Goal: Transaction & Acquisition: Purchase product/service

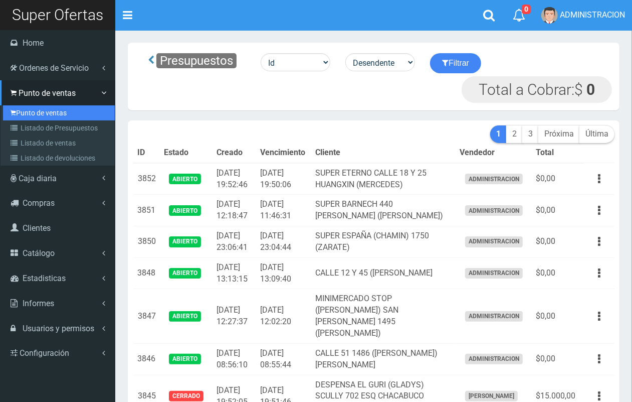
click at [43, 111] on link "Punto de ventas" at bounding box center [59, 112] width 112 height 15
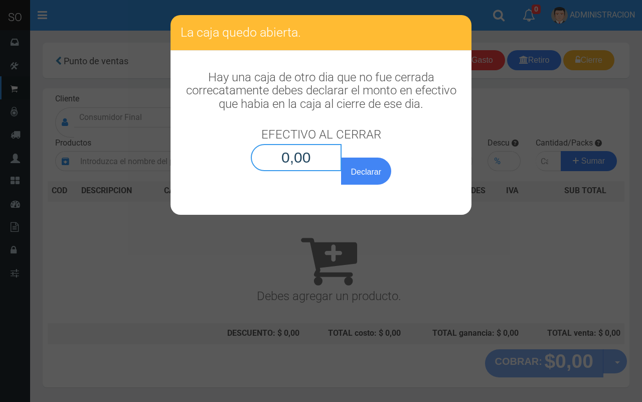
click at [296, 158] on input "0,00" at bounding box center [296, 157] width 91 height 27
type input "0,01"
click at [341, 157] on button "Declarar" at bounding box center [366, 170] width 50 height 27
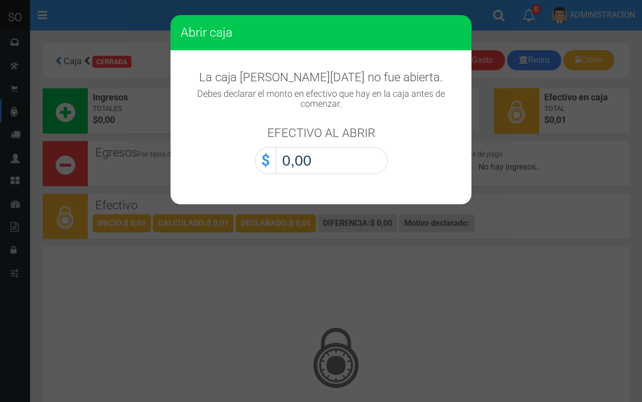
click at [351, 158] on input "0,00" at bounding box center [332, 160] width 112 height 27
type input "0,01"
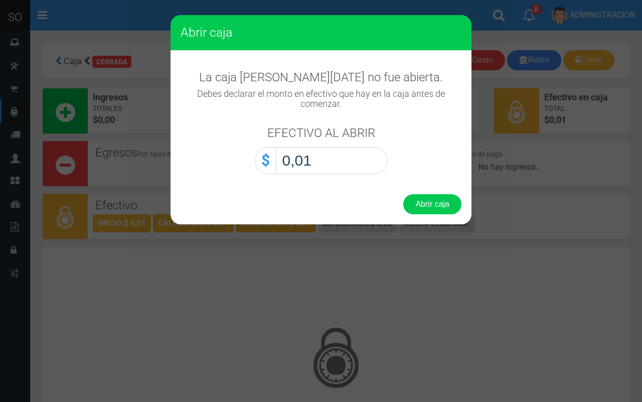
click at [403, 194] on button "Abrir caja" at bounding box center [432, 204] width 58 height 20
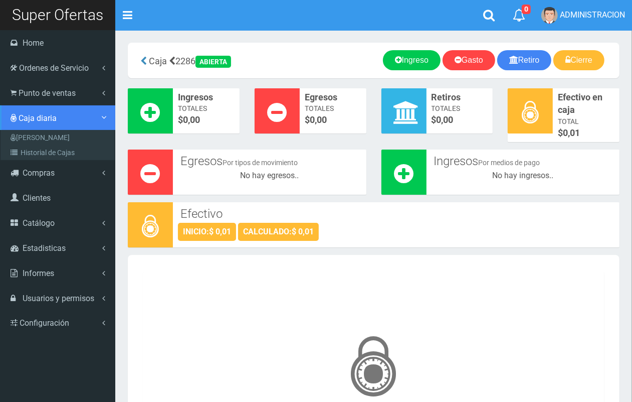
click at [60, 106] on link "Caja diaria" at bounding box center [57, 117] width 115 height 25
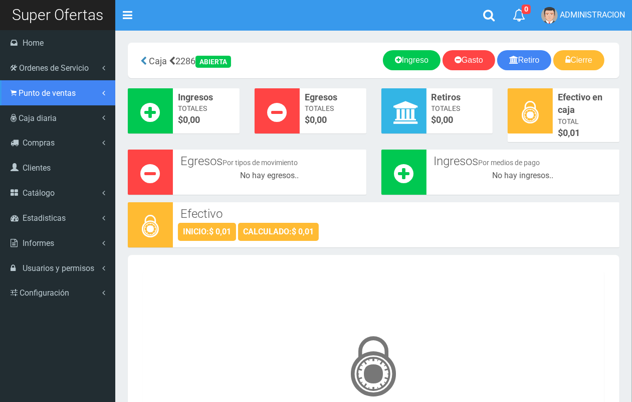
click at [66, 103] on link "Punto de ventas" at bounding box center [57, 92] width 115 height 25
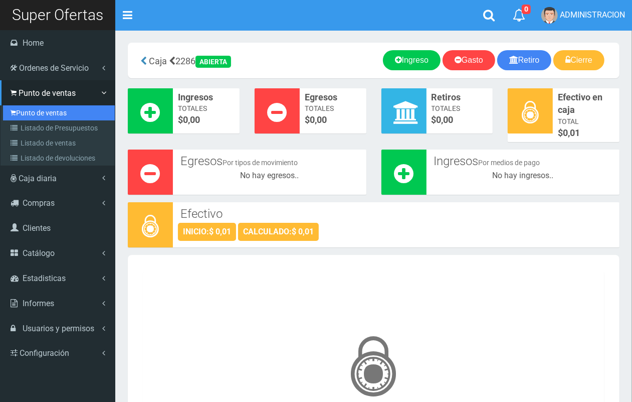
click at [61, 116] on link "Punto de ventas" at bounding box center [59, 112] width 112 height 15
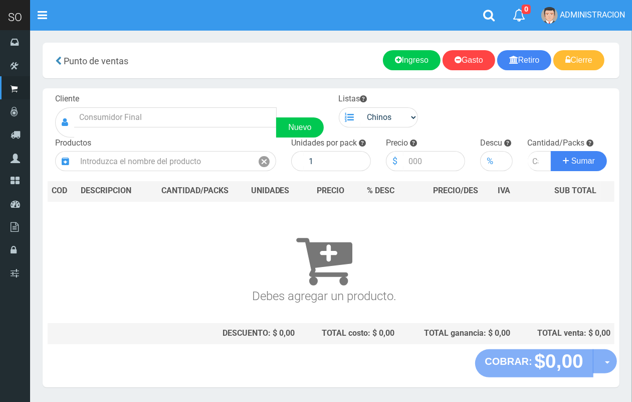
click at [158, 103] on div "Cliente Nuevo" at bounding box center [190, 115] width 284 height 44
click at [160, 122] on input "text" at bounding box center [175, 117] width 203 height 20
drag, startPoint x: 111, startPoint y: 109, endPoint x: 83, endPoint y: 102, distance: 29.1
click at [83, 102] on div "Cliente calle 2 Nuevo" at bounding box center [190, 115] width 284 height 44
drag, startPoint x: 127, startPoint y: 116, endPoint x: 33, endPoint y: 123, distance: 94.5
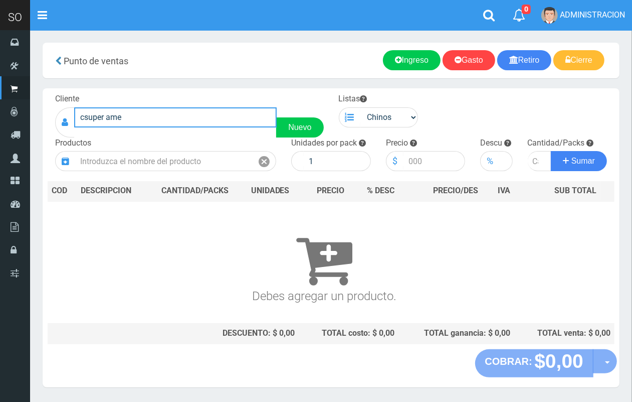
click at [33, 123] on section "× Titulo del Msj texto Mas Texto Cancelar Aceptar Punto de ventas Ingreso" at bounding box center [331, 220] width 602 height 380
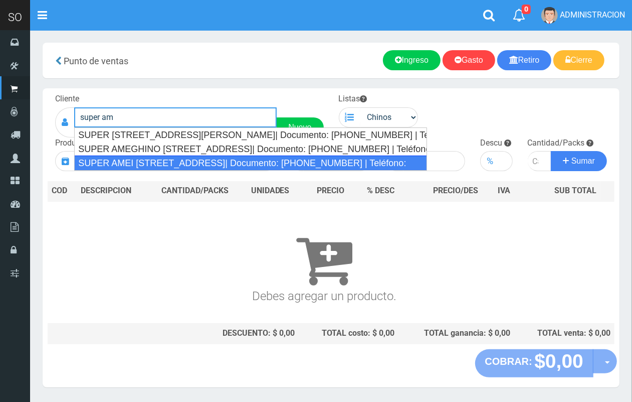
click at [84, 162] on div "SUPER AMEI CALLE 2 139 (MERCEDES)| Documento: 451787863 | Teléfono:" at bounding box center [250, 162] width 353 height 15
type input "SUPER AMEI CALLE 2 139 (MERCEDES)| Documento: 451787863 | Teléfono:"
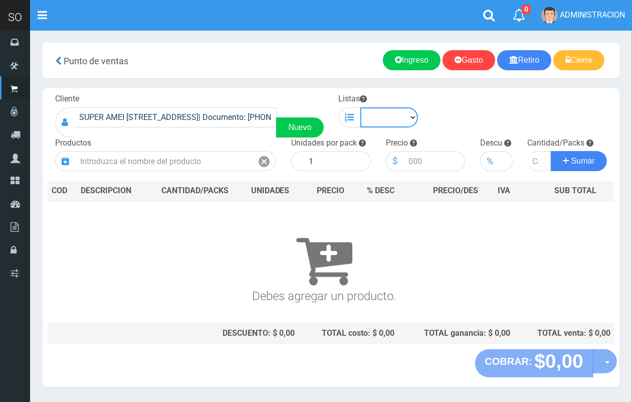
click at [397, 121] on select "Chinos . ." at bounding box center [390, 117] width 58 height 20
select select "1"
click at [361, 107] on select "Chinos . ." at bounding box center [390, 117] width 58 height 20
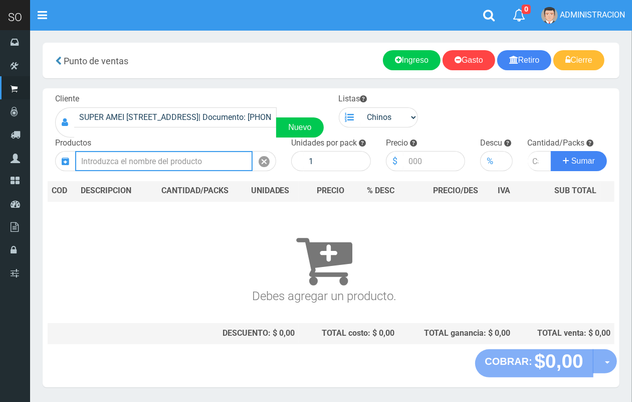
click at [199, 168] on input "text" at bounding box center [163, 161] width 177 height 20
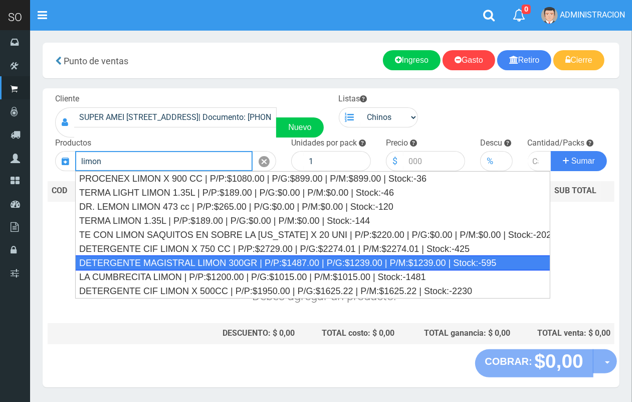
click at [244, 260] on div "DETERGENTE MAGISTRAL LIMON 300GR | P/P:$1487.00 | P/G:$1239.00 | P/M:$1239.00 |…" at bounding box center [312, 262] width 475 height 15
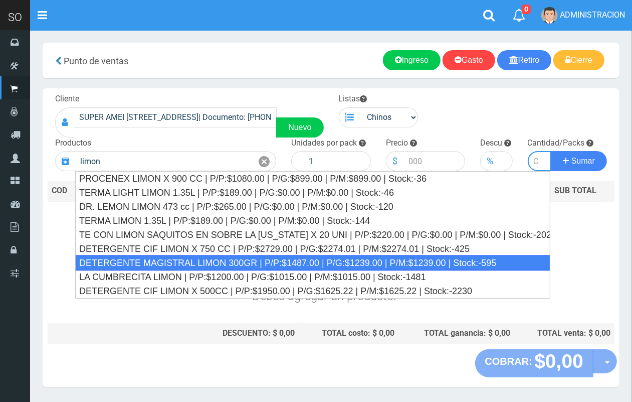
type input "DETERGENTE MAGISTRAL LIMON 300GR | P/P:$1487.00 | P/G:$1239.00 | P/M:$1239.00 |…"
type input "21"
type input "1487.00"
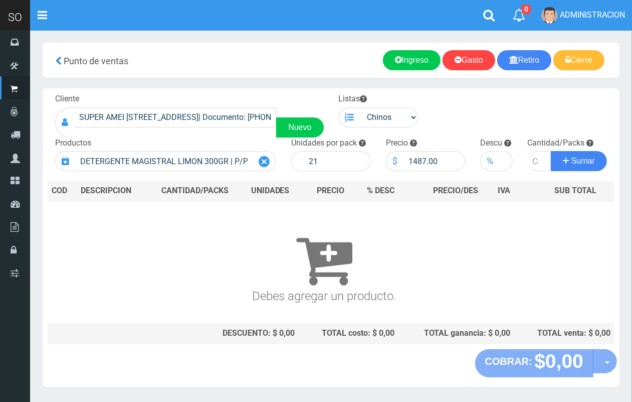
click at [259, 161] on icon at bounding box center [264, 161] width 11 height 15
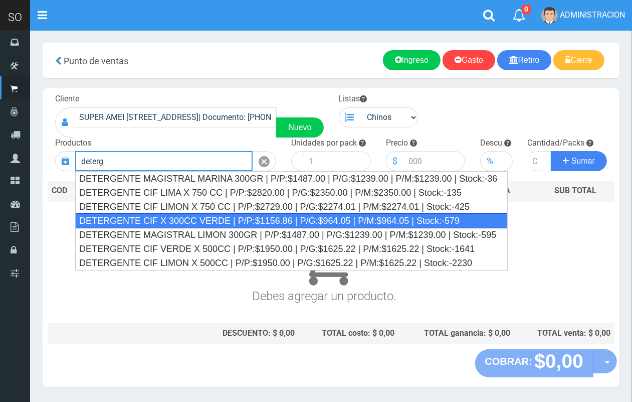
click at [257, 222] on div "DETERGENTE CIF X 300CC VERDE | P/P:$1156.86 | P/G:$964.05 | P/M:$964.05 | Stock…" at bounding box center [291, 220] width 433 height 15
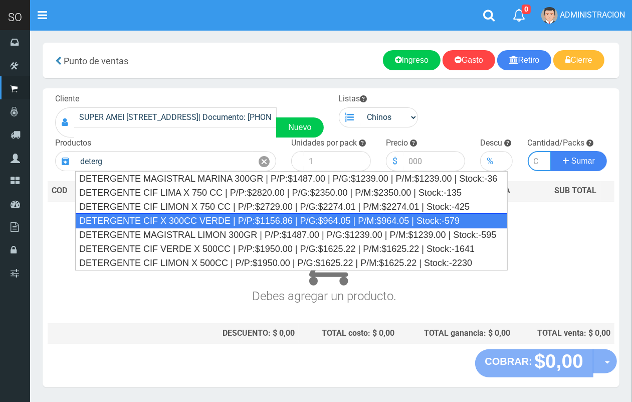
type input "DETERGENTE CIF X 300CC VERDE | P/P:$1156.86 | P/G:$964.05 | P/M:$964.05 | Stock…"
type input "12"
type input "1156.86"
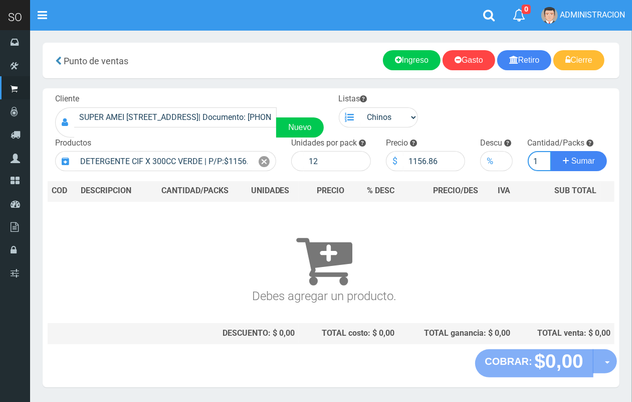
scroll to position [0, 1]
type input "1"
click at [551, 151] on button "Sumar" at bounding box center [579, 161] width 56 height 20
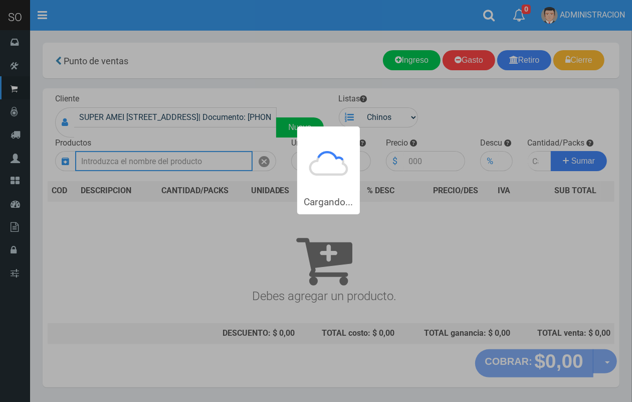
scroll to position [0, 0]
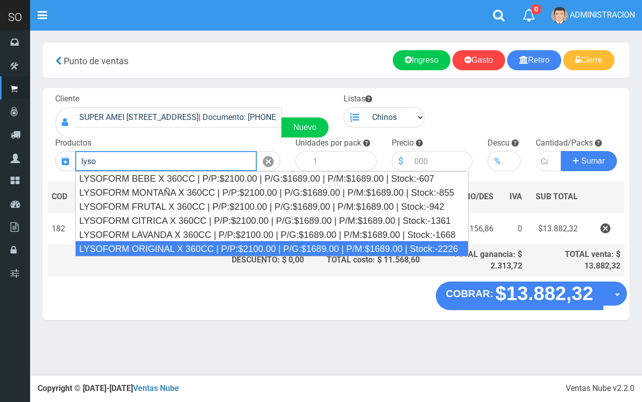
click at [240, 249] on div "LYSOFORM ORIGINAL X 360CC | P/P:$2100.00 | P/G:$1689.00 | P/M:$1689.00 | Stock:…" at bounding box center [271, 248] width 393 height 15
type input "LYSOFORM ORIGINAL X 360CC | P/P:$2100.00 | P/G:$1689.00 | P/M:$1689.00 | Stock:…"
type input "12"
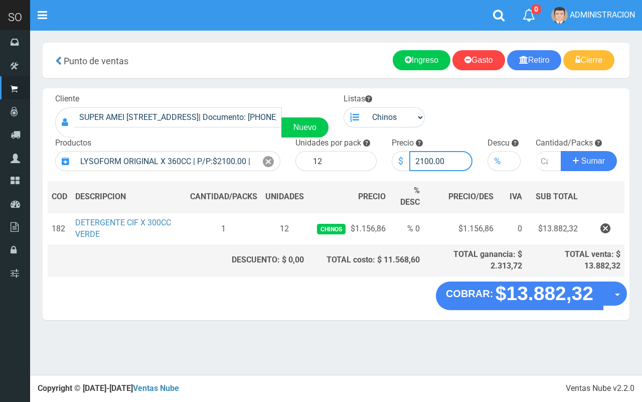
drag, startPoint x: 431, startPoint y: 161, endPoint x: 394, endPoint y: 154, distance: 38.2
click at [394, 154] on div "$ 2100.00" at bounding box center [432, 161] width 81 height 20
type input "1900.00"
click at [542, 163] on input "number" at bounding box center [548, 161] width 26 height 20
type input "3"
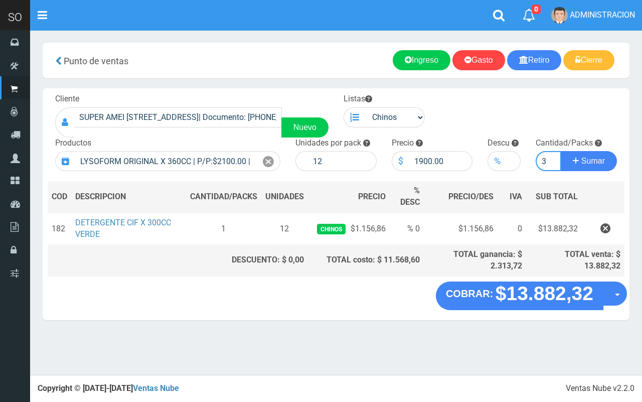
click at [561, 151] on button "Sumar" at bounding box center [589, 161] width 56 height 20
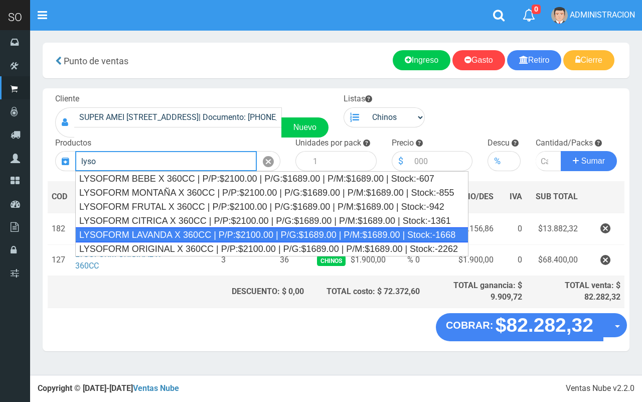
click at [209, 233] on div "LYSOFORM LAVANDA X 360CC | P/P:$2100.00 | P/G:$1689.00 | P/M:$1689.00 | Stock:-…" at bounding box center [271, 234] width 393 height 15
type input "LYSOFORM LAVANDA X 360CC | P/P:$2100.00 | P/G:$1689.00 | P/M:$1689.00 | Stock:-…"
type input "12"
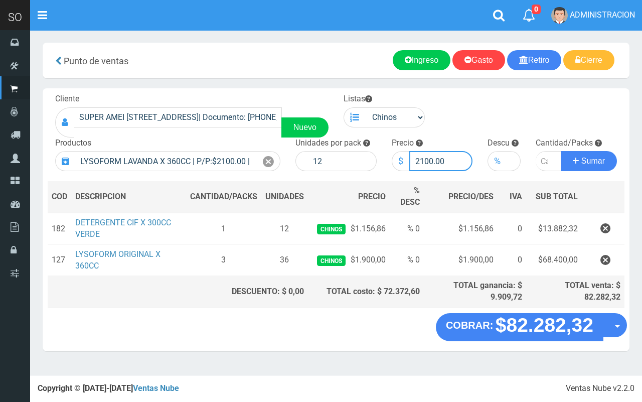
drag, startPoint x: 432, startPoint y: 161, endPoint x: 407, endPoint y: 160, distance: 25.1
click at [407, 160] on div "$ 2100.00" at bounding box center [432, 161] width 81 height 20
type input "1900.00"
click at [542, 159] on input "number" at bounding box center [548, 161] width 26 height 20
type input "3"
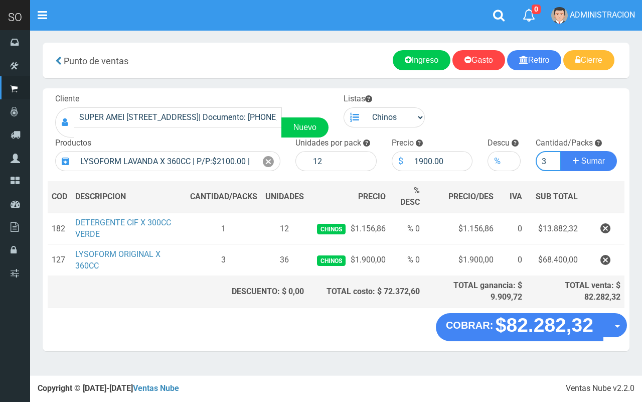
click at [561, 151] on button "Sumar" at bounding box center [589, 161] width 56 height 20
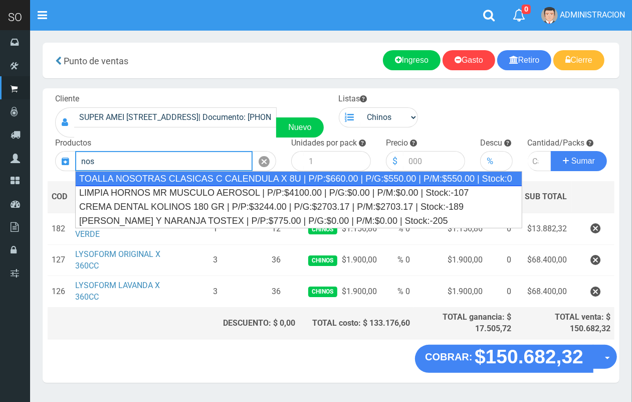
click at [207, 184] on div "TOALLA NOSOTRAS CLASICAS C CALENDULA X 8U | P/P:$660.00 | P/G:$550.00 | P/M:$55…" at bounding box center [298, 178] width 447 height 15
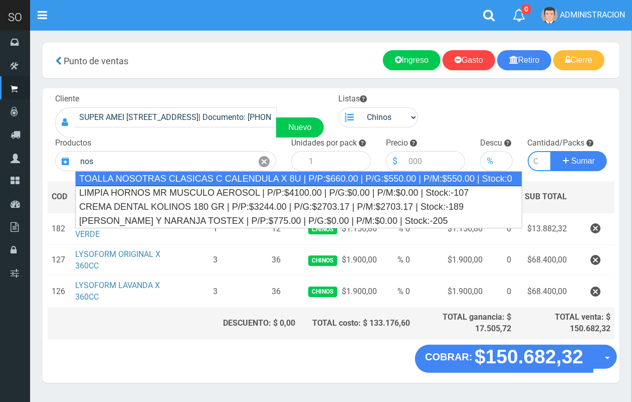
type input "TOALLA NOSOTRAS CLASICAS C CALENDULA X 8U | P/P:$660.00 | P/G:$550.00 | P/M:$55…"
type input "25"
type input "660.00"
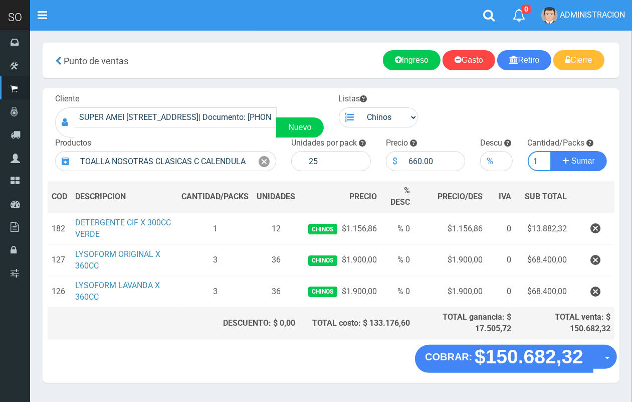
scroll to position [0, 1]
type input "1"
click at [551, 151] on button "Sumar" at bounding box center [579, 161] width 56 height 20
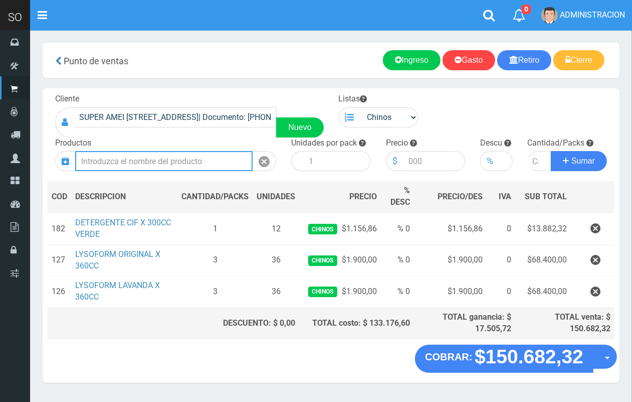
scroll to position [0, 0]
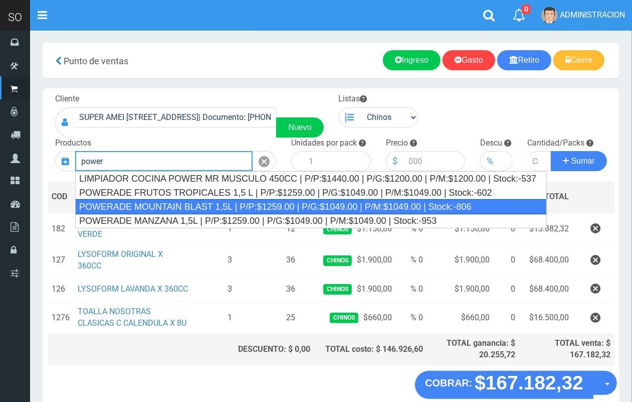
click at [227, 208] on div "POWERADE MOUNTAIN BLAST 1,5L | P/P:$1259.00 | P/G:$1049.00 | P/M:$1049.00 | Sto…" at bounding box center [311, 206] width 472 height 15
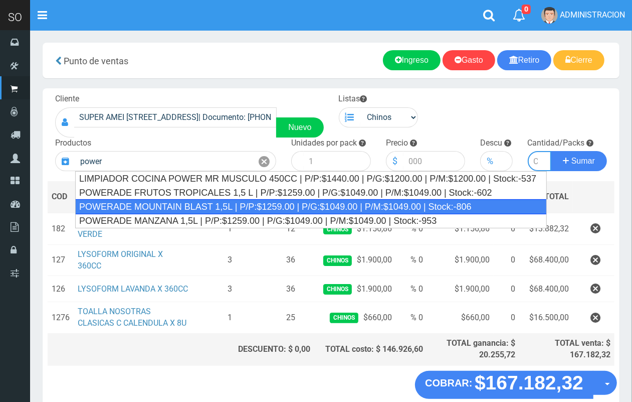
type input "POWERADE MOUNTAIN BLAST 1,5L | P/P:$1259.00 | P/G:$1049.00 | P/M:$1049.00 | Sto…"
type input "4"
type input "1259.00"
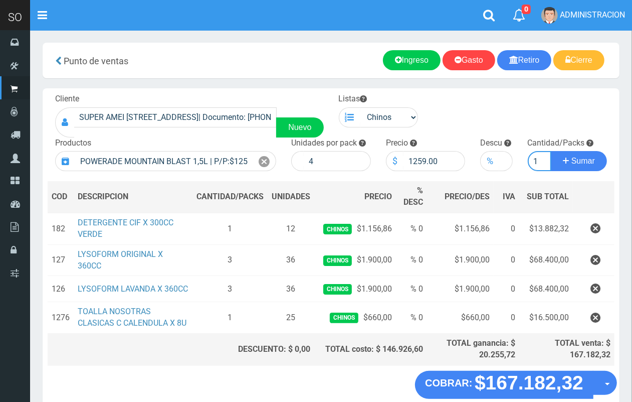
scroll to position [0, 1]
type input "1"
click at [551, 151] on button "Sumar" at bounding box center [579, 161] width 56 height 20
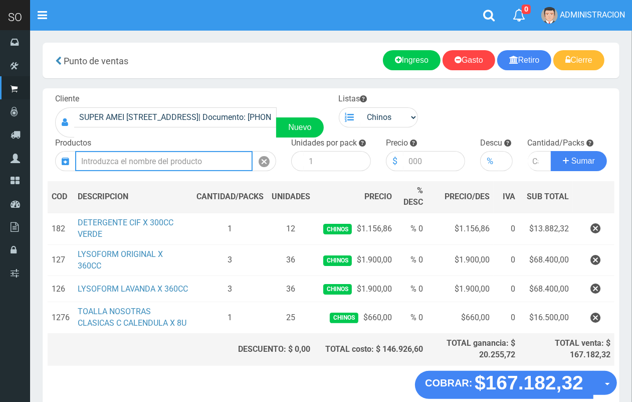
scroll to position [0, 0]
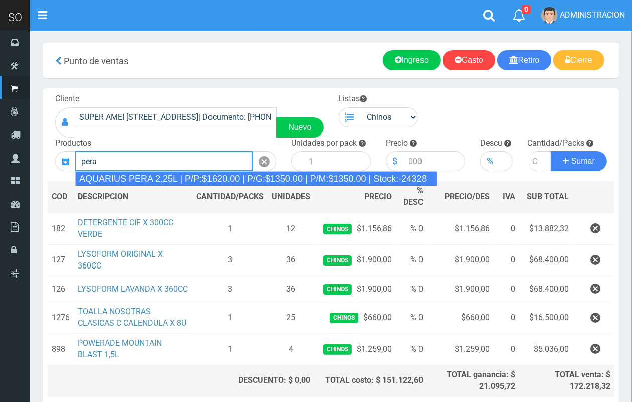
click at [210, 176] on div "AQUARIUS PERA 2.25L | P/P:$1620.00 | P/G:$1350.00 | P/M:$1350.00 | Stock:-24328" at bounding box center [256, 178] width 362 height 15
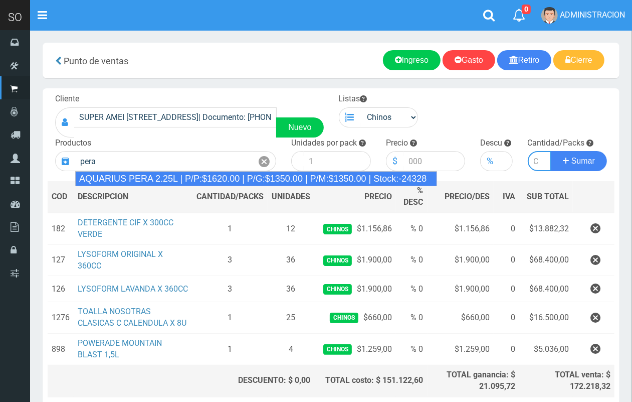
type input "AQUARIUS PERA 2.25L | P/P:$1620.00 | P/G:$1350.00 | P/M:$1350.00 | Stock:-24328"
type input "6"
type input "1620.00"
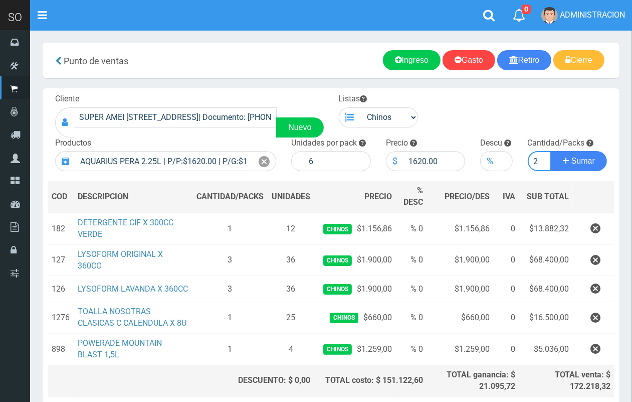
scroll to position [0, 1]
type input "2"
click at [551, 151] on button "Sumar" at bounding box center [579, 161] width 56 height 20
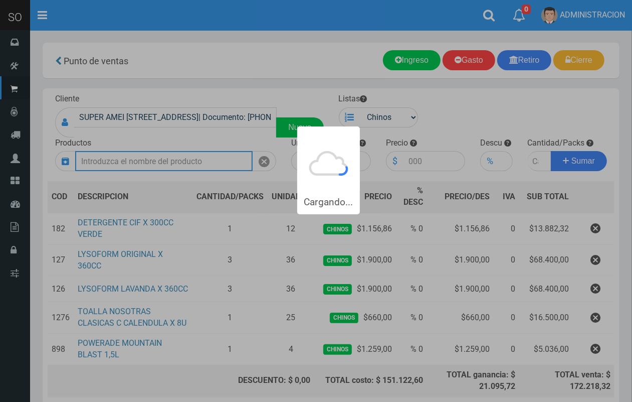
scroll to position [0, 0]
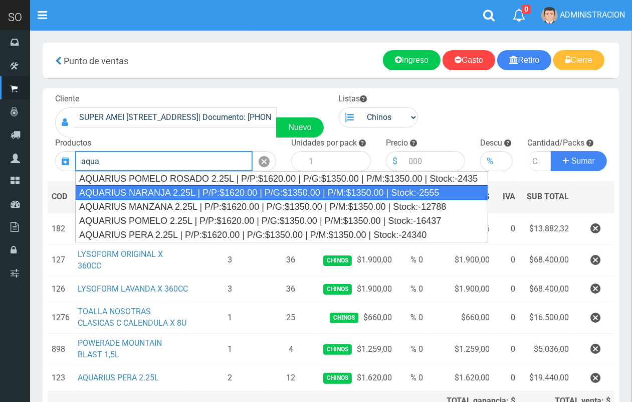
click at [214, 194] on div "AQUARIUS NARANJA 2.25L | P/P:$1620.00 | P/G:$1350.00 | P/M:$1350.00 | Stock:-25…" at bounding box center [281, 192] width 413 height 15
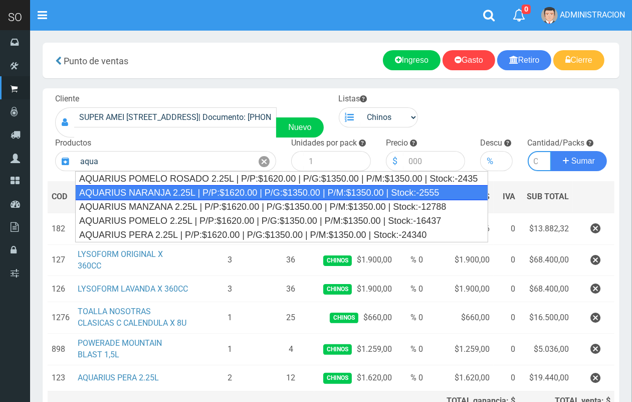
type input "AQUARIUS NARANJA 2.25L | P/P:$1620.00 | P/G:$1350.00 | P/M:$1350.00 | Stock:-25…"
type input "6"
type input "1620.00"
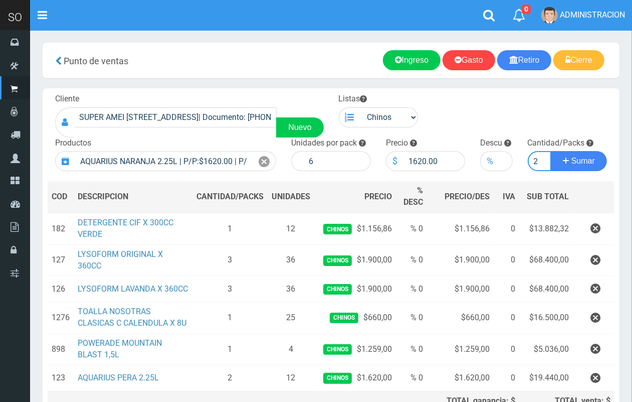
scroll to position [0, 1]
type input "2"
click at [551, 151] on button "Sumar" at bounding box center [579, 161] width 56 height 20
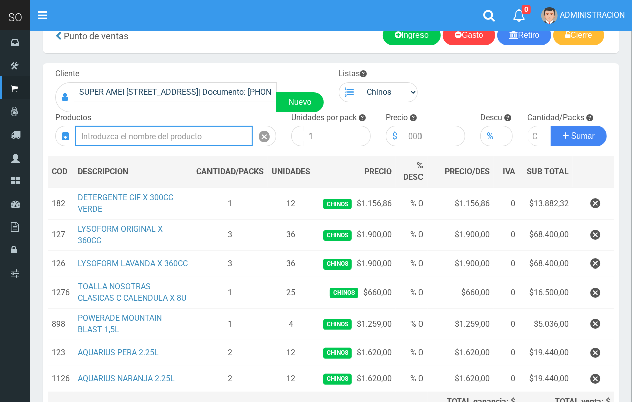
scroll to position [0, 0]
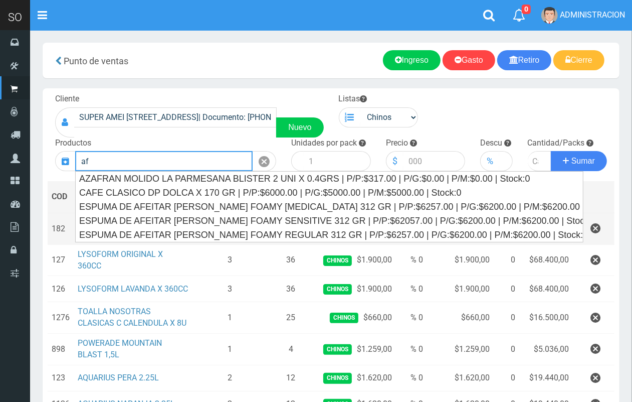
type input "a"
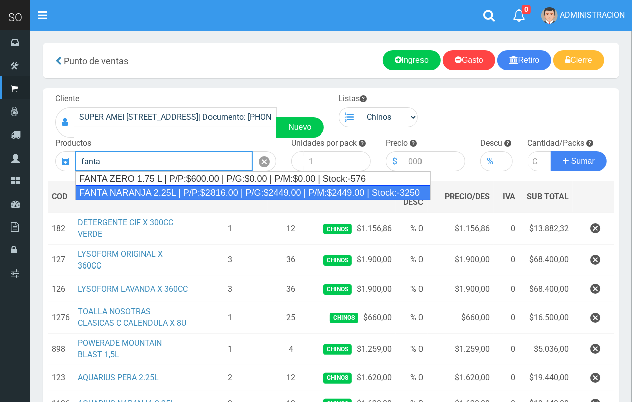
click at [239, 190] on div "FANTA NARANJA 2.25L | P/P:$2816.00 | P/G:$2449.00 | P/M:$2449.00 | Stock:-3250" at bounding box center [252, 192] width 355 height 15
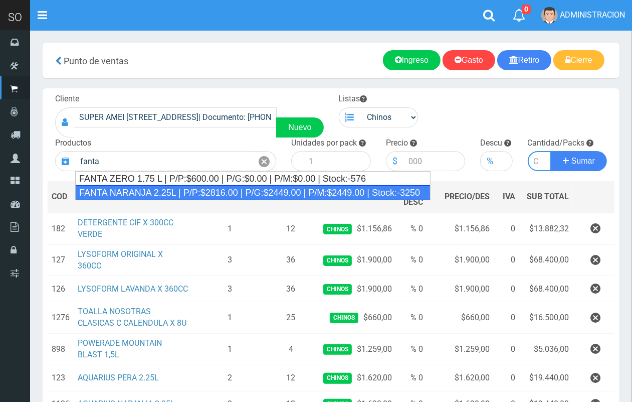
type input "FANTA NARANJA 2.25L | P/P:$2816.00 | P/G:$2449.00 | P/M:$2449.00 | Stock:-3250"
type input "8"
type input "2816.00"
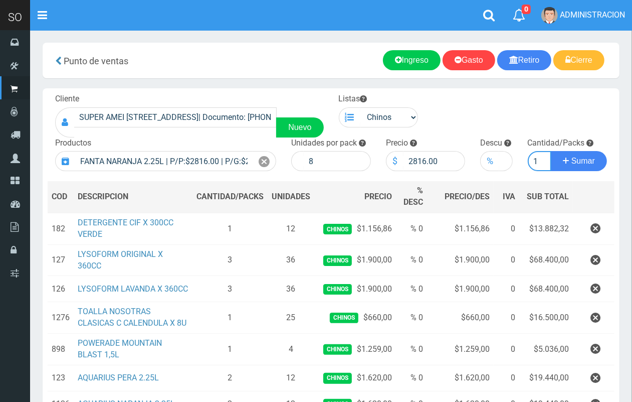
scroll to position [0, 1]
type input "1"
click at [551, 151] on button "Sumar" at bounding box center [579, 161] width 56 height 20
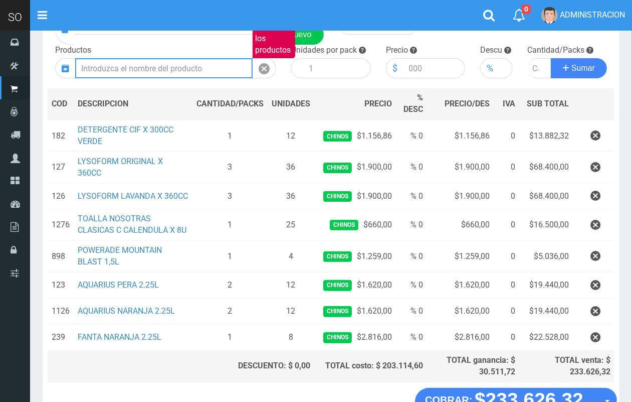
scroll to position [24, 0]
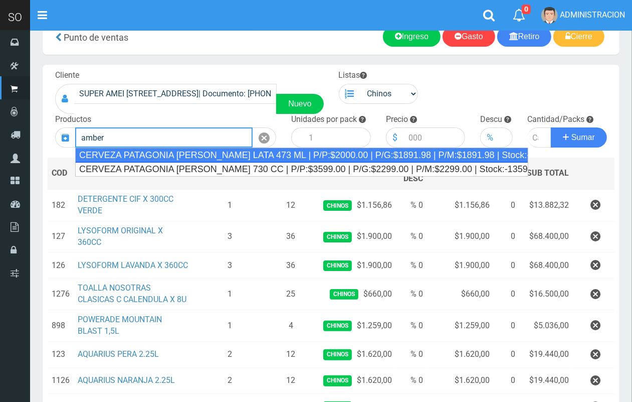
click at [395, 156] on div "CERVEZA PATAGONIA AMBER LATA 473 ML | P/P:$2000.00 | P/G:$1891.98 | P/M:$1891.9…" at bounding box center [301, 154] width 453 height 15
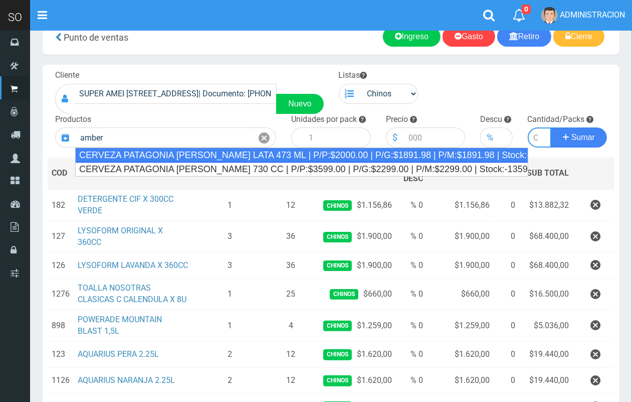
type input "CERVEZA PATAGONIA AMBER LATA 473 ML | P/P:$2000.00 | P/G:$1891.98 | P/M:$1891.9…"
type input "24"
type input "2000.00"
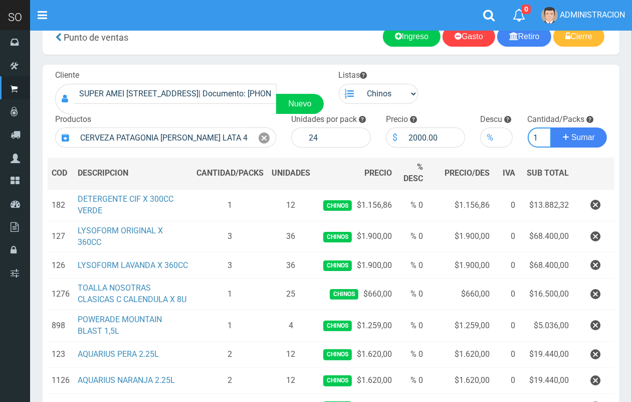
scroll to position [0, 1]
type input "1"
click at [551, 127] on button "Sumar" at bounding box center [579, 137] width 56 height 20
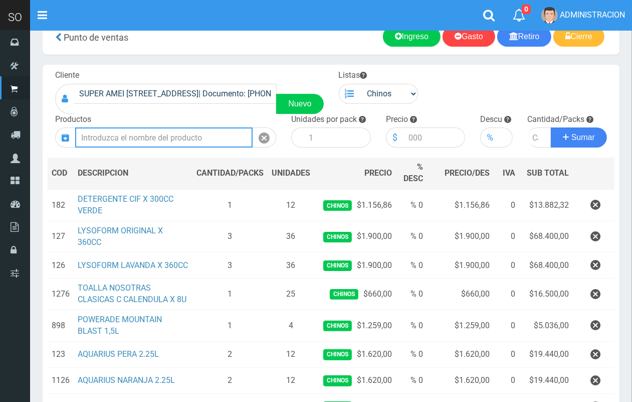
scroll to position [0, 0]
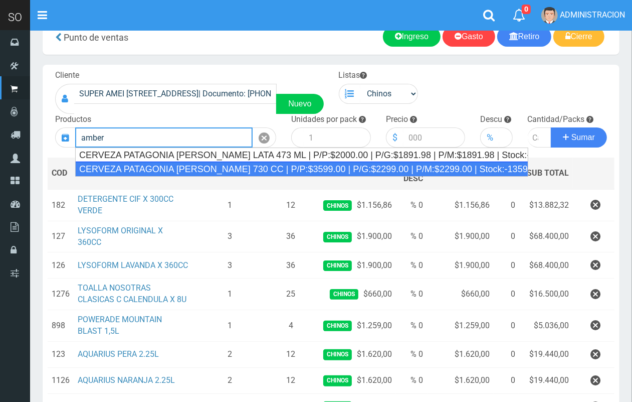
click at [324, 168] on div "CERVEZA PATAGONIA AMBER LAGER 730 CC | P/P:$3599.00 | P/G:$2299.00 | P/M:$2299.…" at bounding box center [301, 168] width 453 height 15
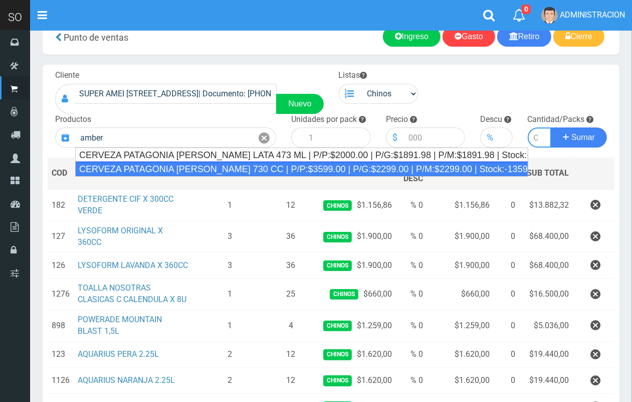
type input "CERVEZA PATAGONIA AMBER LAGER 730 CC | P/P:$3599.00 | P/G:$2299.00 | P/M:$2299.…"
type input "6"
type input "3599.00"
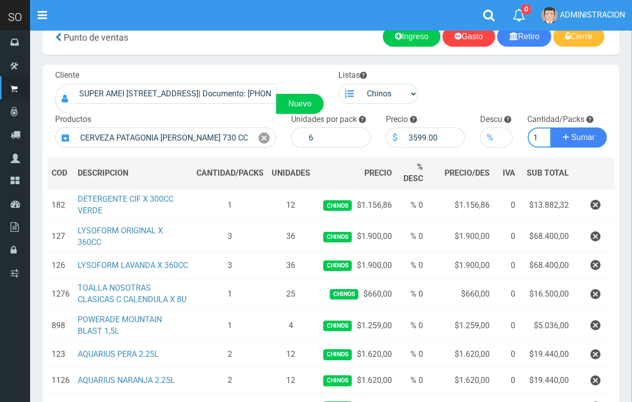
scroll to position [0, 1]
type input "1"
click at [551, 127] on button "Sumar" at bounding box center [579, 137] width 56 height 20
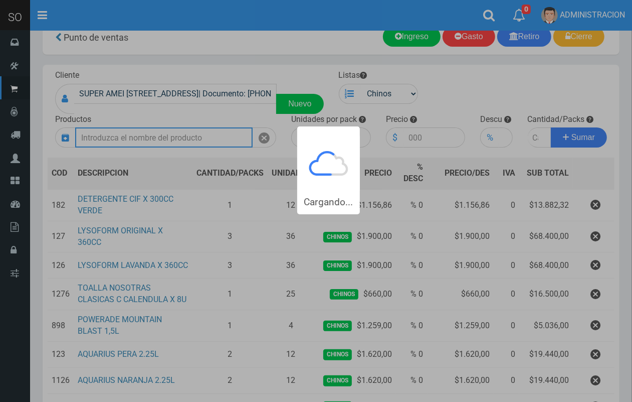
scroll to position [0, 0]
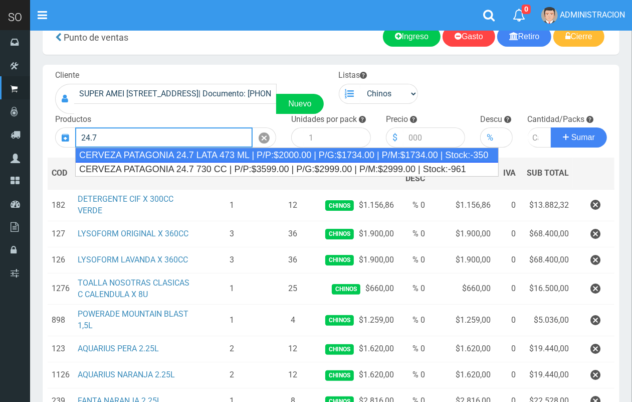
click at [195, 158] on div "CERVEZA PATAGONIA 24.7 LATA 473 ML | P/P:$2000.00 | P/G:$1734.00 | P/M:$1734.00…" at bounding box center [287, 154] width 424 height 15
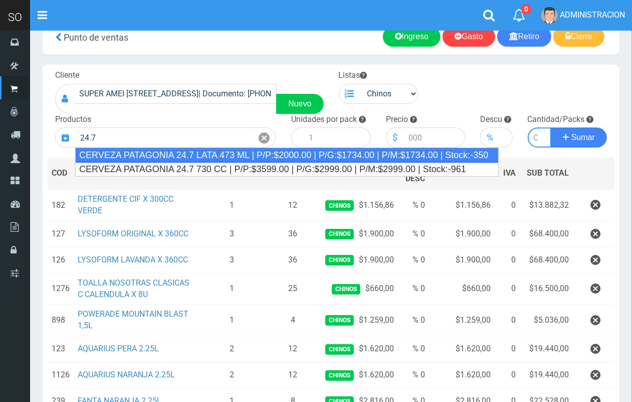
type input "CERVEZA PATAGONIA 24.7 LATA 473 ML | P/P:$2000.00 | P/G:$1734.00 | P/M:$1734.00…"
type input "24"
type input "2000.00"
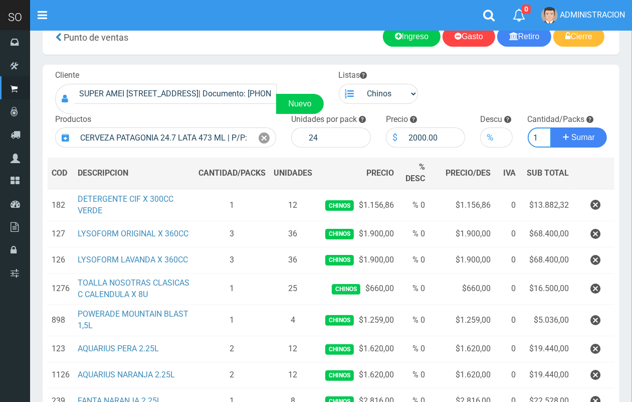
scroll to position [0, 1]
type input "1"
click at [551, 127] on button "Sumar" at bounding box center [579, 137] width 56 height 20
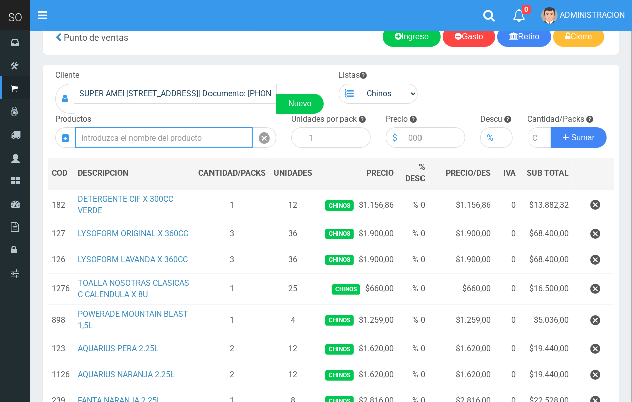
scroll to position [0, 0]
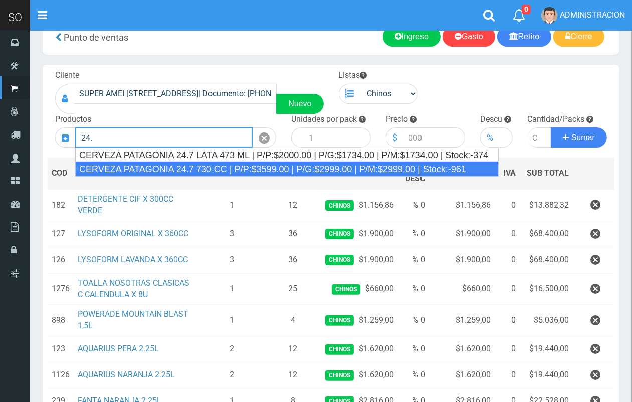
click at [199, 166] on div "CERVEZA PATAGONIA 24.7 730 CC | P/P:$3599.00 | P/G:$2999.00 | P/M:$2999.00 | St…" at bounding box center [287, 168] width 424 height 15
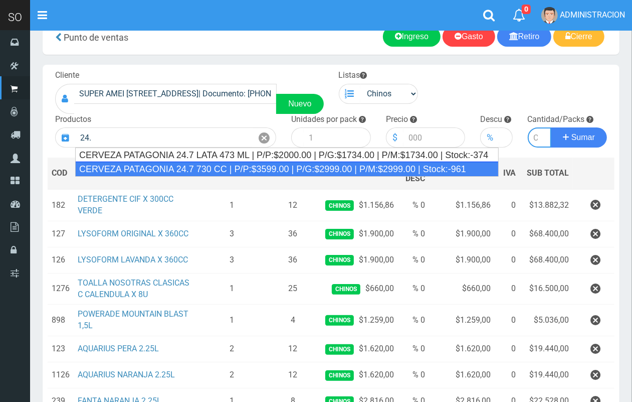
type input "CERVEZA PATAGONIA 24.7 730 CC | P/P:$3599.00 | P/G:$2999.00 | P/M:$2999.00 | St…"
type input "6"
type input "3599.00"
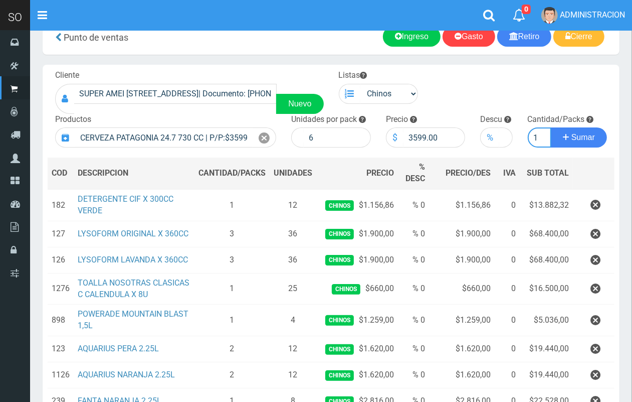
scroll to position [0, 1]
type input "1"
click at [551, 127] on button "Sumar" at bounding box center [579, 137] width 56 height 20
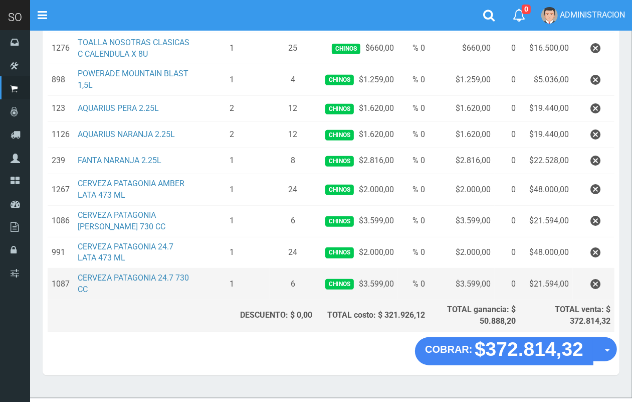
scroll to position [266, 0]
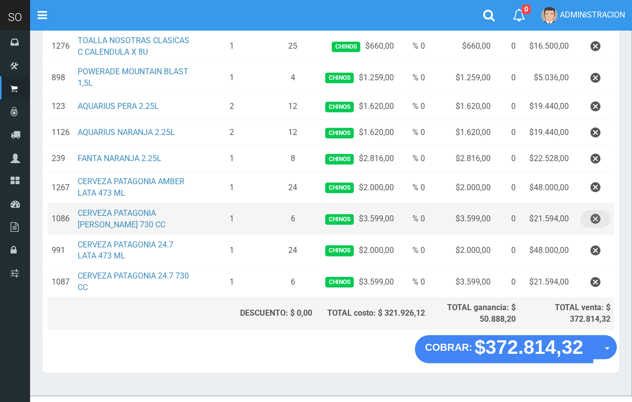
click at [592, 227] on icon "button" at bounding box center [596, 219] width 10 height 18
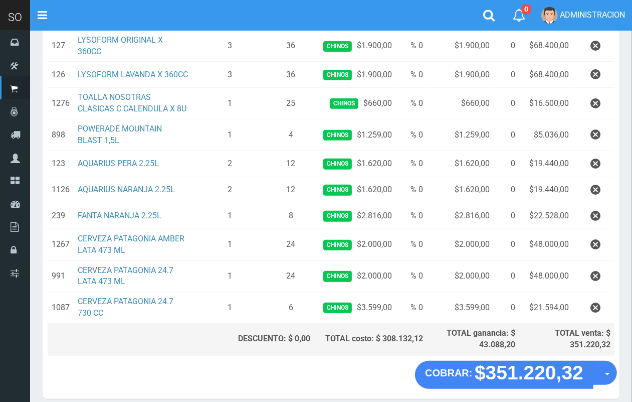
scroll to position [216, 0]
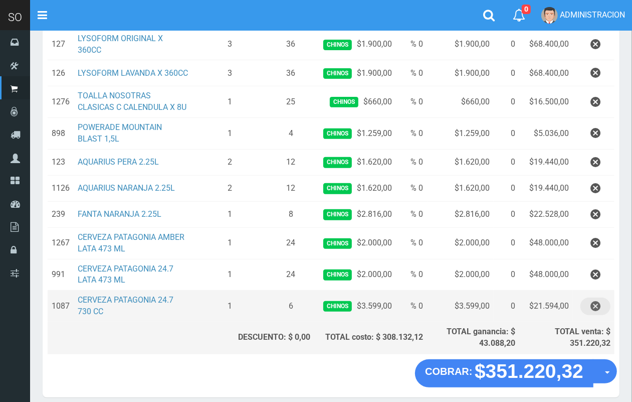
click at [598, 309] on icon "button" at bounding box center [596, 306] width 10 height 18
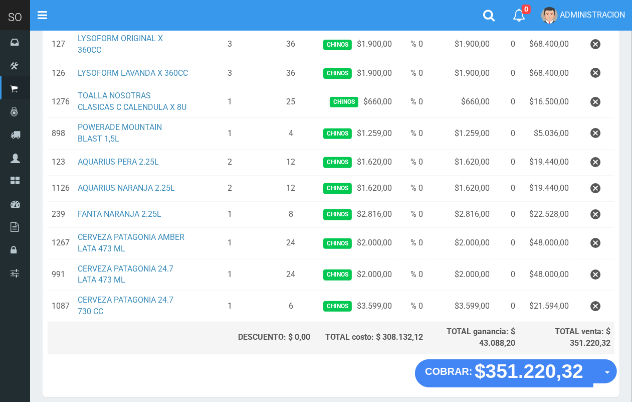
scroll to position [0, 0]
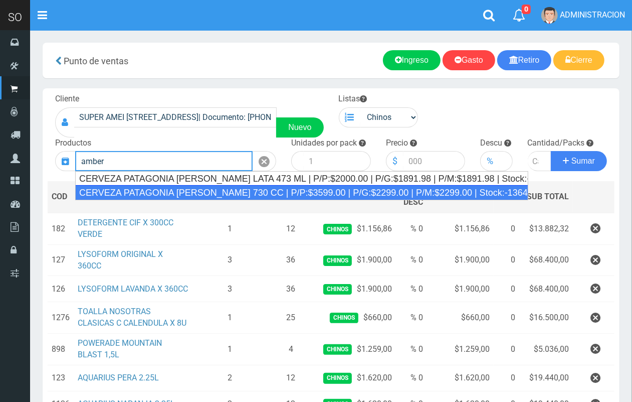
click at [253, 189] on div "CERVEZA PATAGONIA AMBER LAGER 730 CC | P/P:$3599.00 | P/G:$2299.00 | P/M:$2299.…" at bounding box center [301, 192] width 453 height 15
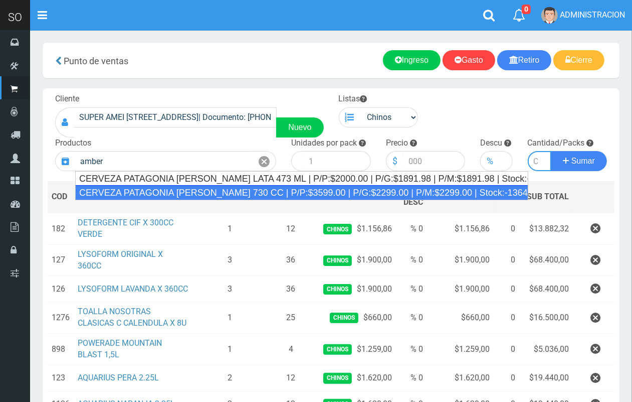
type input "CERVEZA PATAGONIA AMBER LAGER 730 CC | P/P:$3599.00 | P/G:$2299.00 | P/M:$2299.…"
type input "6"
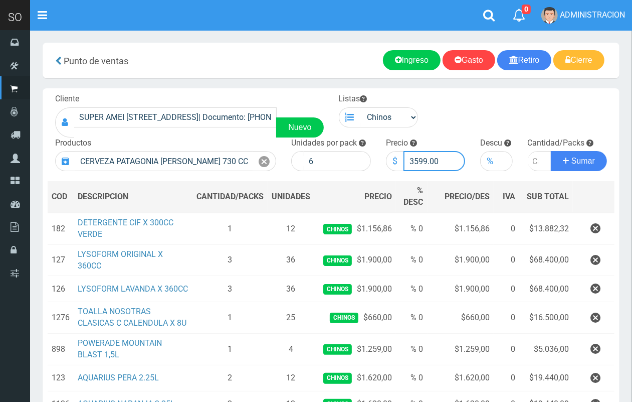
drag, startPoint x: 426, startPoint y: 157, endPoint x: 415, endPoint y: 157, distance: 11.0
click at [415, 156] on input "3599.00" at bounding box center [435, 161] width 62 height 20
type input "3000.00"
click at [530, 157] on input "number" at bounding box center [540, 161] width 24 height 20
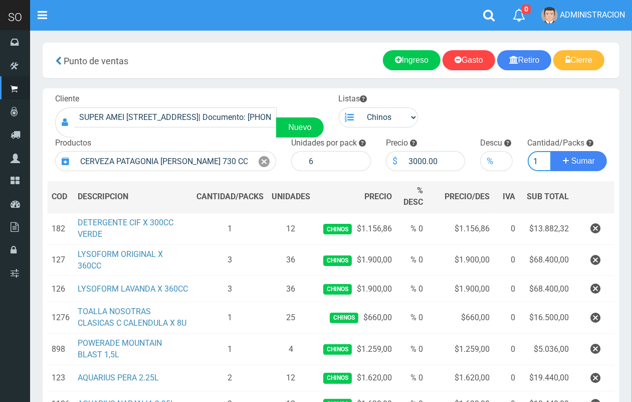
type input "1"
click at [551, 151] on button "Sumar" at bounding box center [579, 161] width 56 height 20
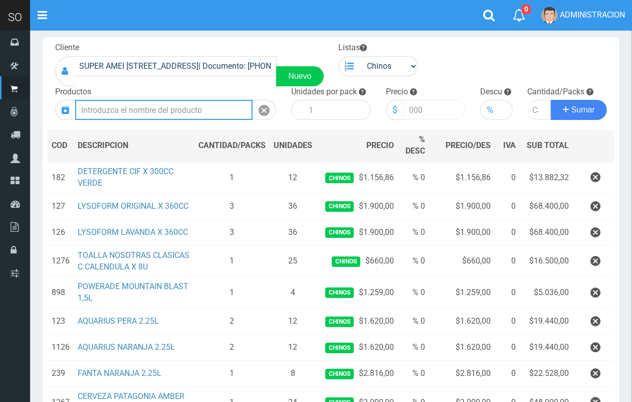
scroll to position [43, 0]
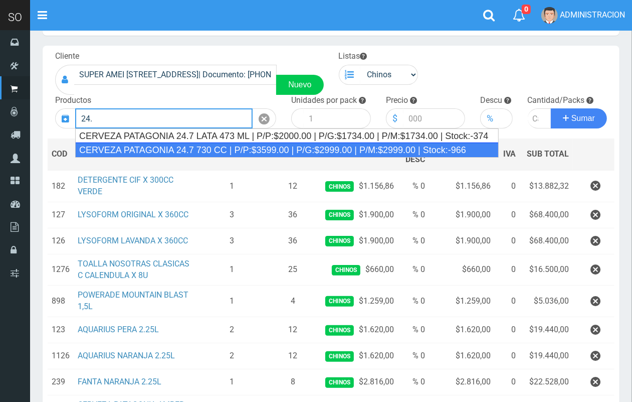
click at [317, 149] on div "CERVEZA PATAGONIA 24.7 730 CC | P/P:$3599.00 | P/G:$2999.00 | P/M:$2999.00 | St…" at bounding box center [287, 149] width 424 height 15
type input "CERVEZA PATAGONIA 24.7 730 CC | P/P:$3599.00 | P/G:$2999.00 | P/M:$2999.00 | St…"
type input "6"
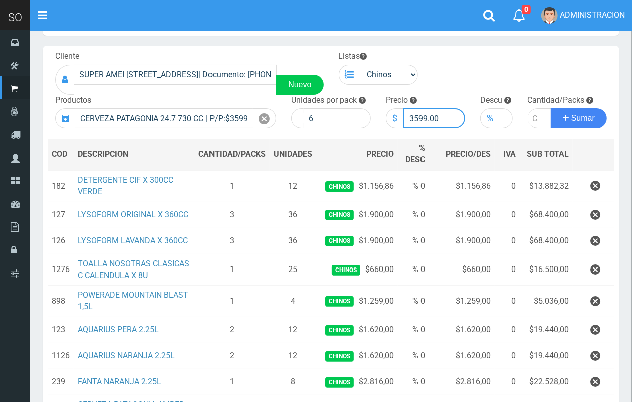
drag, startPoint x: 425, startPoint y: 117, endPoint x: 414, endPoint y: 116, distance: 11.1
click at [414, 116] on input "3599.00" at bounding box center [435, 118] width 62 height 20
type input "3000.00"
click at [534, 115] on input "number" at bounding box center [540, 118] width 24 height 20
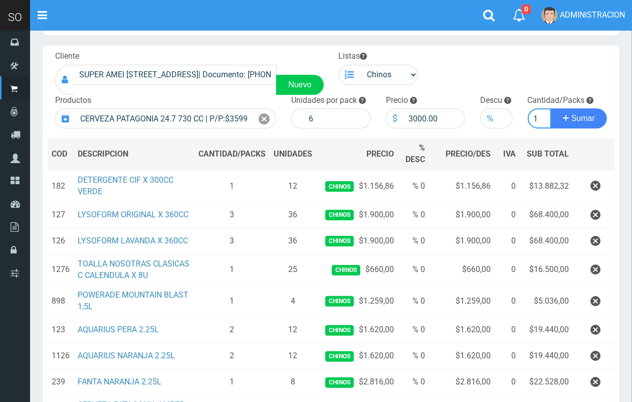
type input "1"
click at [551, 108] on button "Sumar" at bounding box center [579, 118] width 56 height 20
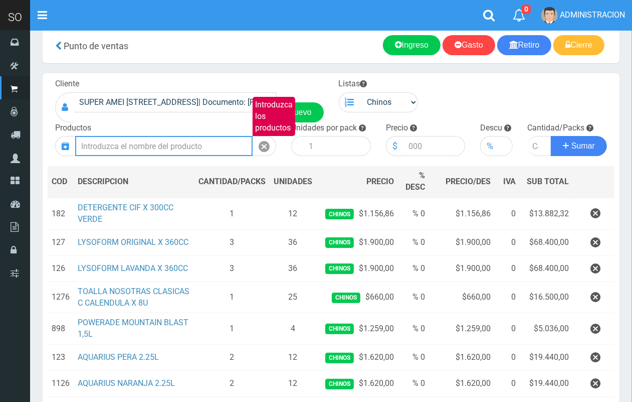
scroll to position [0, 0]
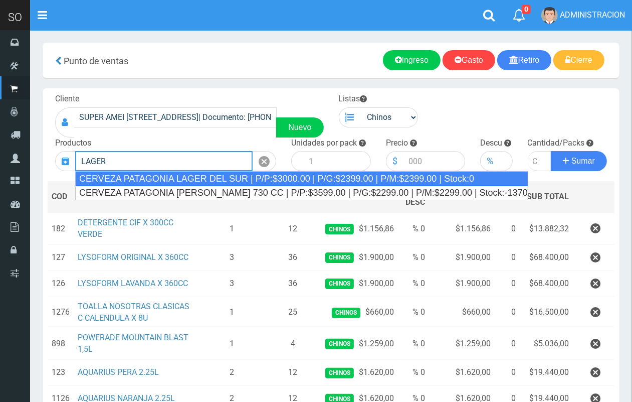
click at [365, 178] on div "CERVEZA PATAGONIA LAGER DEL SUR | P/P:$3000.00 | P/G:$2399.00 | P/M:$2399.00 | …" at bounding box center [301, 178] width 453 height 15
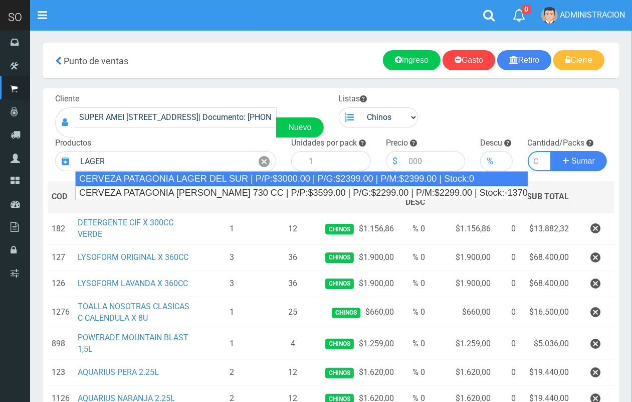
type input "CERVEZA PATAGONIA LAGER DEL SUR | P/P:$3000.00 | P/G:$2399.00 | P/M:$2399.00 | …"
type input "6"
type input "3000.00"
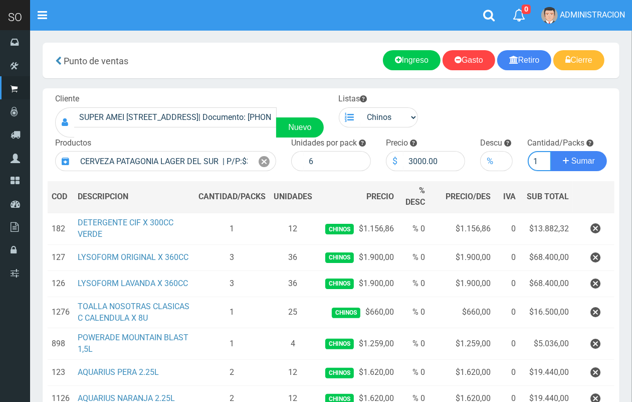
scroll to position [0, 1]
type input "1"
click at [551, 151] on button "Sumar" at bounding box center [579, 161] width 56 height 20
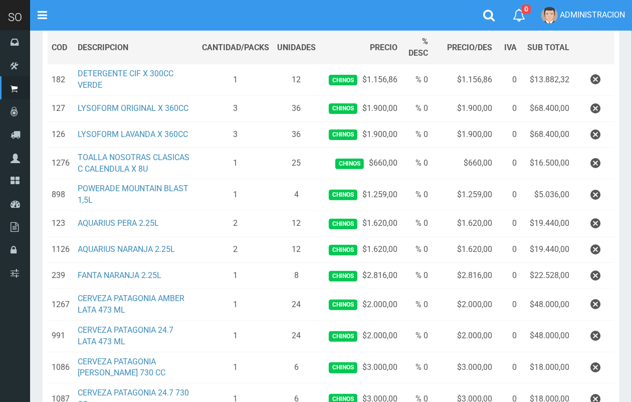
scroll to position [0, 0]
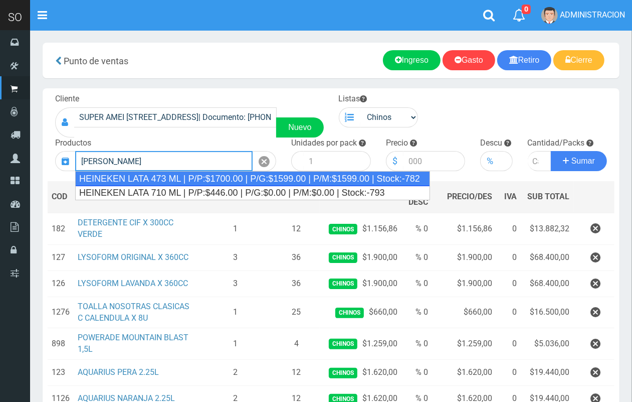
click at [192, 178] on div "HEINEKEN LATA 473 ML | P/P:$1700.00 | P/G:$1599.00 | P/M:$1599.00 | Stock:-782" at bounding box center [252, 178] width 355 height 15
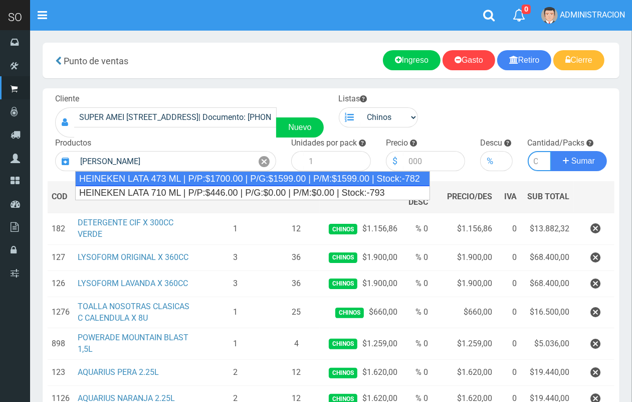
type input "HEINEKEN LATA 473 ML | P/P:$1700.00 | P/G:$1599.00 | P/M:$1599.00 | Stock:-782"
type input "24"
type input "1700.00"
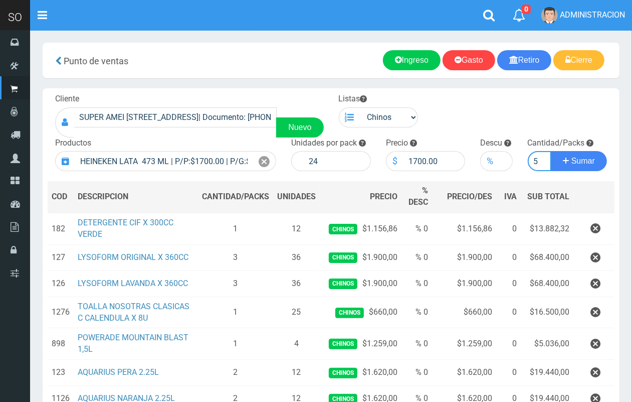
scroll to position [0, 1]
type input "5"
click at [551, 151] on button "Sumar" at bounding box center [579, 161] width 56 height 20
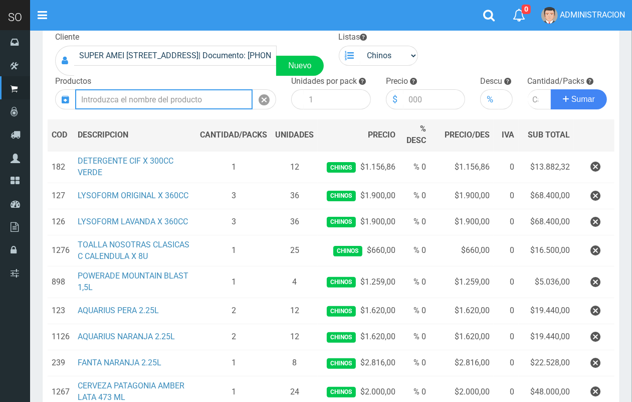
scroll to position [0, 0]
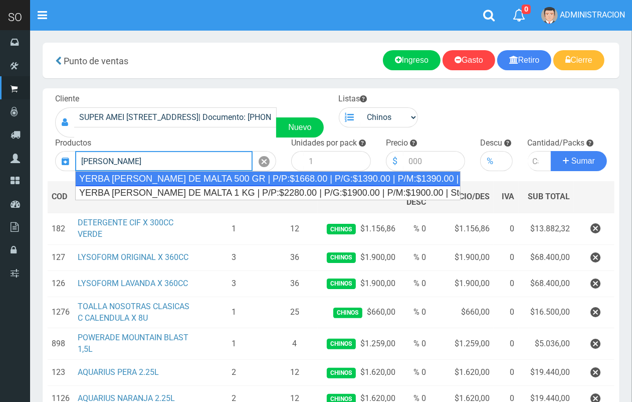
click at [208, 178] on div "YERBA CRUZ DE MALTA 500 GR | P/P:$1668.00 | P/G:$1390.00 | P/M:$1390.00 | Stock…" at bounding box center [268, 178] width 386 height 15
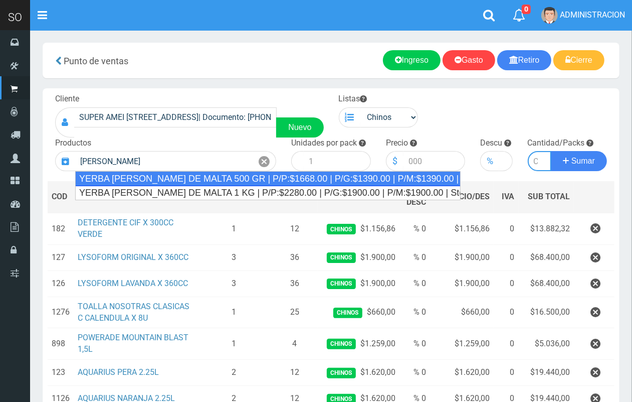
type input "YERBA CRUZ DE MALTA 500 GR | P/P:$1668.00 | P/G:$1390.00 | P/M:$1390.00 | Stock…"
type input "10"
type input "1668.00"
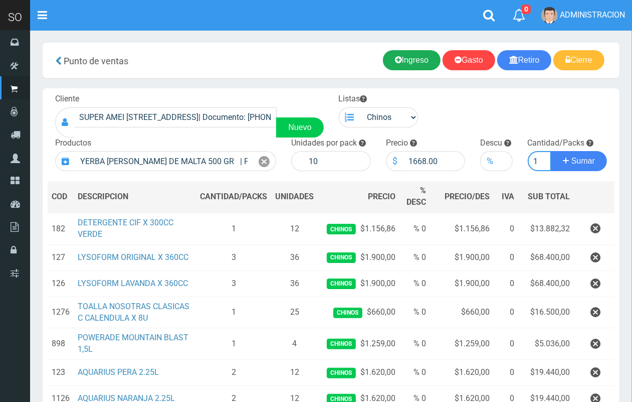
scroll to position [0, 1]
type input "1"
click at [551, 151] on button "Sumar" at bounding box center [579, 161] width 56 height 20
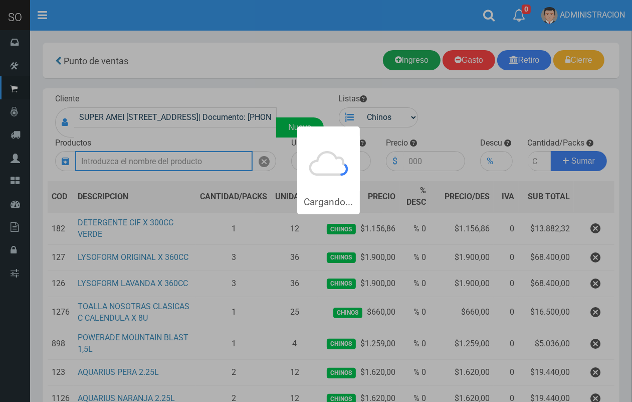
scroll to position [0, 0]
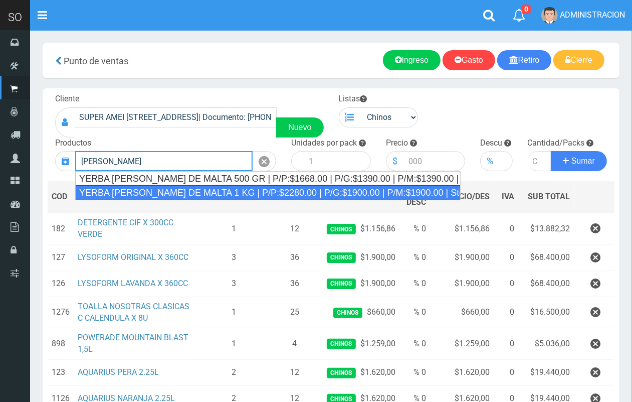
click at [341, 191] on div "YERBA CRUZ DE MALTA 1 KG | P/P:$2280.00 | P/G:$1900.00 | P/M:$1900.00 | Stock:-…" at bounding box center [268, 192] width 386 height 15
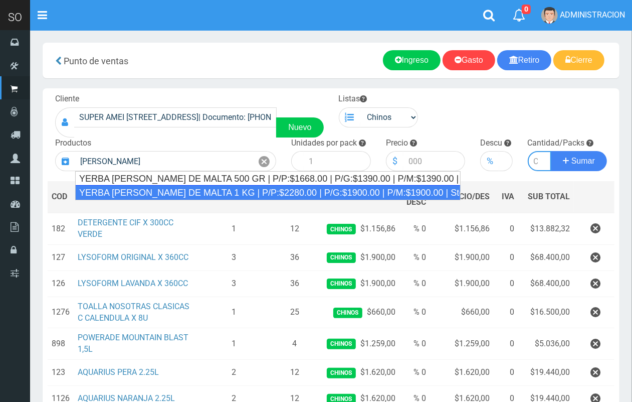
type input "YERBA CRUZ DE MALTA 1 KG | P/P:$2280.00 | P/G:$1900.00 | P/M:$1900.00 | Stock:-…"
type input "10"
type input "2280.00"
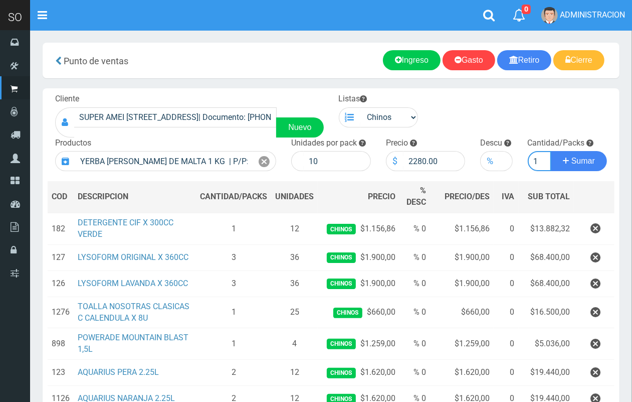
scroll to position [0, 1]
type input "1"
click at [551, 151] on button "Sumar" at bounding box center [579, 161] width 56 height 20
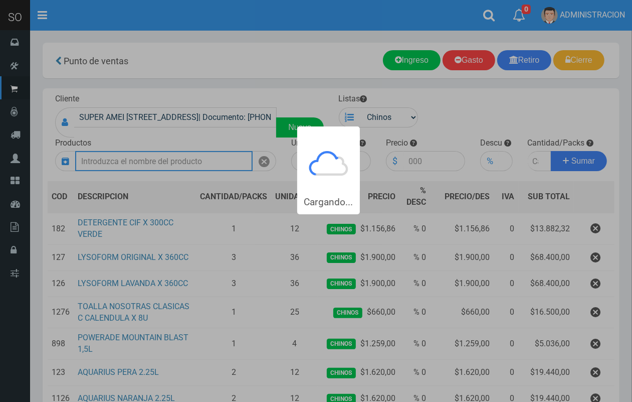
scroll to position [0, 0]
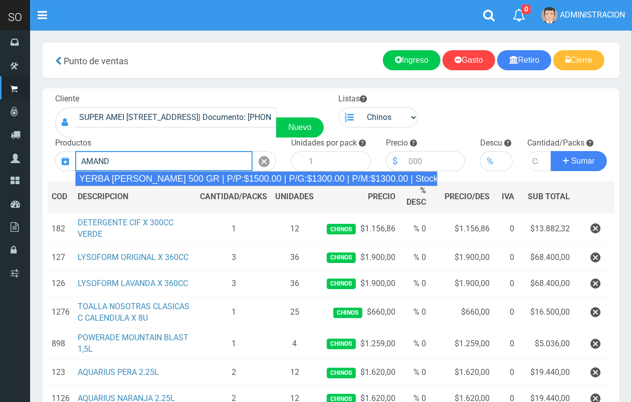
click at [187, 176] on div "YERBA AMANDA 500 GR | P/P:$1500.00 | P/G:$1300.00 | P/M:$1300.00 | Stock:-1055" at bounding box center [256, 178] width 363 height 15
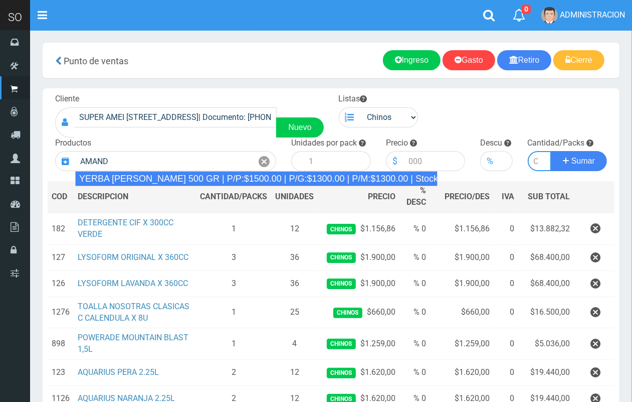
type input "YERBA AMANDA 500 GR | P/P:$1500.00 | P/G:$1300.00 | P/M:$1300.00 | Stock:-1055"
type input "10"
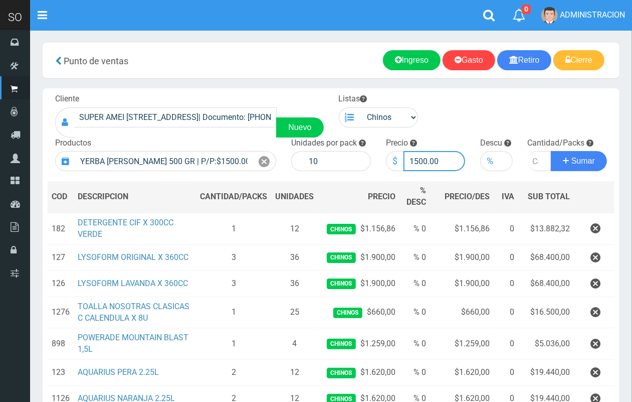
click at [417, 160] on input "1500.00" at bounding box center [435, 161] width 62 height 20
type input "1400.00"
click at [534, 164] on input "number" at bounding box center [540, 161] width 24 height 20
type input "5"
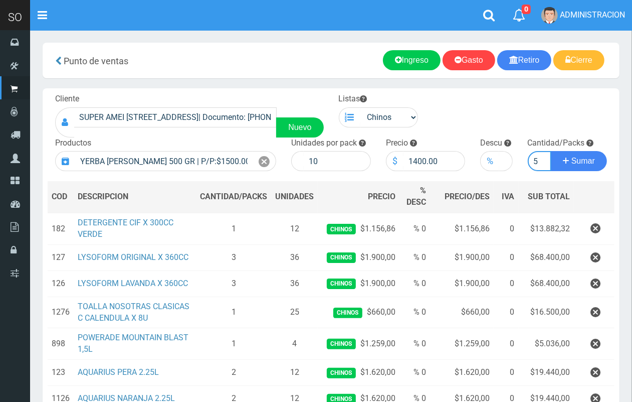
click at [551, 151] on button "Sumar" at bounding box center [579, 161] width 56 height 20
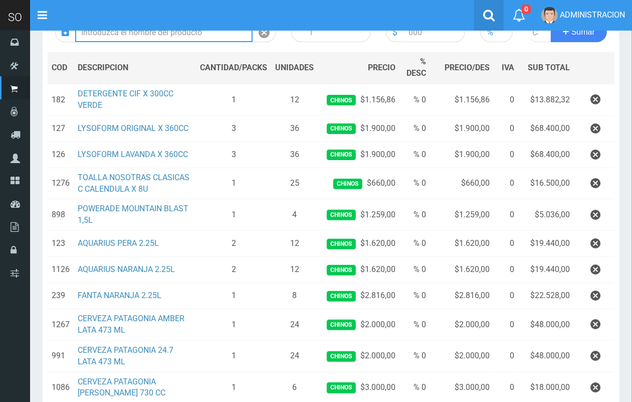
scroll to position [121, 0]
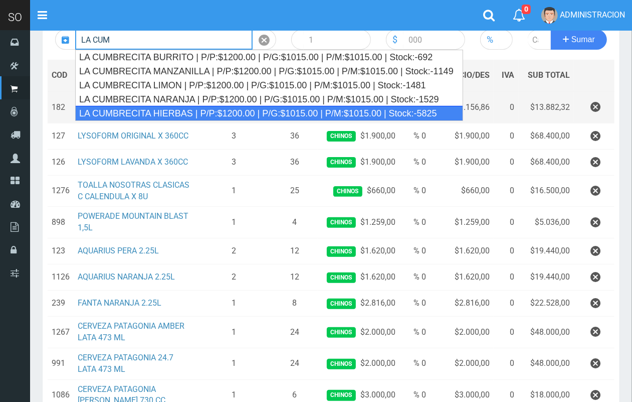
click at [198, 108] on div "LA CUMBRECITA HIERBAS | P/P:$1200.00 | P/G:$1015.00 | P/M:$1015.00 | Stock:-5825" at bounding box center [269, 113] width 388 height 15
type input "LA CUMBRECITA HIERBAS | P/P:$1200.00 | P/G:$1015.00 | P/M:$1015.00 | Stock:-5825"
type input "10"
type input "1200.00"
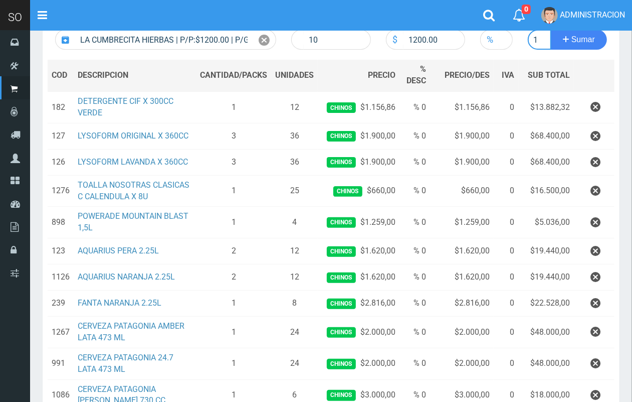
scroll to position [0, 1]
type input "1"
click at [551, 30] on button "Sumar" at bounding box center [579, 40] width 56 height 20
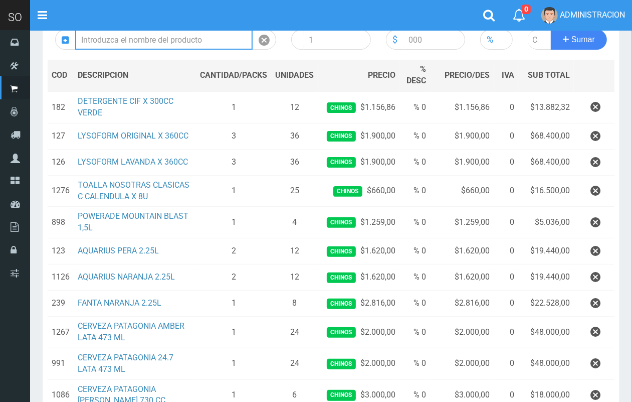
scroll to position [0, 0]
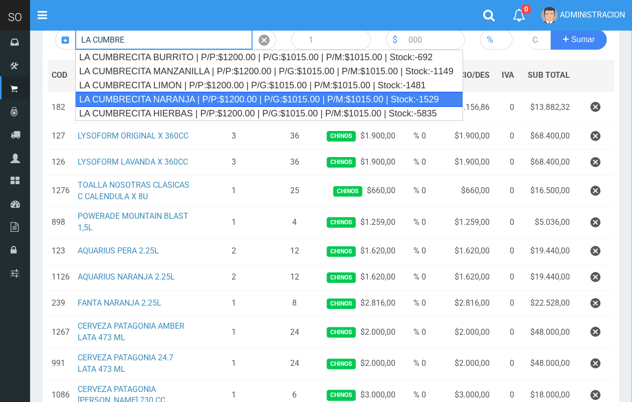
click at [182, 96] on div "LA CUMBRECITA NARANJA | P/P:$1200.00 | P/G:$1015.00 | P/M:$1015.00 | Stock:-1529" at bounding box center [269, 99] width 388 height 15
type input "LA CUMBRECITA NARANJA | P/P:$1200.00 | P/G:$1015.00 | P/M:$1015.00 | Stock:-1529"
type input "10"
type input "1200.00"
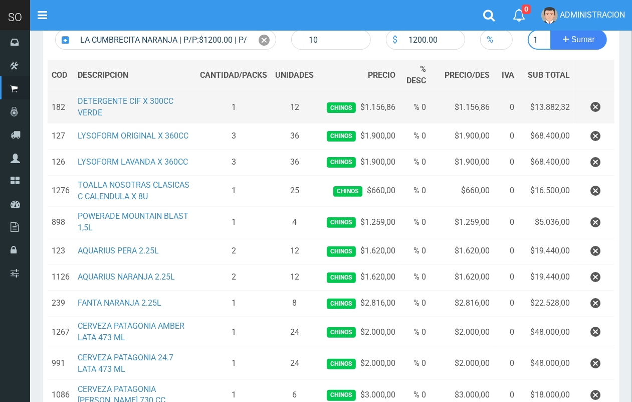
scroll to position [0, 1]
type input "1"
click at [551, 30] on button "Sumar" at bounding box center [579, 40] width 56 height 20
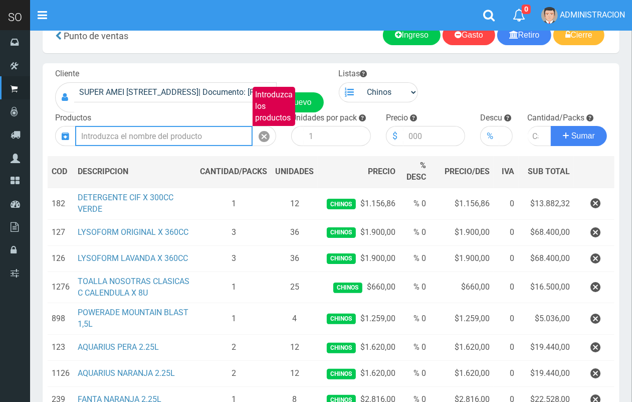
scroll to position [13, 0]
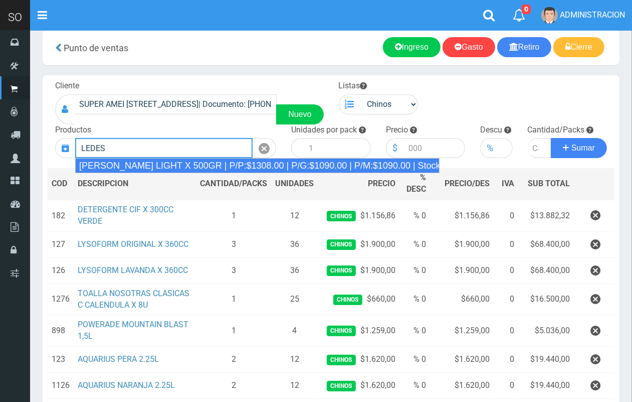
click at [253, 167] on div "LEDESMA LIGHT X 500GR | P/P:$1308.00 | P/G:$1090.00 | P/M:$1090.00 | Stock:-106" at bounding box center [257, 165] width 365 height 15
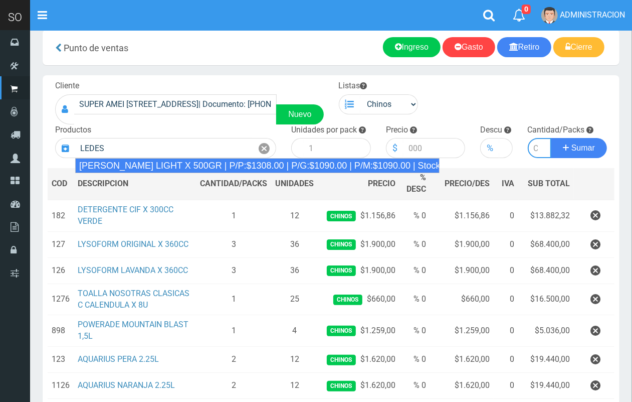
type input "LEDESMA LIGHT X 500GR | P/P:$1308.00 | P/G:$1090.00 | P/M:$1090.00 | Stock:-106"
type input "6"
type input "1308.00"
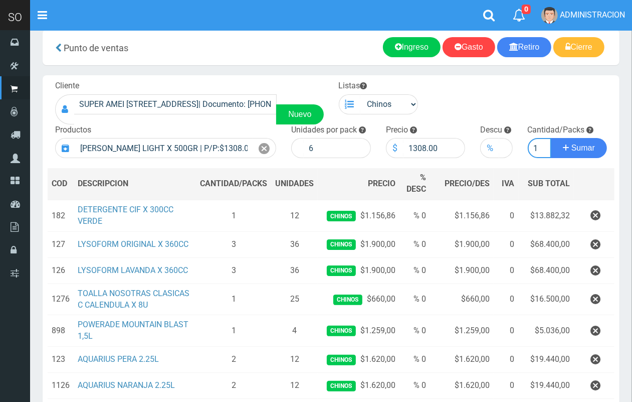
scroll to position [0, 1]
type input "1"
click at [551, 138] on button "Sumar" at bounding box center [579, 148] width 56 height 20
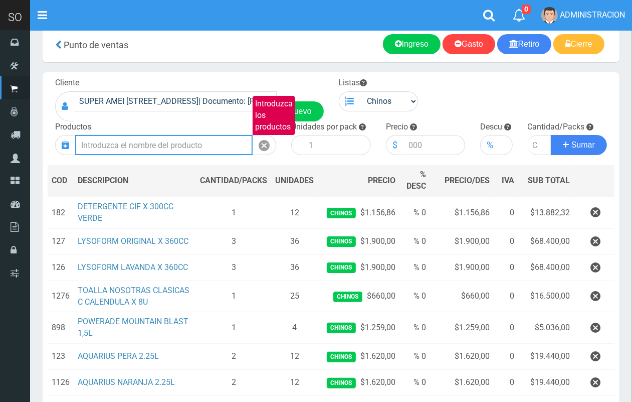
scroll to position [0, 0]
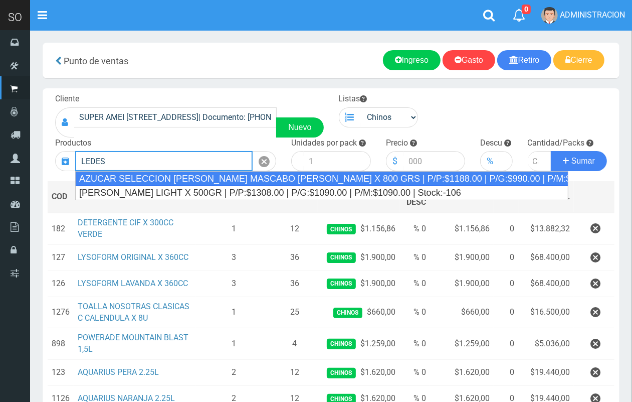
drag, startPoint x: 204, startPoint y: 179, endPoint x: 369, endPoint y: 173, distance: 165.1
click at [211, 178] on div "AZUCAR SELECCION RUBIO MASCABO LEDESMA X 800 GRS | P/P:$1188.00 | P/G:$990.00 |…" at bounding box center [321, 178] width 493 height 15
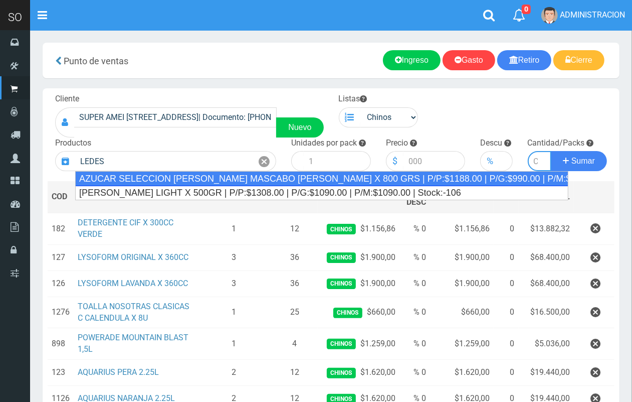
type input "AZUCAR SELECCION RUBIO MASCABO LEDESMA X 800 GRS | P/P:$1188.00 | P/G:$990.00 |…"
type input "12"
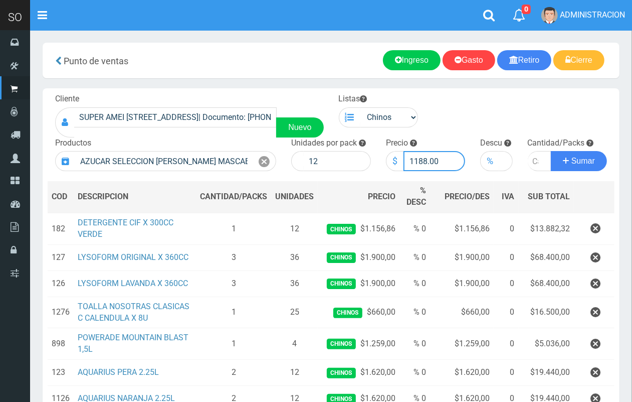
click at [419, 159] on input "1188.00" at bounding box center [435, 161] width 62 height 20
type input "1088.00"
click at [535, 153] on input "number" at bounding box center [540, 161] width 24 height 20
type input "1"
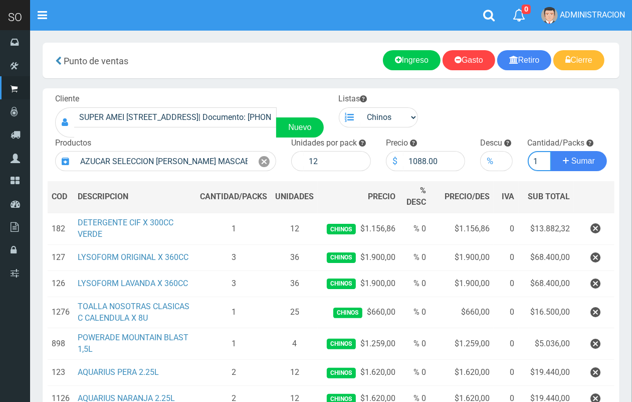
click at [551, 151] on button "Sumar" at bounding box center [579, 161] width 56 height 20
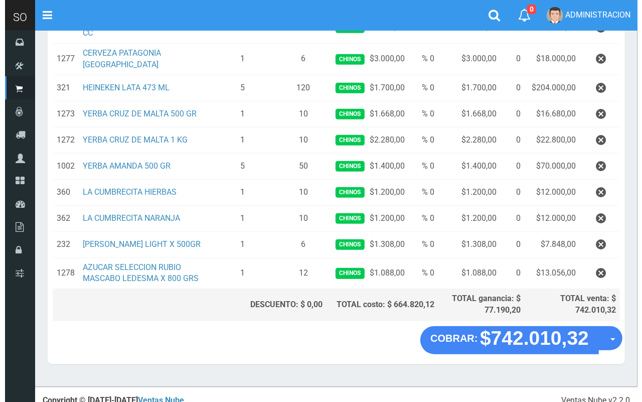
scroll to position [547, 0]
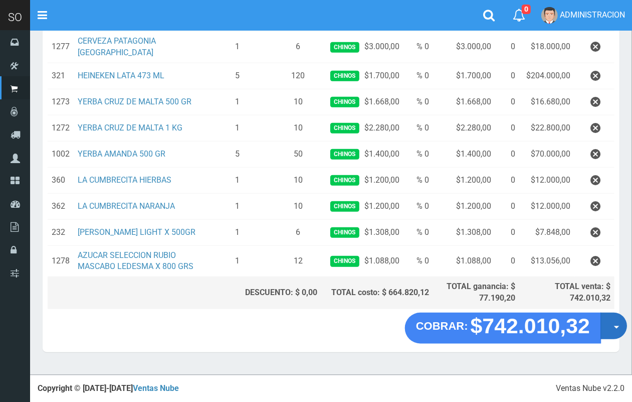
click at [613, 330] on button "Opciones" at bounding box center [614, 325] width 27 height 27
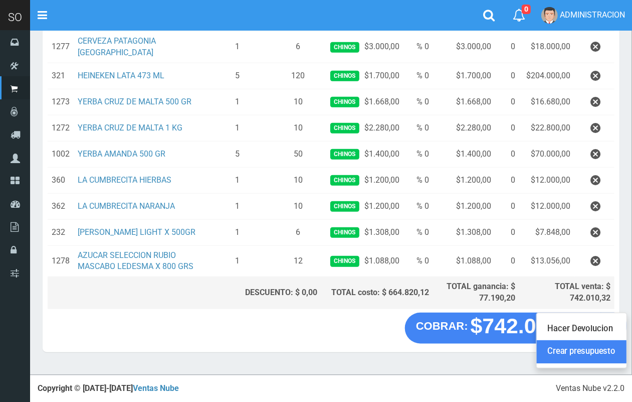
click at [562, 351] on link "Crear presupuesto" at bounding box center [582, 351] width 90 height 23
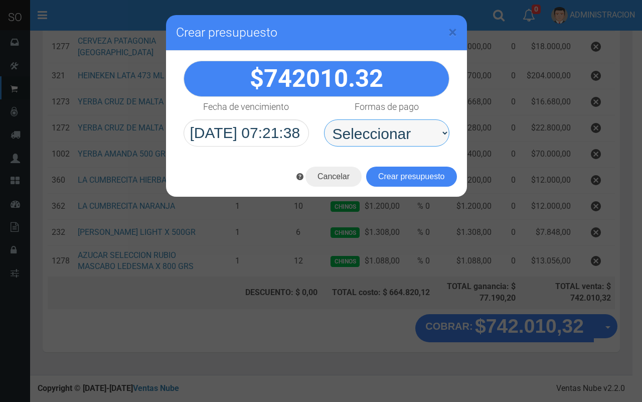
drag, startPoint x: 405, startPoint y: 129, endPoint x: 402, endPoint y: 134, distance: 5.6
click at [405, 129] on select "Seleccionar Efectivo Tarjeta de Crédito Depósito Débito" at bounding box center [386, 132] width 125 height 27
select select "Efectivo"
click at [324, 119] on select "Seleccionar Efectivo Tarjeta de Crédito Depósito Débito" at bounding box center [386, 132] width 125 height 27
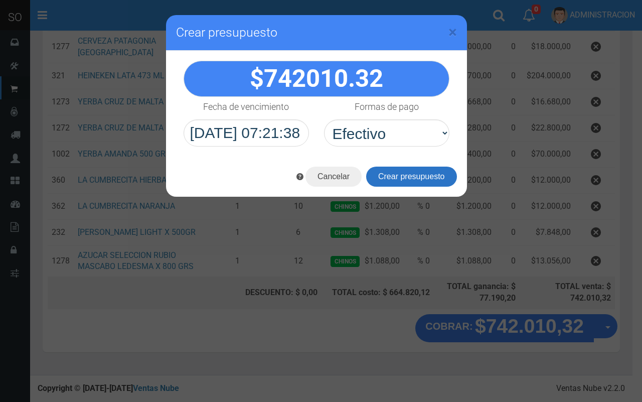
click at [414, 176] on button "Crear presupuesto" at bounding box center [411, 176] width 91 height 20
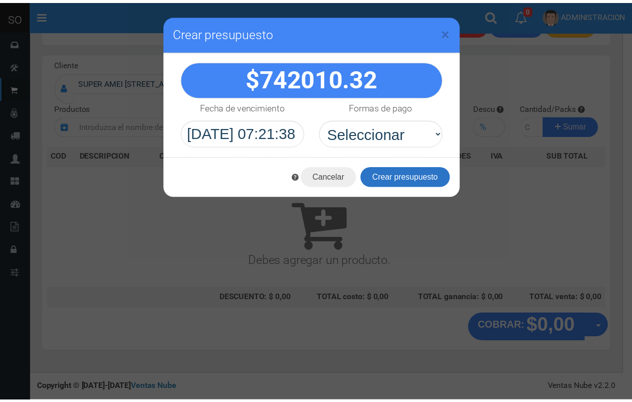
scroll to position [0, 0]
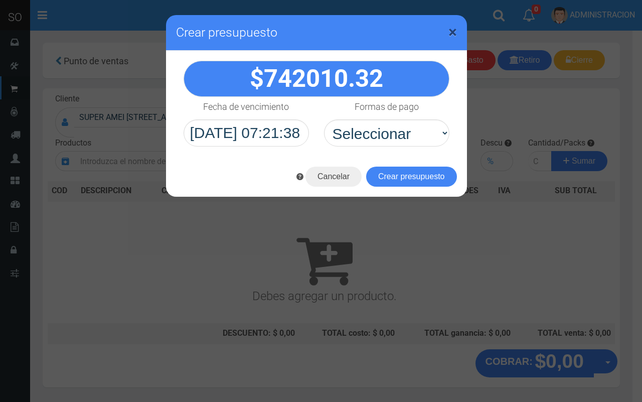
click at [451, 33] on span "×" at bounding box center [452, 32] width 9 height 19
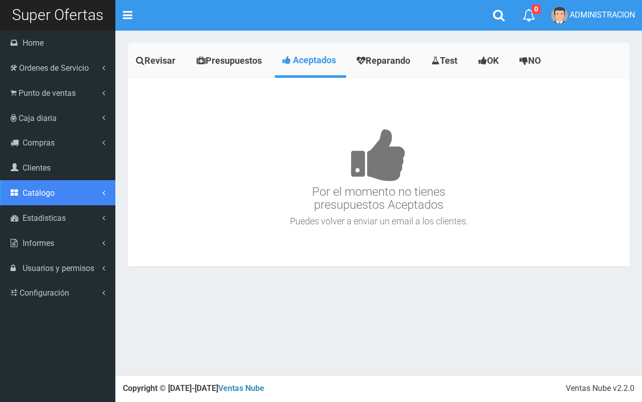
click at [59, 193] on link "Catálogo" at bounding box center [57, 192] width 115 height 25
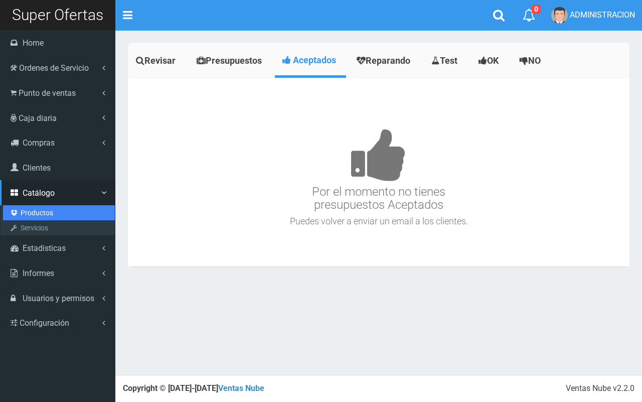
click at [44, 211] on link "Productos" at bounding box center [59, 212] width 112 height 15
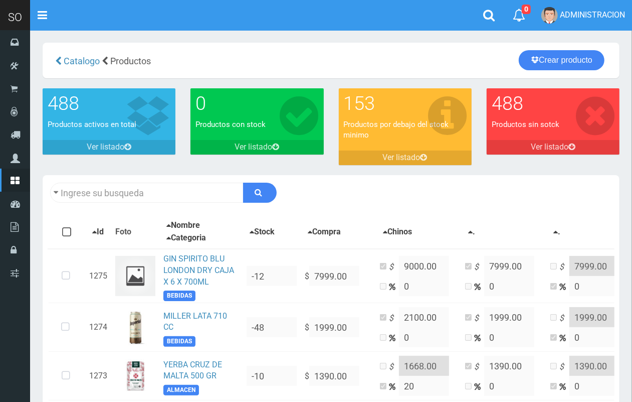
click at [568, 49] on div "Catalogo Productos Crear producto Crear producto" at bounding box center [331, 61] width 577 height 36
click at [560, 58] on link "Crear producto" at bounding box center [562, 60] width 86 height 20
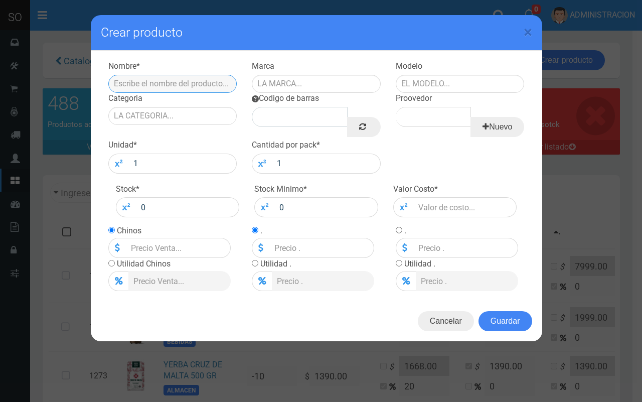
click at [202, 87] on input "text" at bounding box center [172, 84] width 129 height 18
paste input "TOALLA NOSOTRAS CLASICAS C CALENDULA X 8U"
type input "TOALLA NOSOTRAS CLASICAS C CALENDULA X 8U"
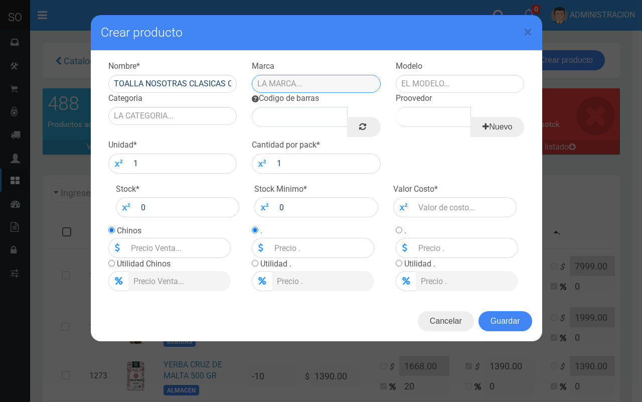
click at [307, 88] on input "text" at bounding box center [316, 84] width 129 height 18
type input "NOSOTRAS"
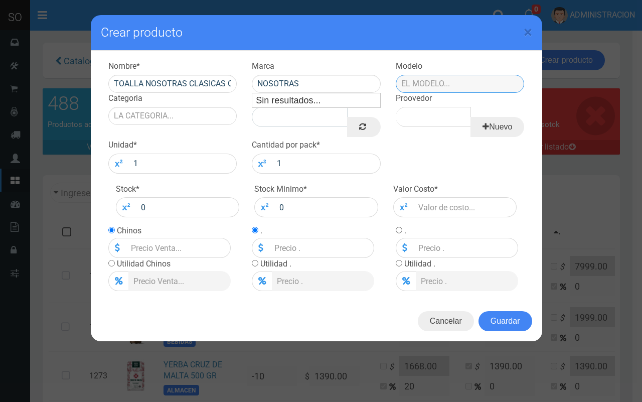
click at [423, 87] on input "text" at bounding box center [460, 84] width 129 height 18
drag, startPoint x: 409, startPoint y: 76, endPoint x: 399, endPoint y: 76, distance: 10.0
click at [399, 76] on input "CAJA" at bounding box center [460, 84] width 129 height 18
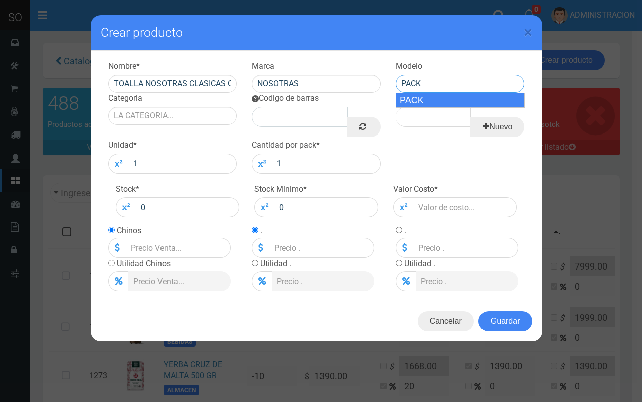
drag, startPoint x: 442, startPoint y: 97, endPoint x: 435, endPoint y: 97, distance: 7.0
click at [441, 97] on div "PACK" at bounding box center [460, 100] width 129 height 15
type input "PACK"
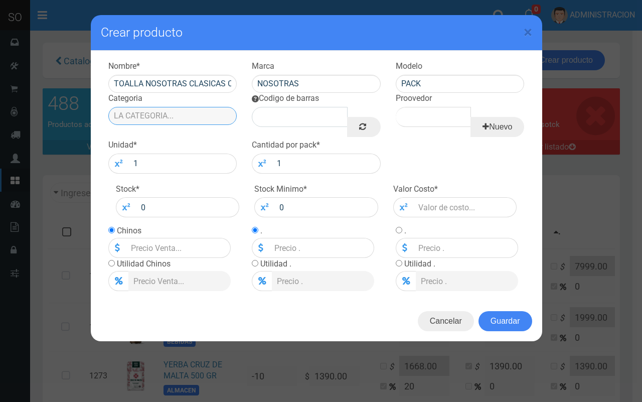
click at [196, 109] on input "Categoria" at bounding box center [172, 116] width 129 height 18
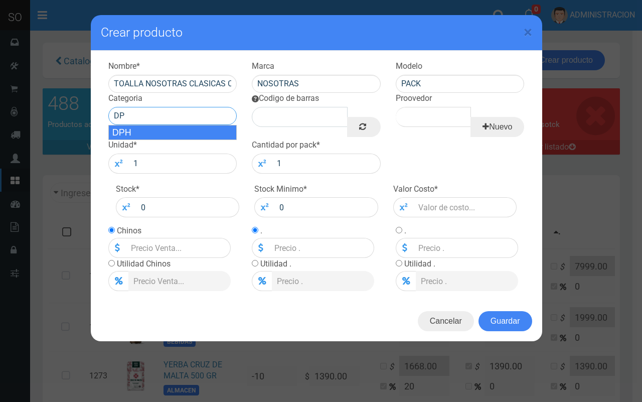
click at [190, 133] on div "DPH" at bounding box center [172, 132] width 129 height 15
type input "DPH"
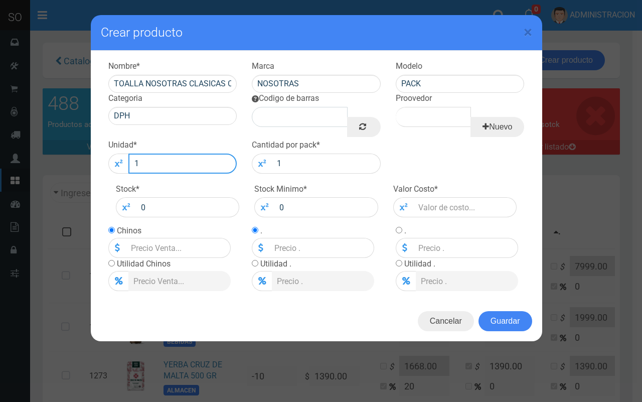
click at [210, 159] on input "1" at bounding box center [182, 163] width 109 height 20
type input "25"
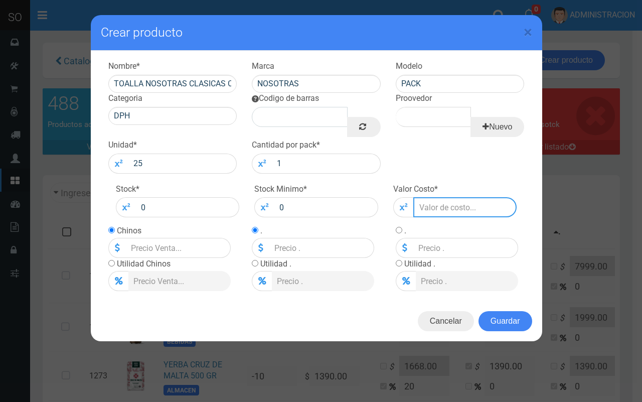
click at [447, 211] on input "number" at bounding box center [465, 207] width 104 height 20
type input "5"
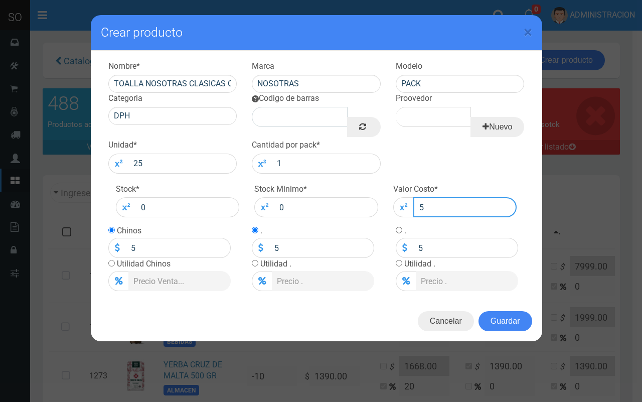
type input "55"
type input "550"
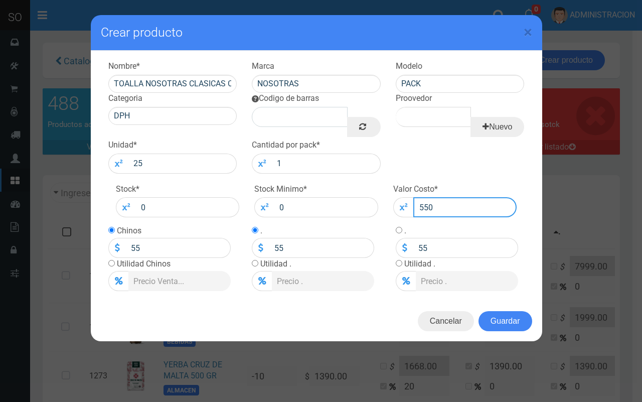
type input "550"
type input "550.0"
type input "550"
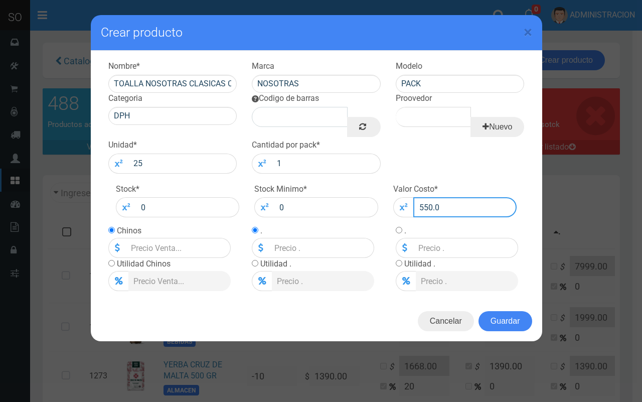
type input "550"
type input "550.00"
click at [110, 264] on input "radio" at bounding box center [111, 263] width 7 height 7
radio input "true"
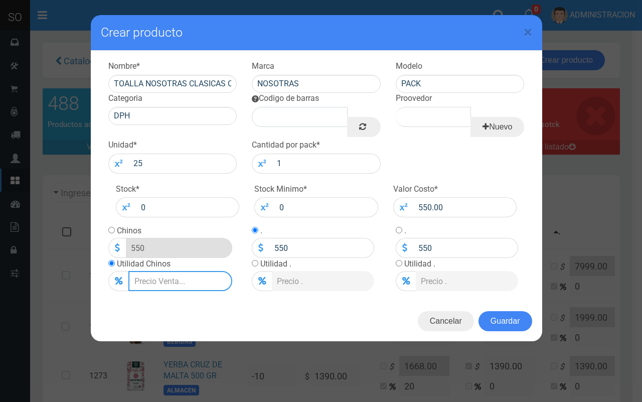
click at [154, 281] on input "Lista de precios" at bounding box center [180, 281] width 104 height 20
type input "2"
type input "561"
type input "20"
type input "660"
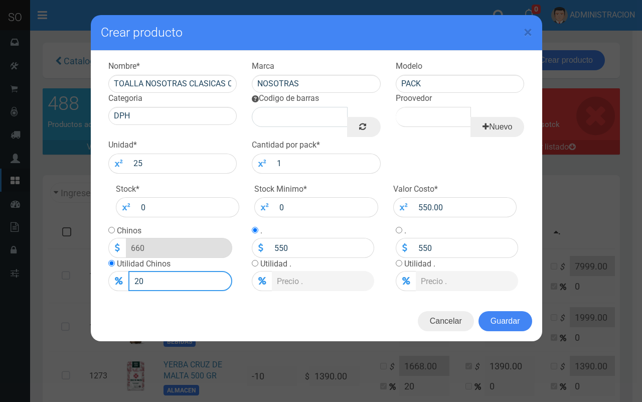
type input "20"
click at [503, 319] on button "Guardar" at bounding box center [505, 321] width 54 height 20
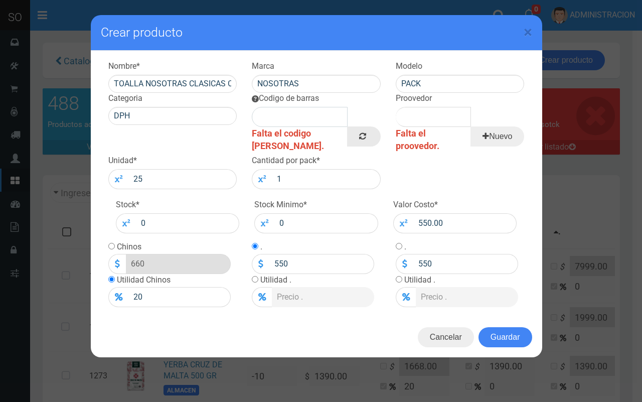
click at [367, 136] on link at bounding box center [363, 136] width 33 height 20
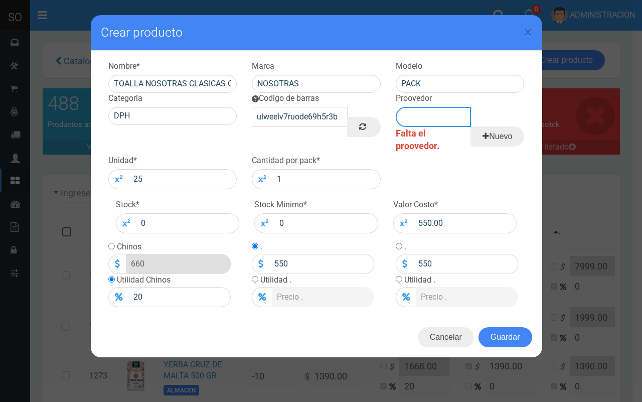
click at [415, 123] on input "Proovedor" at bounding box center [433, 117] width 75 height 20
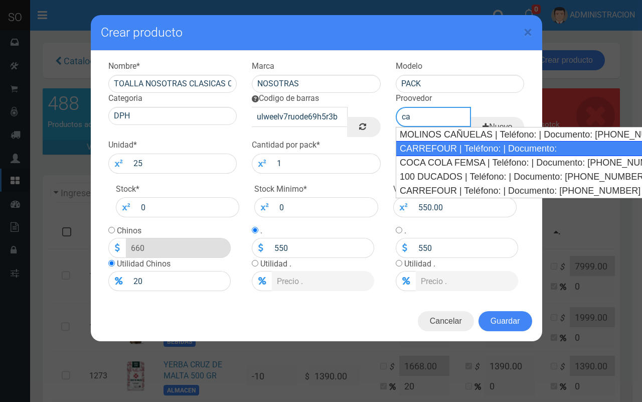
click at [429, 150] on div "CARREFOUR | Teléfono: | Documento:" at bounding box center [521, 148] width 250 height 15
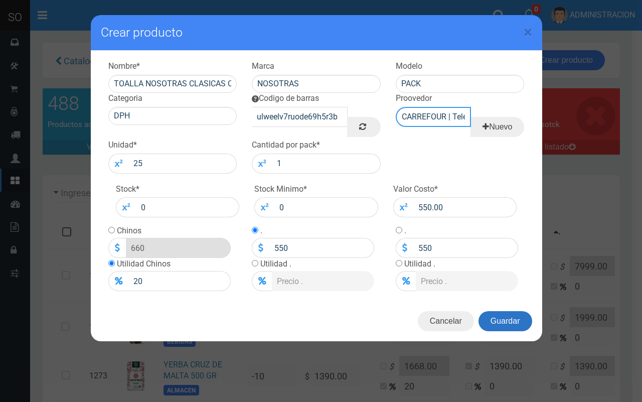
type input "CARREFOUR | Teléfono: | Documento:"
click at [494, 322] on button "Guardar" at bounding box center [505, 321] width 54 height 20
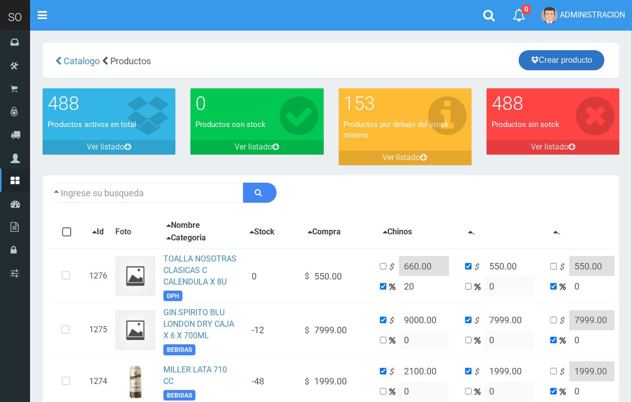
click at [555, 59] on link "Crear producto" at bounding box center [562, 60] width 86 height 20
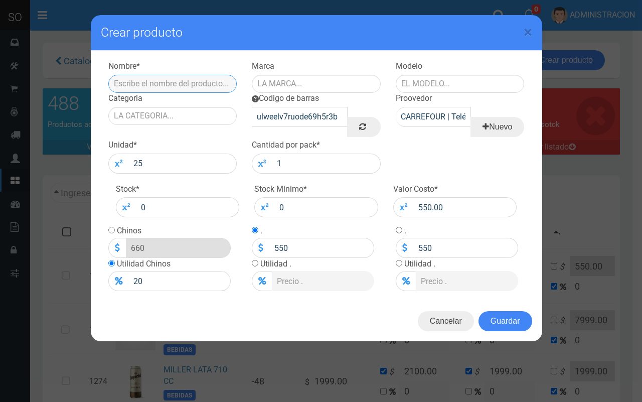
click at [201, 81] on input "text" at bounding box center [172, 84] width 129 height 18
type input "c"
type input "CERVEZA PATAGONIA LAGER DEL SUR"
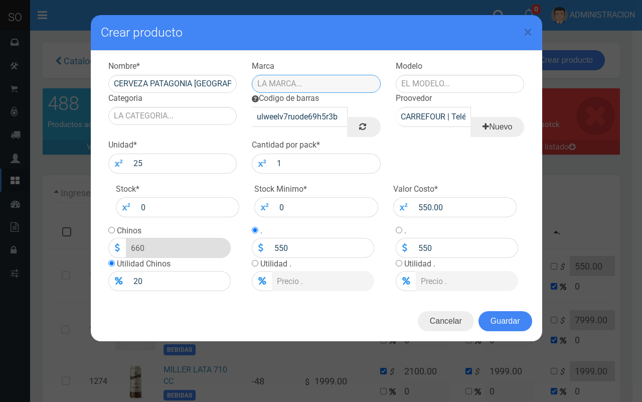
click at [286, 78] on input "text" at bounding box center [316, 84] width 129 height 18
type input "PATAGONIA"
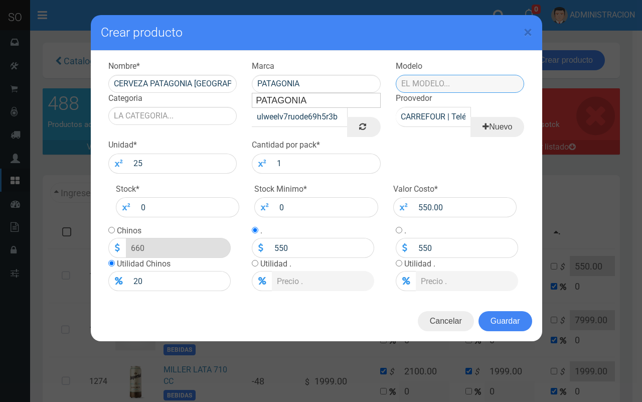
click at [470, 82] on input "text" at bounding box center [460, 84] width 129 height 18
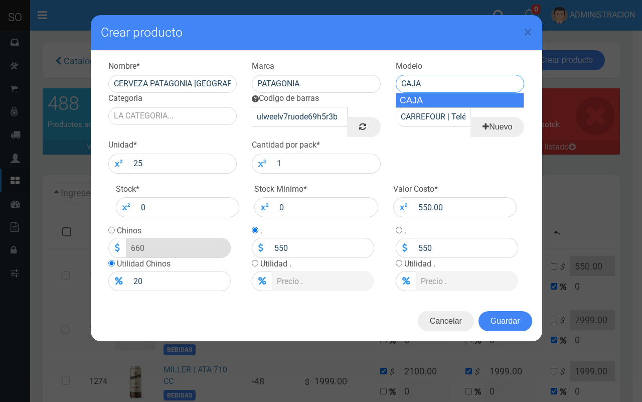
click at [470, 99] on div "CAJA" at bounding box center [460, 100] width 129 height 15
type input "CAJA"
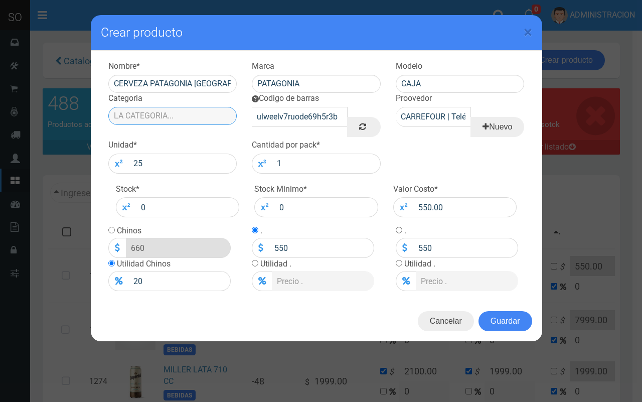
click at [178, 113] on input "Categoria" at bounding box center [172, 116] width 129 height 18
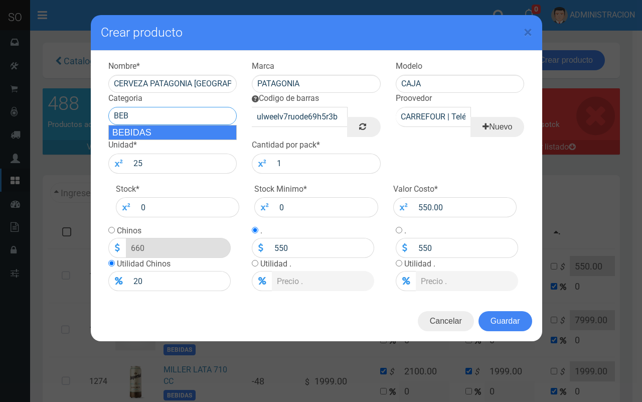
click at [181, 129] on div "BEBIDAS" at bounding box center [172, 132] width 129 height 15
type input "BEBIDAS"
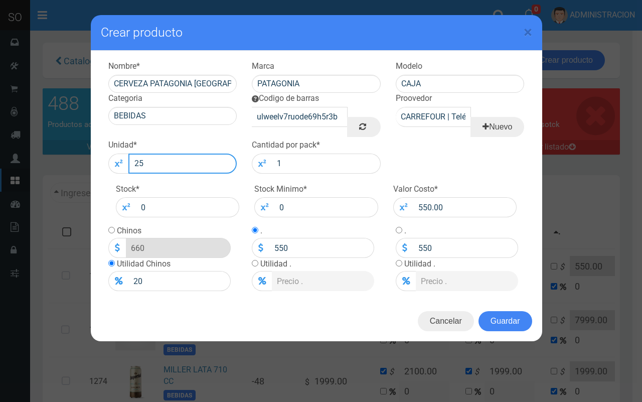
drag, startPoint x: 174, startPoint y: 161, endPoint x: 128, endPoint y: 156, distance: 46.0
click at [128, 156] on input "25" at bounding box center [182, 163] width 109 height 20
type input "6"
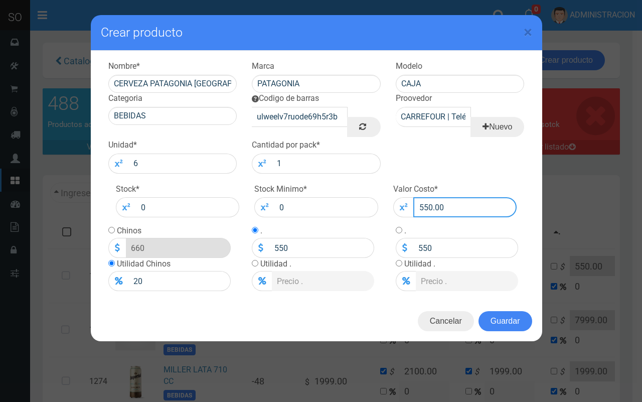
drag, startPoint x: 450, startPoint y: 202, endPoint x: 402, endPoint y: 202, distance: 48.1
click at [402, 202] on div "550.00" at bounding box center [455, 207] width 124 height 20
click at [437, 204] on input "number" at bounding box center [465, 207] width 104 height 20
type input "2"
type input "2.4"
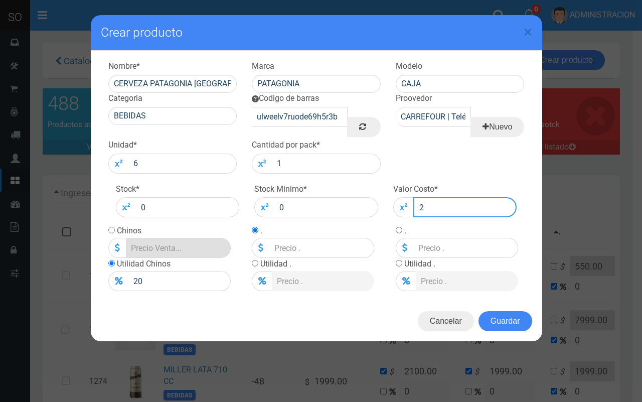
type input "2"
type input "23"
type input "27.6"
type input "23"
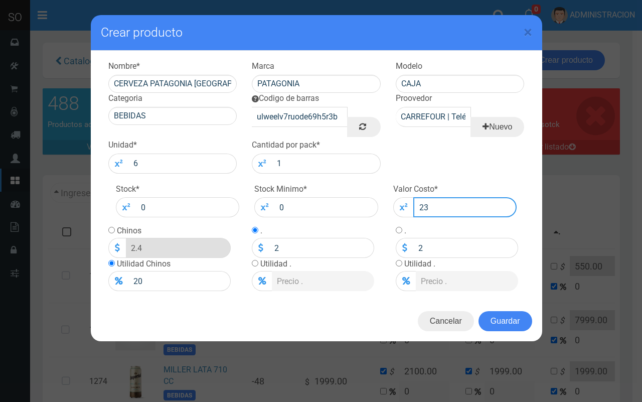
type input "23"
type input "239"
type input "286.8"
type input "239"
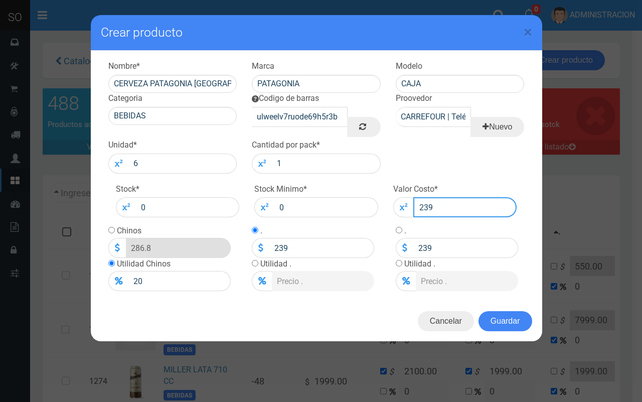
type input "2399"
type input "2878.8"
type input "2399"
type input "2399.0"
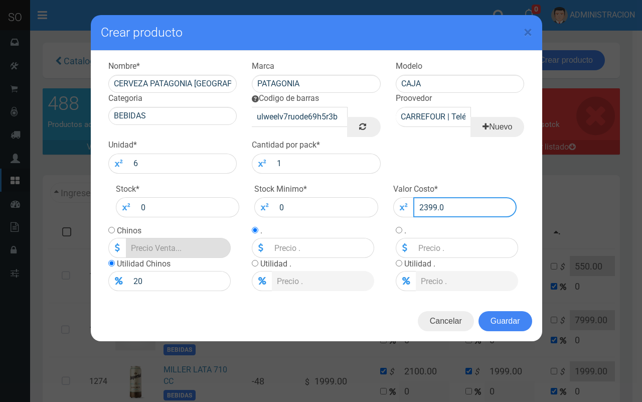
type input "2878.8"
type input "2399"
type input "2399.00"
click at [111, 230] on input "radio" at bounding box center [111, 230] width 7 height 7
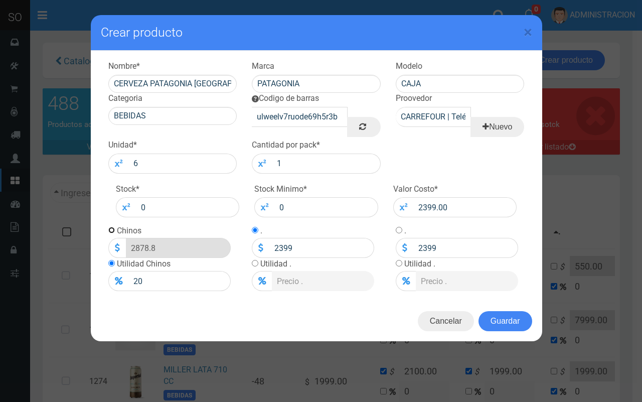
radio input "true"
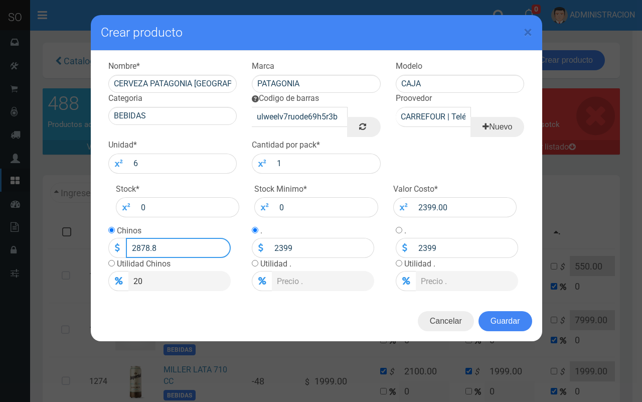
click at [157, 246] on input "2878.8" at bounding box center [178, 248] width 105 height 20
drag, startPoint x: 163, startPoint y: 252, endPoint x: 128, endPoint y: 251, distance: 35.1
click at [128, 251] on input "2878.8" at bounding box center [178, 248] width 105 height 20
type input "3000"
type input "3000.00"
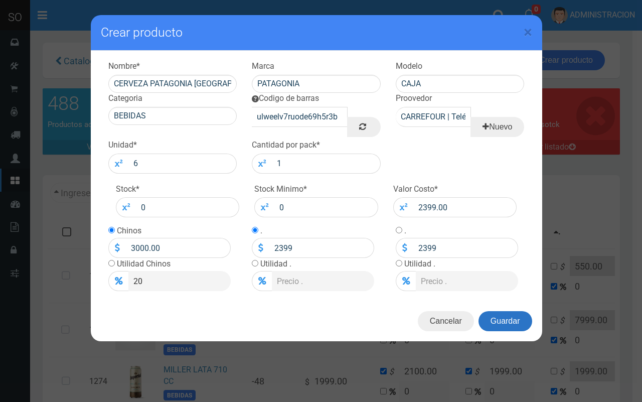
click at [527, 323] on button "Guardar" at bounding box center [505, 321] width 54 height 20
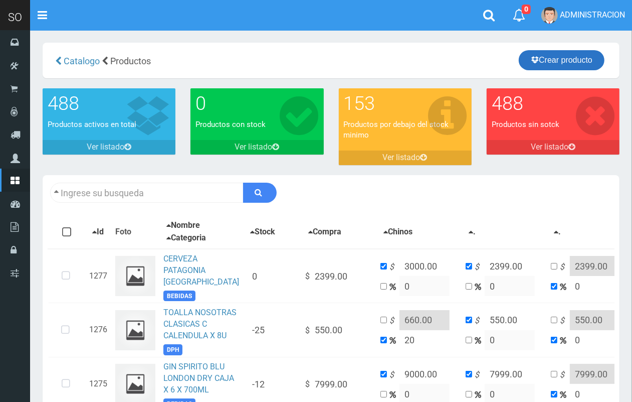
click at [560, 64] on link "Crear producto" at bounding box center [562, 60] width 86 height 20
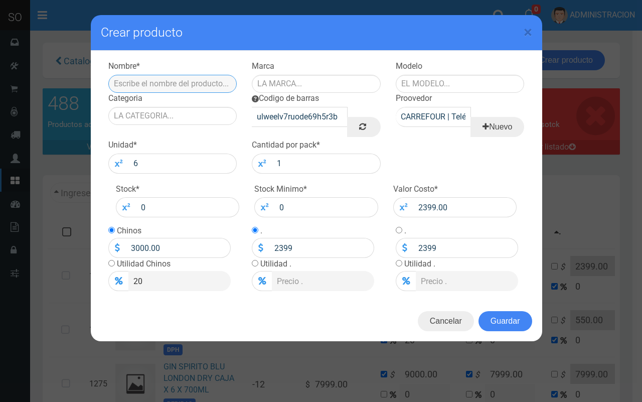
click at [196, 83] on input "text" at bounding box center [172, 84] width 129 height 18
paste input "AZUCAR LIGHT LEDESMA BOLSA X 500 GRS"
type input "AZUCAR LIGHT LEDESMA BOLSA X 500 GRS"
click at [305, 89] on input "text" at bounding box center [316, 84] width 129 height 18
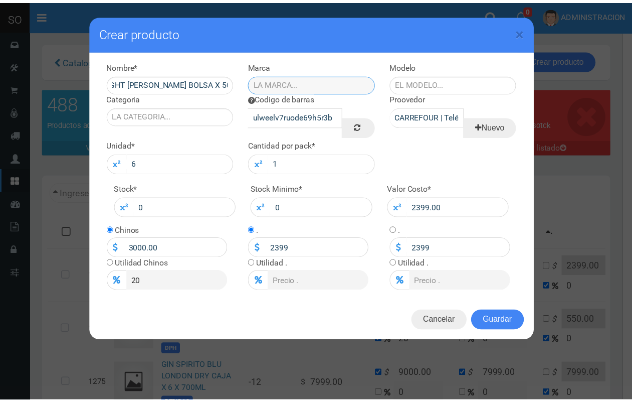
scroll to position [0, 0]
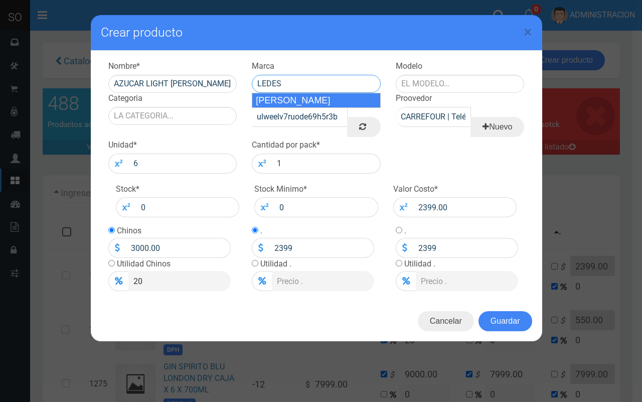
click at [272, 99] on div "LEDESMA" at bounding box center [316, 100] width 129 height 15
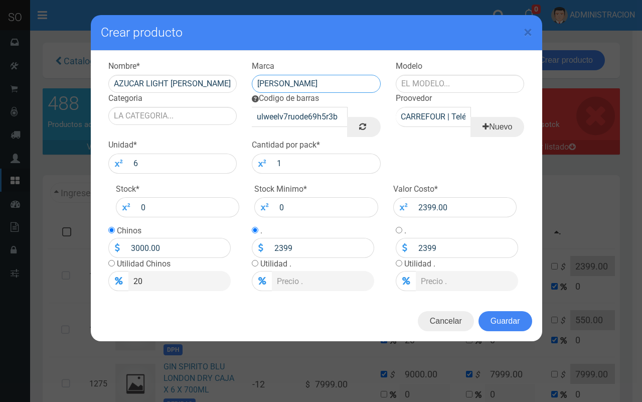
type input "LEDESMA"
click at [523, 29] on div "× Crear producto" at bounding box center [316, 33] width 451 height 36
click at [529, 28] on span "×" at bounding box center [527, 32] width 9 height 19
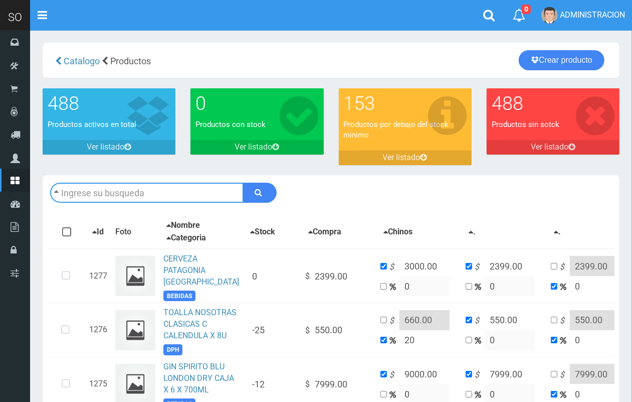
click at [187, 187] on input "text" at bounding box center [147, 193] width 194 height 20
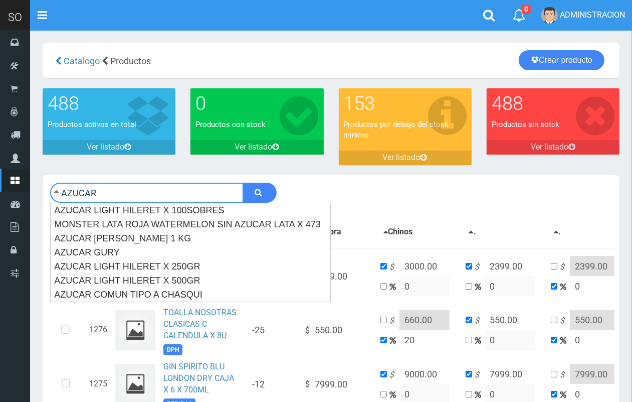
type input "AZUCAR"
click at [243, 183] on button "submit" at bounding box center [260, 193] width 34 height 20
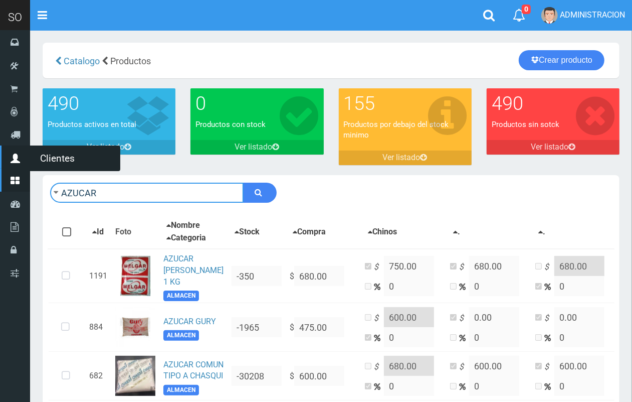
drag, startPoint x: 114, startPoint y: 194, endPoint x: 0, endPoint y: 179, distance: 114.7
click at [0, 179] on div "SO Toggle navigation 0 0" at bounding box center [316, 333] width 632 height 666
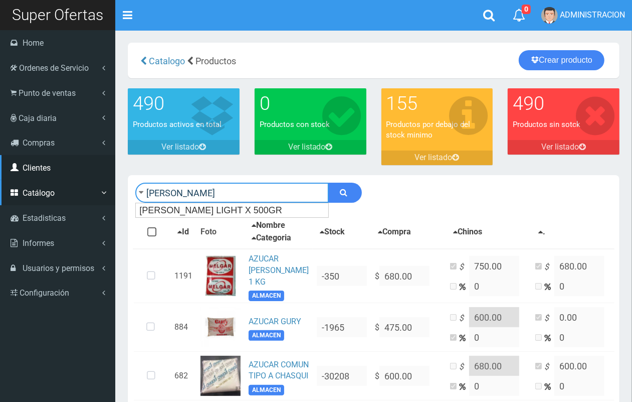
type input "[PERSON_NAME]"
click at [328, 183] on button "submit" at bounding box center [345, 193] width 34 height 20
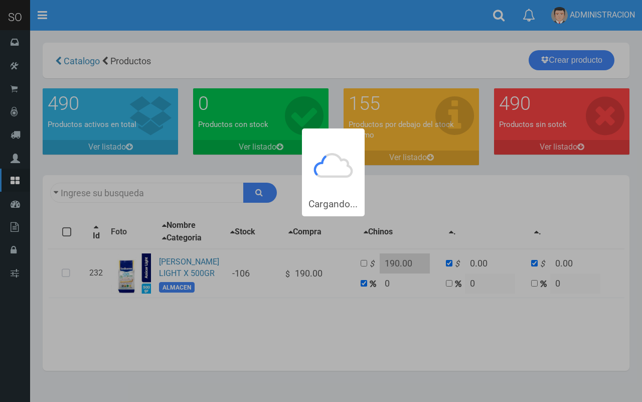
type input "[PERSON_NAME]"
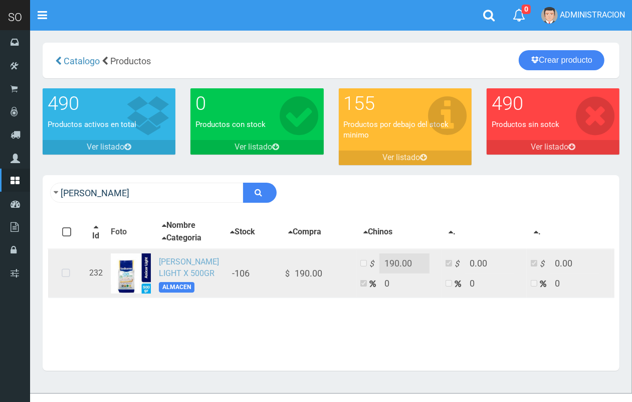
click at [173, 275] on link "[PERSON_NAME] LIGHT X 500GR" at bounding box center [189, 267] width 60 height 21
click at [66, 289] on icon at bounding box center [66, 273] width 27 height 33
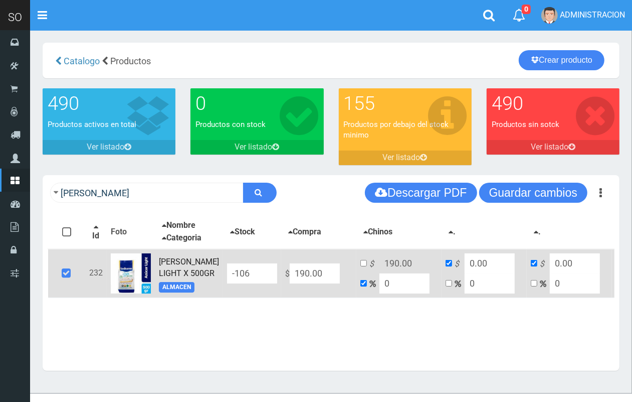
drag, startPoint x: 316, startPoint y: 294, endPoint x: 253, endPoint y: 295, distance: 62.7
click at [253, 295] on tr "232 LEDESMA LIGHT X 500GR ALMACEN -106 $ 190.00 $ 190.00 0 $ 0.00 0 $ 0.00 0 Ed…" at bounding box center [345, 273] width 595 height 49
type input "1"
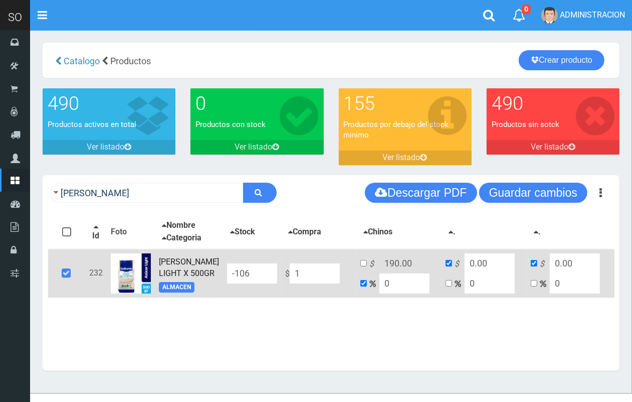
type input "1"
type input "10"
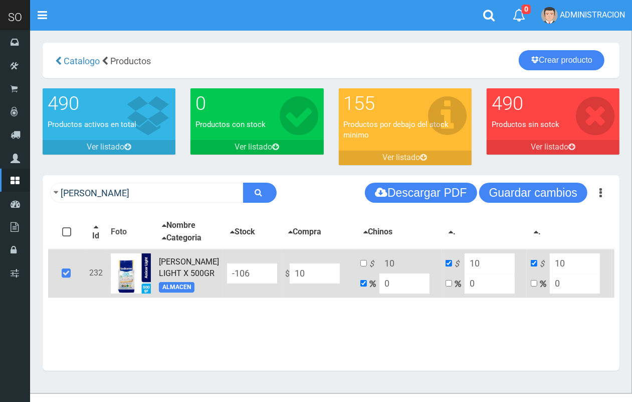
type input "109"
type input "1090"
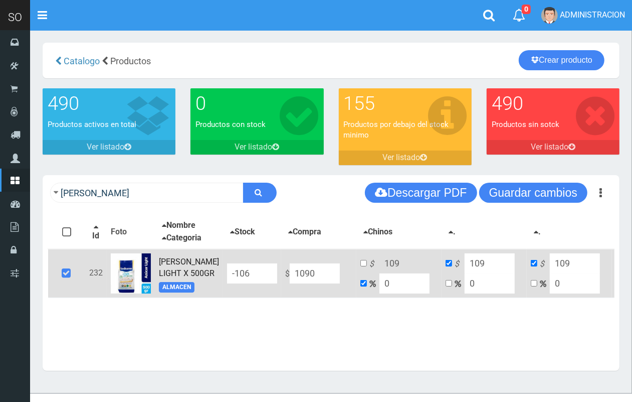
type input "1090"
type input "1090.00"
drag, startPoint x: 370, startPoint y: 299, endPoint x: 359, endPoint y: 298, distance: 11.1
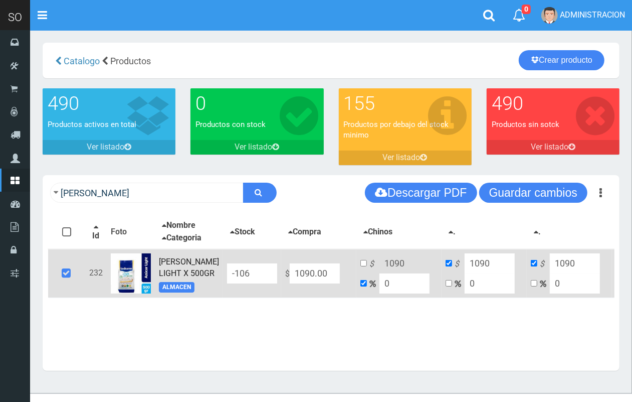
click at [359, 298] on td "$ 1090 0" at bounding box center [398, 273] width 85 height 49
type input "2"
type input "1111.8"
type input "22"
type input "1329.8"
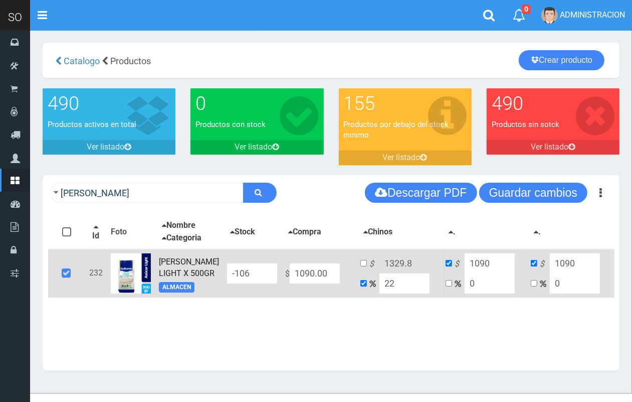
type input "2"
type input "1111.8"
type input "20"
type input "1308"
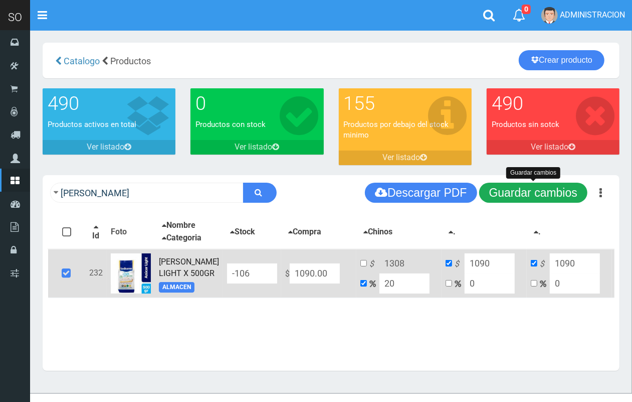
type input "20"
click at [562, 191] on button "Guardar cambios" at bounding box center [533, 193] width 108 height 20
click at [540, 191] on button "Guardar cambios" at bounding box center [533, 193] width 108 height 20
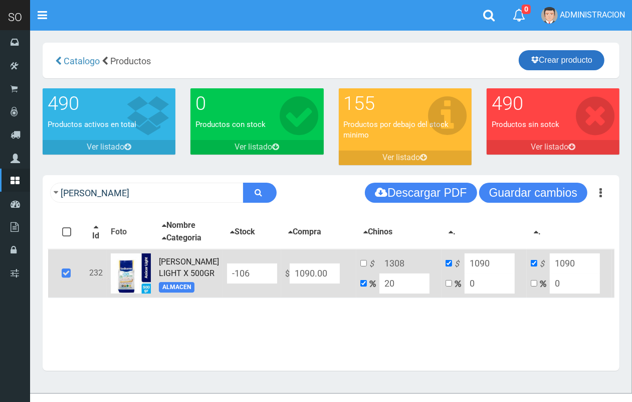
click at [588, 60] on link "Crear producto" at bounding box center [562, 60] width 86 height 20
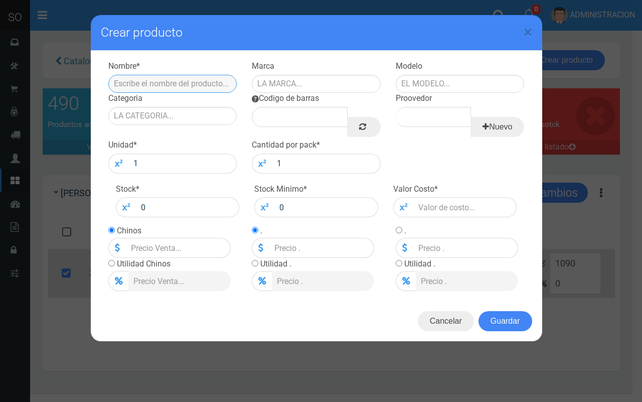
paste input "AZUCAR SELECCION RUBIO MASCABO LEDESMA X 800 GRS"
type input "AZUCAR SELECCION RUBIO MASCABO LEDESMA X 800 GRS"
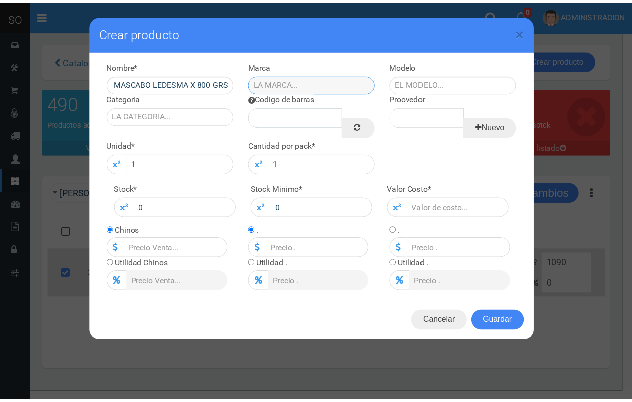
scroll to position [0, 0]
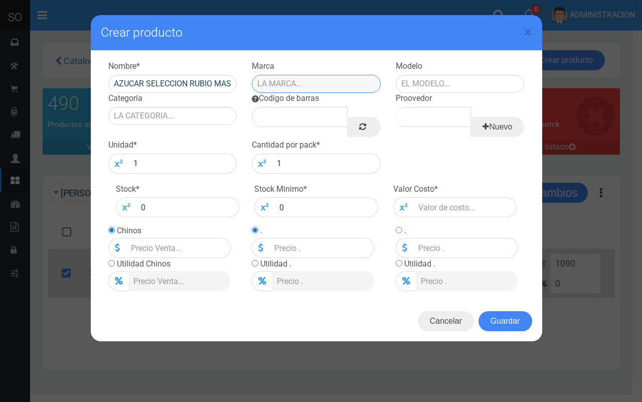
click at [295, 82] on input "text" at bounding box center [316, 84] width 129 height 18
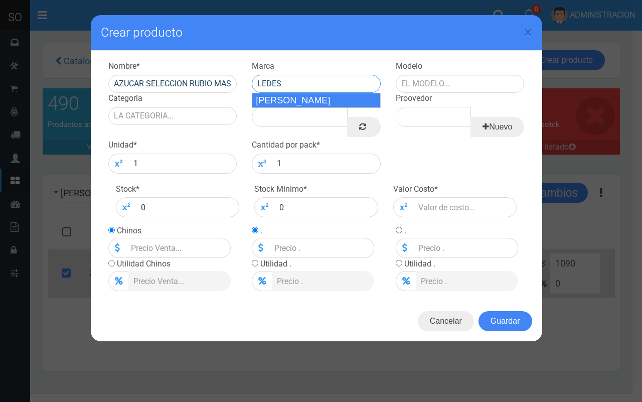
drag, startPoint x: 293, startPoint y: 105, endPoint x: 377, endPoint y: 97, distance: 83.7
click at [294, 103] on div "[PERSON_NAME]" at bounding box center [316, 100] width 129 height 15
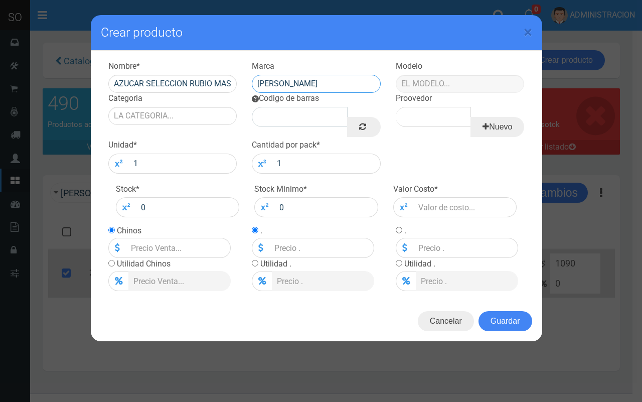
type input "[PERSON_NAME]"
click at [429, 78] on input "text" at bounding box center [460, 84] width 129 height 18
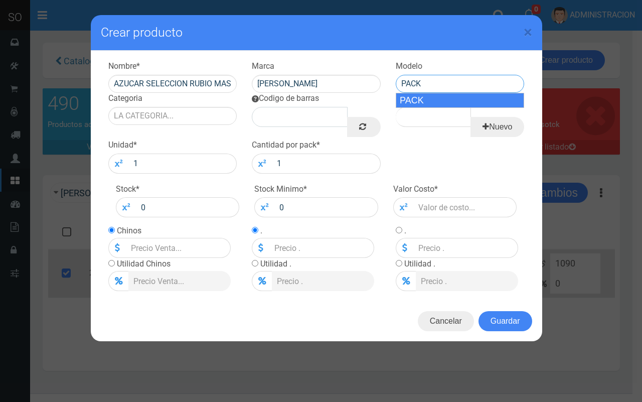
click at [443, 94] on div "PACK" at bounding box center [460, 100] width 129 height 15
type input "PACK"
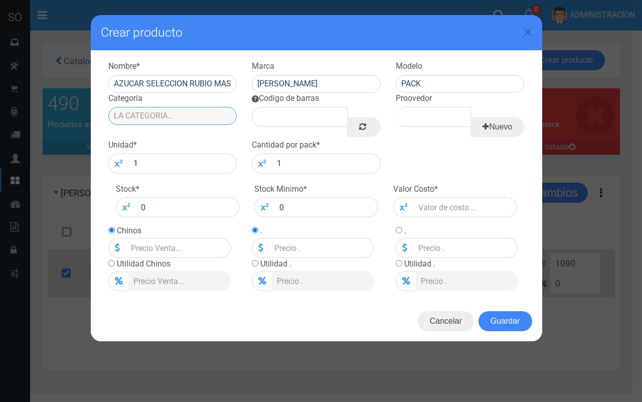
click at [200, 116] on input "Categoria" at bounding box center [172, 116] width 129 height 18
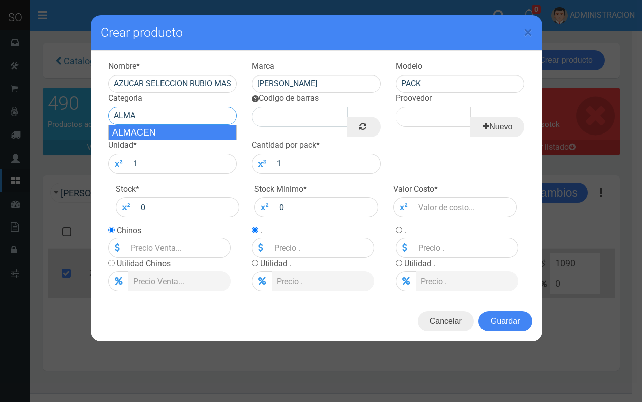
click at [206, 135] on div "ALMACEN" at bounding box center [172, 132] width 129 height 15
type input "ALMACEN"
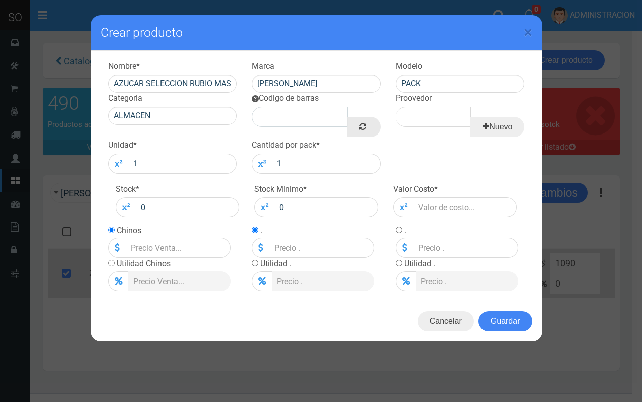
click at [351, 126] on link at bounding box center [363, 127] width 33 height 20
click at [416, 111] on input "Proovedor" at bounding box center [433, 117] width 75 height 20
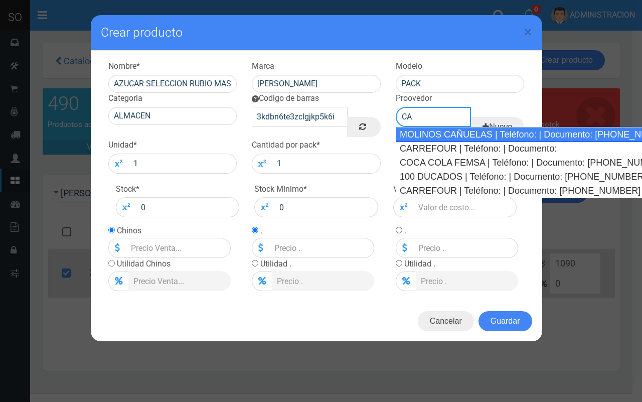
click at [420, 134] on div "MOLINOS CAÑUELAS | Teléfono: | Documento: 54614896" at bounding box center [521, 134] width 250 height 15
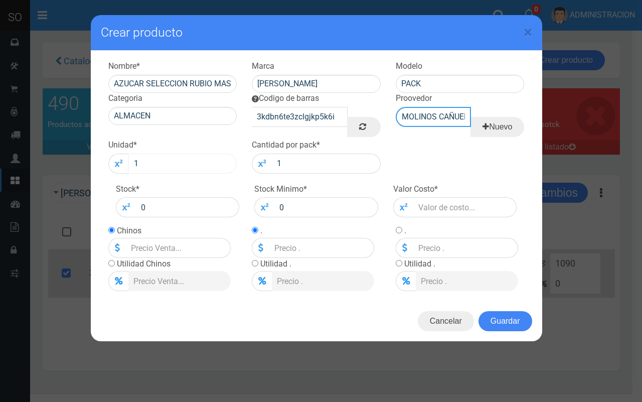
type input "MOLINOS CAÑUELAS | Teléfono: | Documento: 54614896"
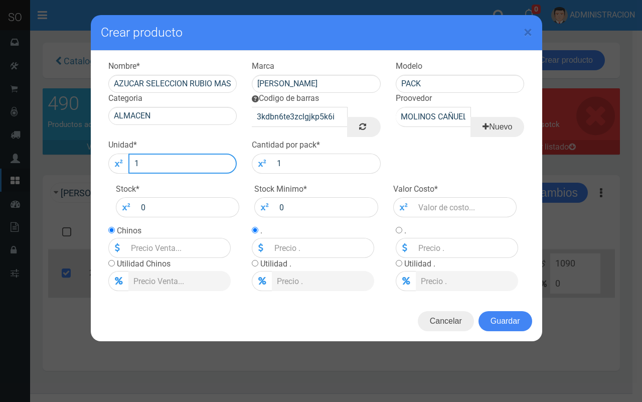
click at [211, 161] on input "1" at bounding box center [182, 163] width 109 height 20
type input "12"
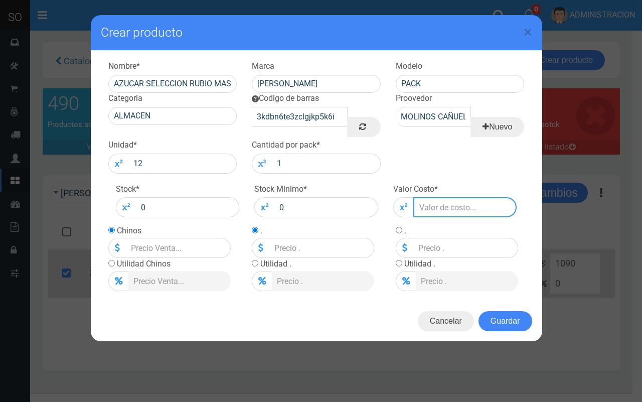
drag, startPoint x: 432, startPoint y: 205, endPoint x: 440, endPoint y: 224, distance: 20.5
click at [433, 205] on input "number" at bounding box center [465, 207] width 104 height 20
click at [444, 31] on h4 "Crear producto" at bounding box center [316, 32] width 431 height 15
click at [441, 208] on input "number" at bounding box center [465, 207] width 104 height 20
type input "9"
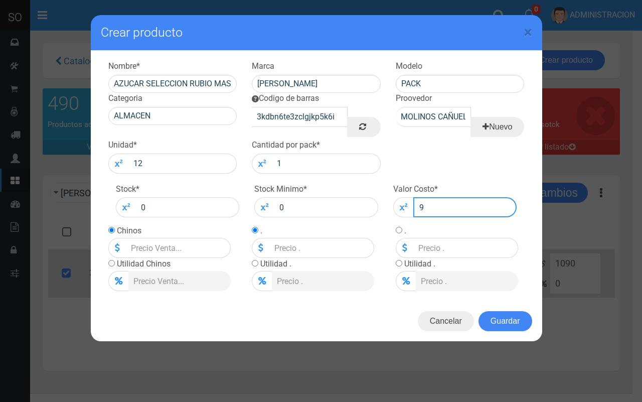
type input "9"
type input "99"
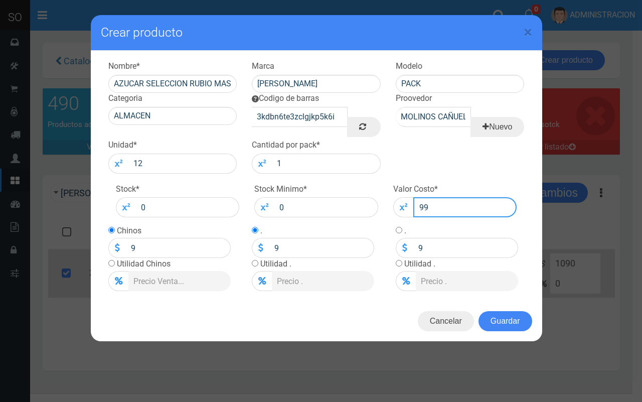
type input "99"
type input "990"
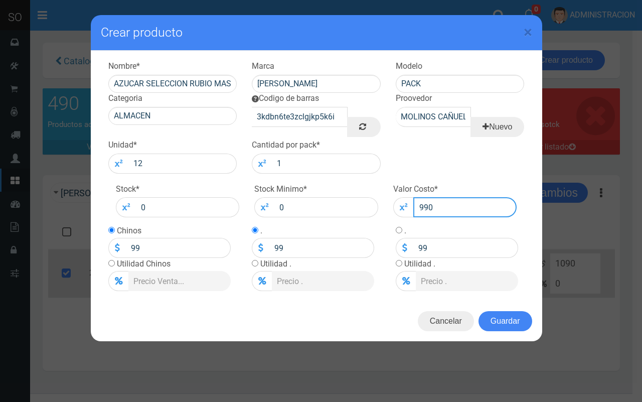
type input "990"
type input "990.0"
type input "990"
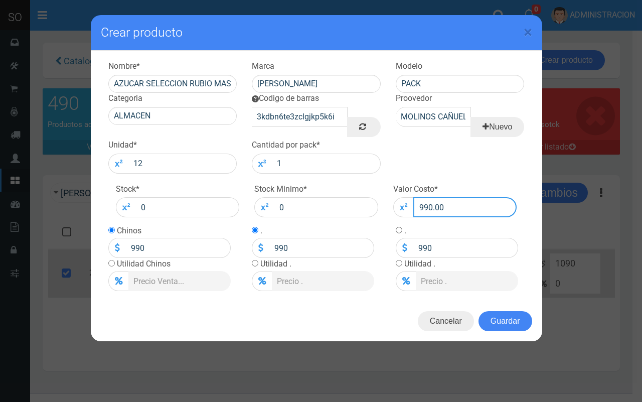
type input "990.00"
click at [113, 261] on input "radio" at bounding box center [111, 263] width 7 height 7
radio input "true"
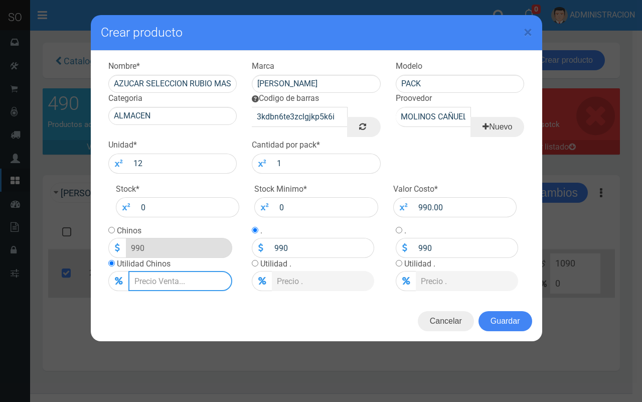
click at [144, 273] on input "Lista de precios" at bounding box center [180, 281] width 104 height 20
type input "2"
type input "1009.8"
type input "20"
type input "1188"
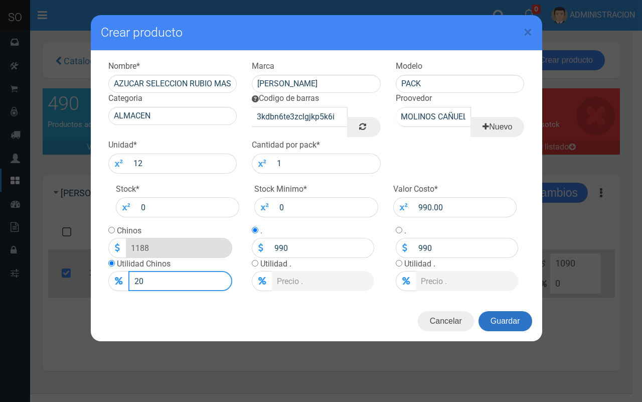
type input "20"
click at [522, 320] on button "Guardar" at bounding box center [505, 321] width 54 height 20
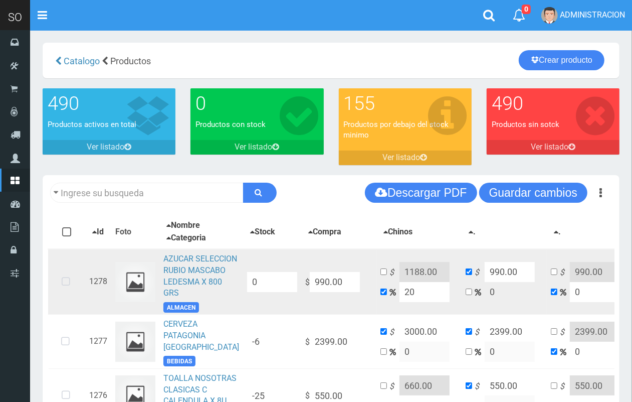
click at [68, 274] on icon at bounding box center [66, 281] width 27 height 33
click at [69, 276] on icon at bounding box center [66, 281] width 27 height 33
click at [68, 275] on icon at bounding box center [66, 281] width 27 height 33
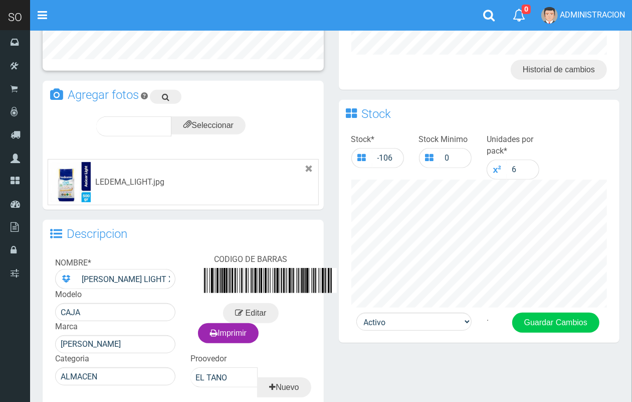
drag, startPoint x: 638, startPoint y: 133, endPoint x: 612, endPoint y: 259, distance: 128.5
click at [615, 259] on html "Cargando... × Nueva alerta Toggle navigation 0" at bounding box center [316, 136] width 632 height 768
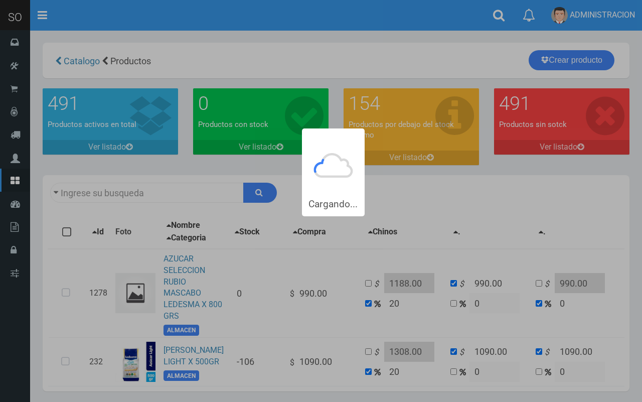
type input "[PERSON_NAME]"
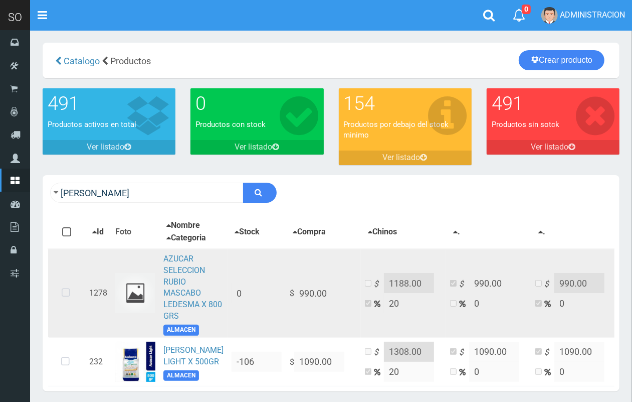
click at [67, 304] on icon at bounding box center [66, 292] width 27 height 33
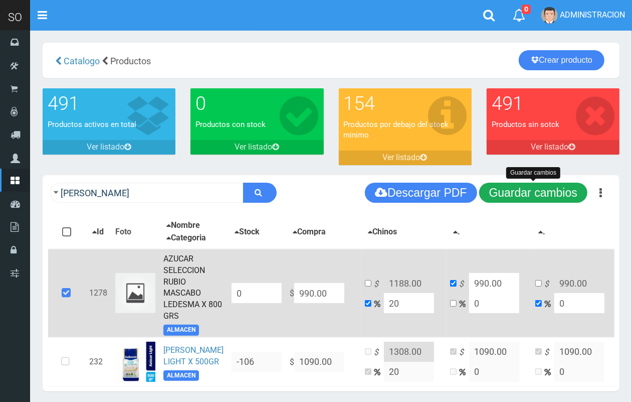
click at [529, 191] on button "Guardar cambios" at bounding box center [533, 193] width 108 height 20
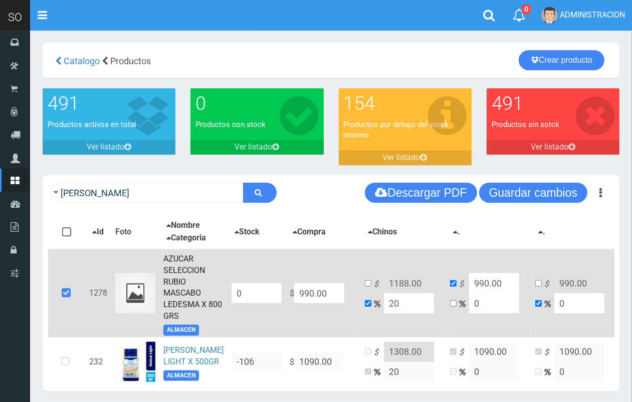
drag, startPoint x: 388, startPoint y: 312, endPoint x: 364, endPoint y: 310, distance: 24.2
click at [384, 311] on input "20" at bounding box center [409, 303] width 50 height 20
type input "1"
type input "999.9"
type input "10"
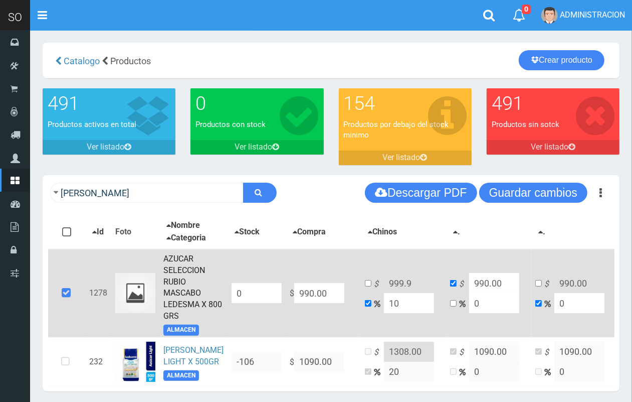
type input "1089"
click at [364, 308] on td "$ 1089 10" at bounding box center [403, 293] width 85 height 89
type input "2"
type input "1009.8"
type input "20"
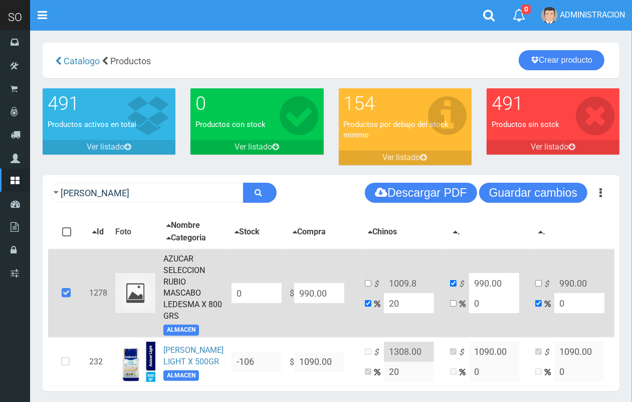
type input "1188"
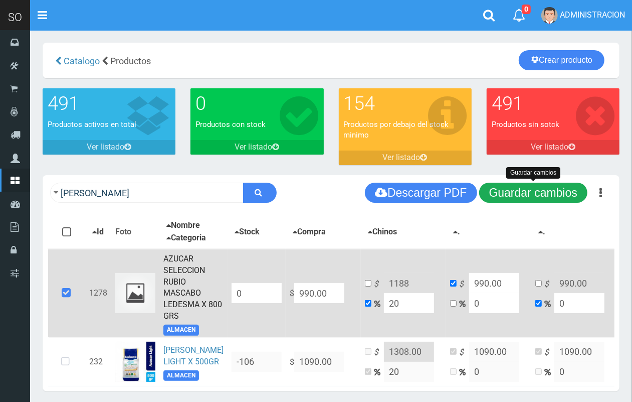
type input "20"
click at [535, 198] on button "Guardar cambios" at bounding box center [533, 193] width 108 height 20
click at [520, 189] on button "Guardar cambios" at bounding box center [533, 193] width 108 height 20
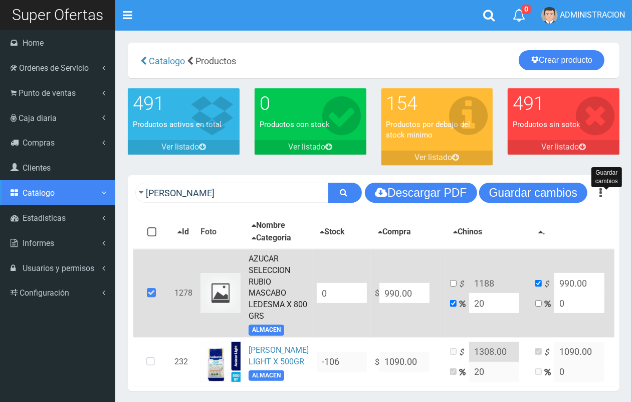
click at [48, 194] on span "Catálogo" at bounding box center [39, 193] width 32 height 10
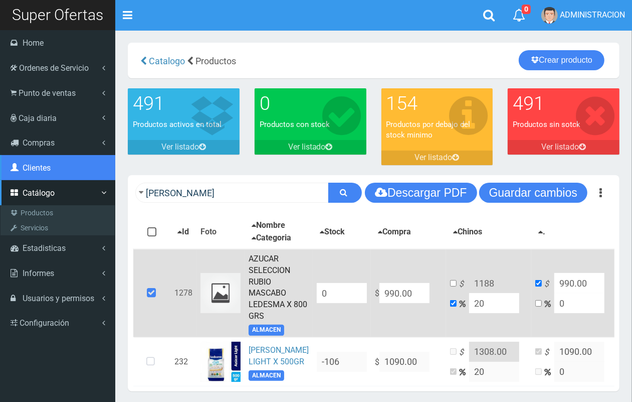
click at [46, 173] on link "Clientes" at bounding box center [57, 167] width 115 height 25
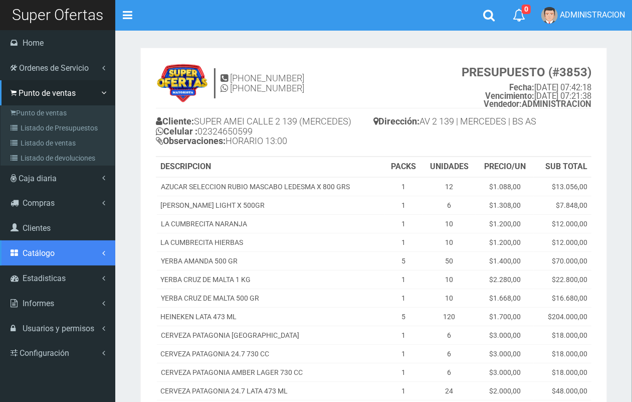
click at [43, 259] on link "Catálogo" at bounding box center [57, 252] width 115 height 25
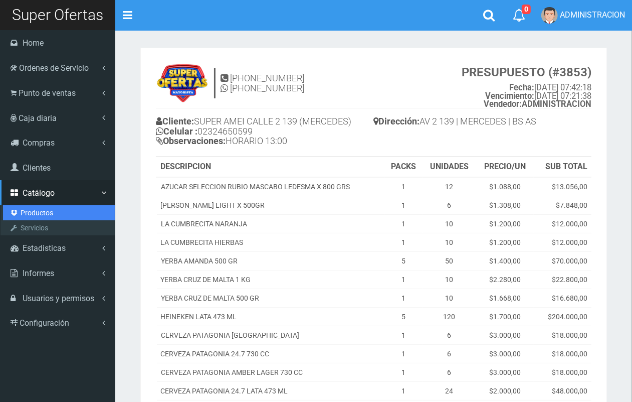
click at [38, 214] on link "Productos" at bounding box center [59, 212] width 112 height 15
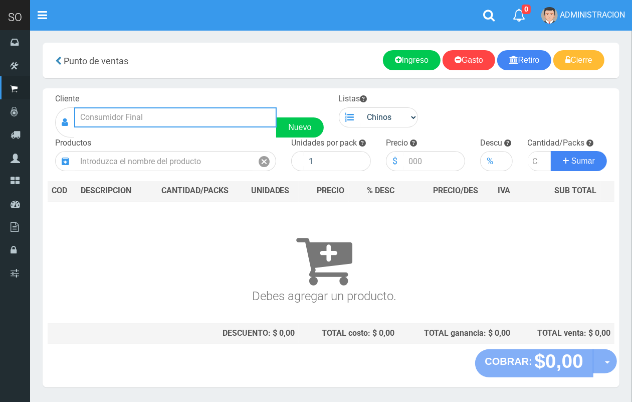
click at [200, 111] on input "text" at bounding box center [175, 117] width 203 height 20
drag, startPoint x: 133, startPoint y: 115, endPoint x: 78, endPoint y: 116, distance: 55.7
click at [78, 116] on input "BELGRANO 30" at bounding box center [175, 117] width 203 height 20
drag, startPoint x: 154, startPoint y: 114, endPoint x: 88, endPoint y: 121, distance: 66.5
click at [83, 119] on input "[PERSON_NAME]" at bounding box center [175, 117] width 203 height 20
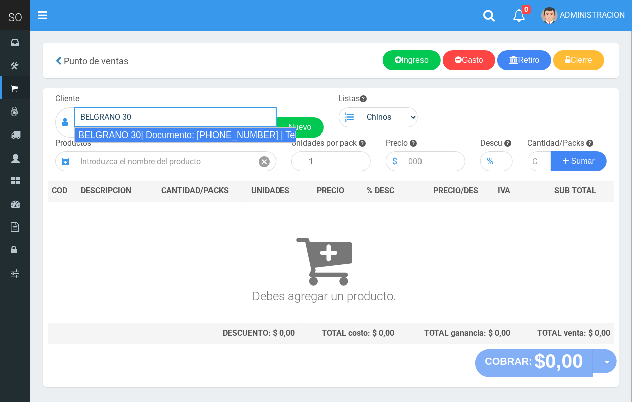
click at [134, 136] on div "BELGRANO 30| Documento: [PHONE_NUMBER] | Teléfono:" at bounding box center [185, 134] width 222 height 15
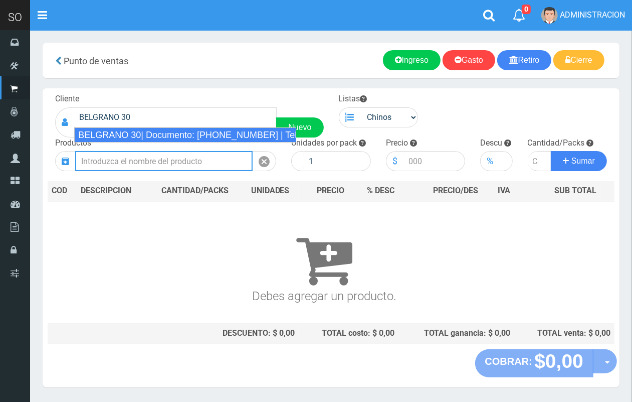
type input "BELGRANO 30| Documento: [PHONE_NUMBER] | Teléfono:"
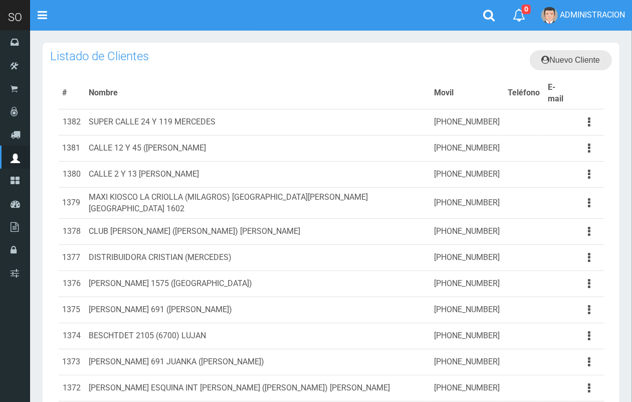
click at [565, 54] on link "Nuevo Cliente" at bounding box center [571, 60] width 83 height 20
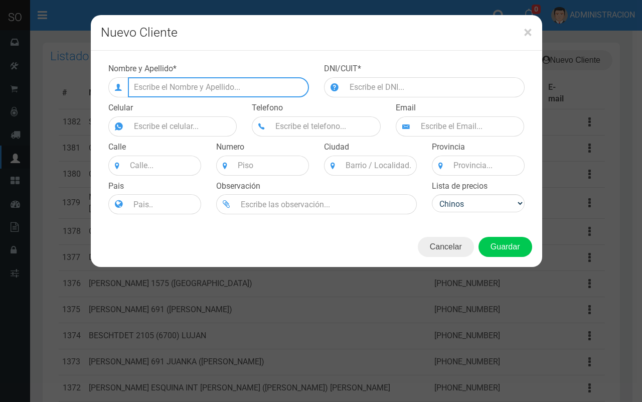
click at [241, 90] on input "text" at bounding box center [218, 87] width 181 height 20
type input "b"
type input "BELGRANO 30"
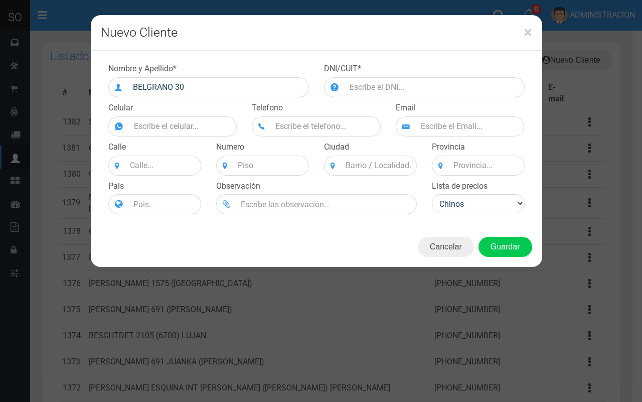
click at [427, 74] on div "DNI/CUIT *" at bounding box center [424, 80] width 216 height 34
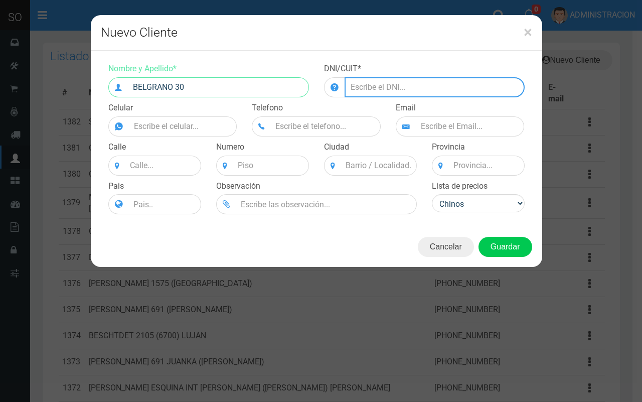
click at [430, 93] on input "number" at bounding box center [434, 87] width 180 height 20
type input "168451656"
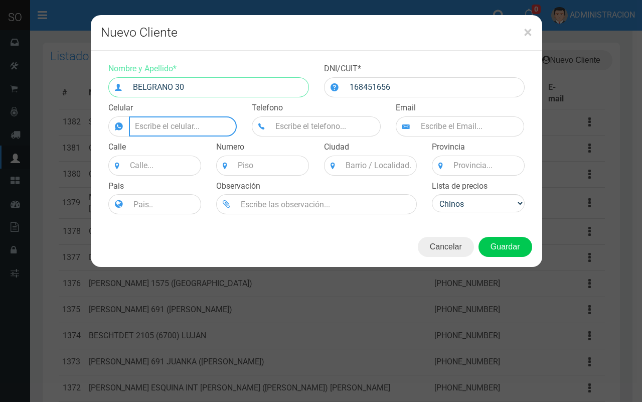
drag, startPoint x: 206, startPoint y: 123, endPoint x: 196, endPoint y: 118, distance: 11.4
click at [204, 123] on input "Nombre y Apellido *" at bounding box center [183, 126] width 108 height 20
paste input "[PHONE_NUMBER]"
type input "[PHONE_NUMBER]"
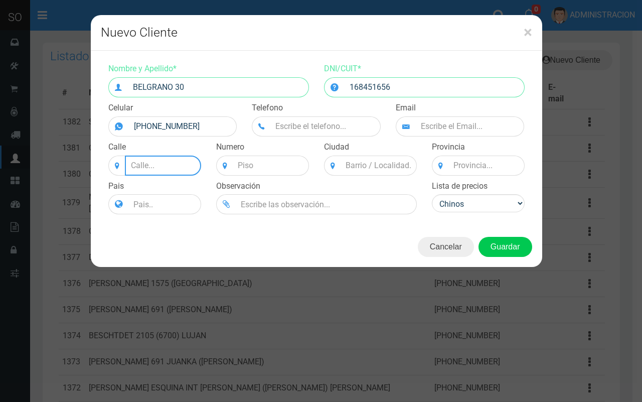
click at [163, 165] on input at bounding box center [163, 165] width 76 height 20
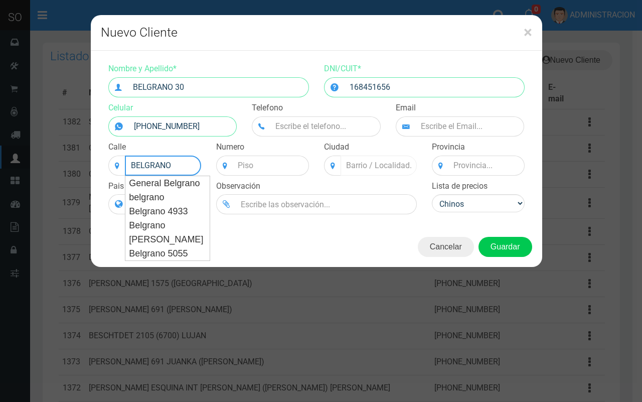
type input "BELGRANO"
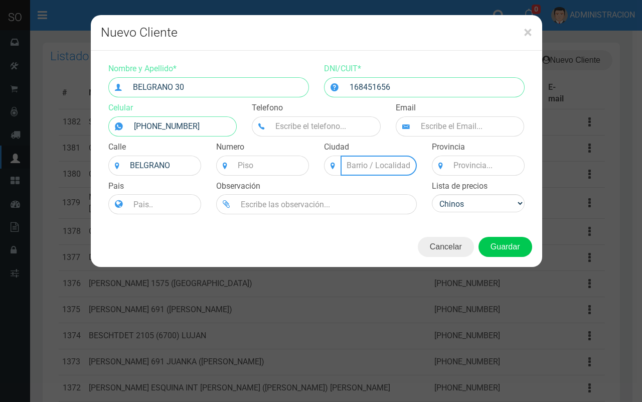
click at [367, 158] on input at bounding box center [378, 165] width 76 height 20
type input "A"
type input "[PERSON_NAME]"
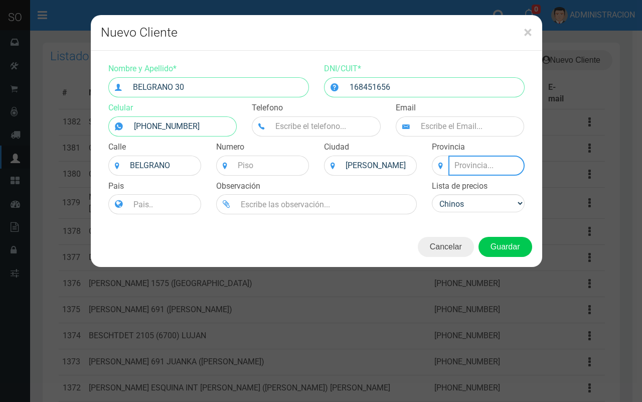
click at [489, 161] on input at bounding box center [486, 165] width 76 height 20
type input "N"
type input "BS AS"
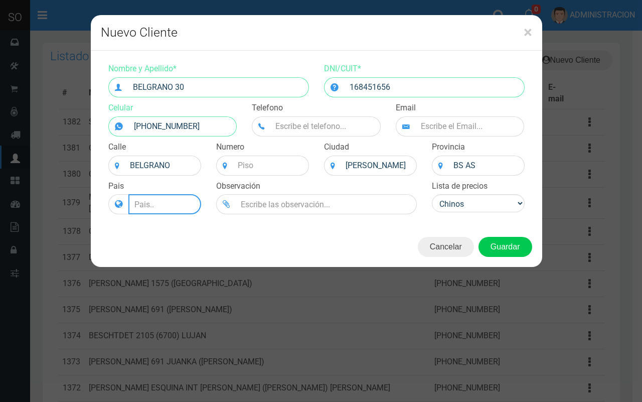
click at [152, 199] on input at bounding box center [164, 204] width 73 height 20
type input "[GEOGRAPHIC_DATA]"
click at [504, 244] on button "Guardar" at bounding box center [505, 247] width 54 height 20
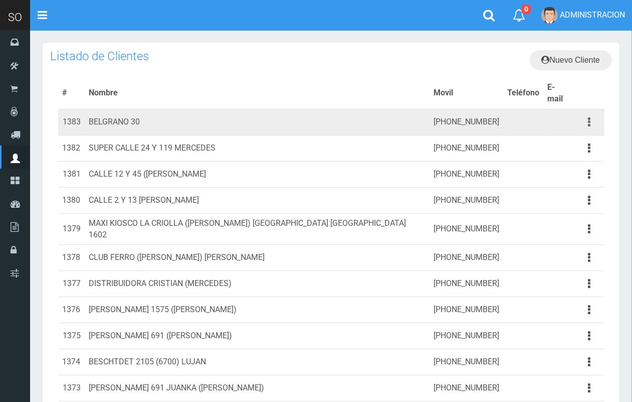
click at [592, 113] on button "button" at bounding box center [589, 122] width 23 height 18
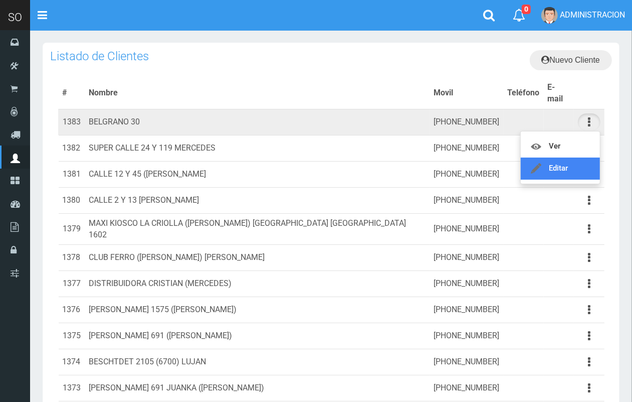
click at [567, 157] on link "Editar" at bounding box center [560, 168] width 79 height 22
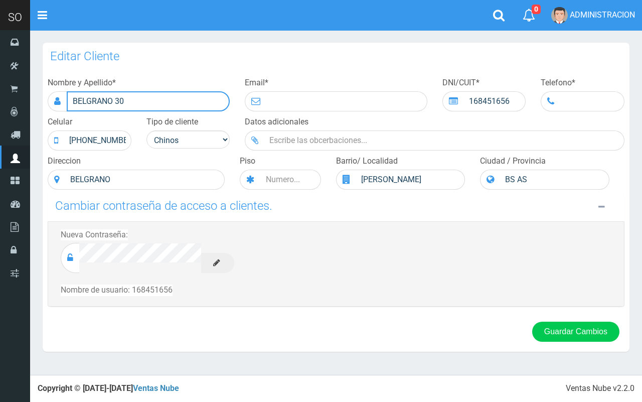
click at [186, 103] on input "BELGRANO 30" at bounding box center [148, 101] width 163 height 20
type input "BELGRANO 30 MATHEU"
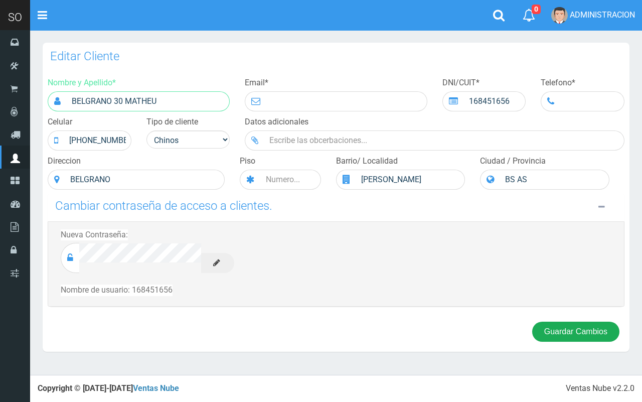
click at [555, 327] on button "Guardar Cambios" at bounding box center [575, 331] width 87 height 20
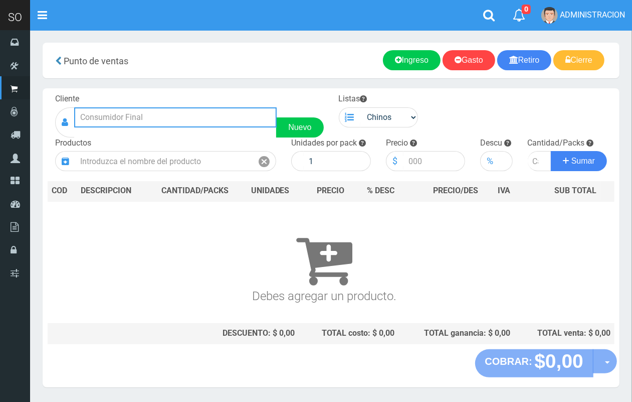
click at [141, 116] on input "text" at bounding box center [175, 117] width 203 height 20
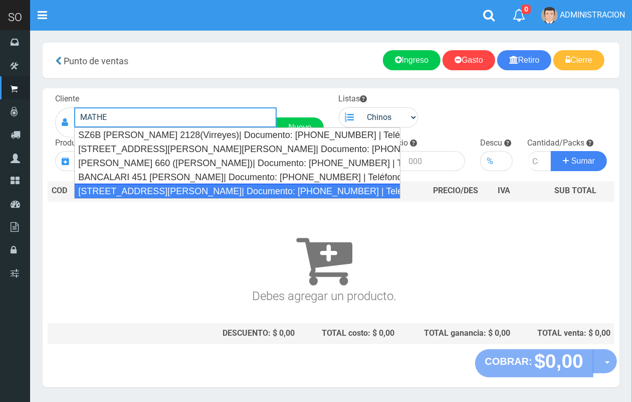
click at [150, 185] on div "BELGRANO 30 MATHEU| Documento: 168451656 | Teléfono:" at bounding box center [237, 191] width 326 height 15
type input "BELGRANO 30 MATHEU| Documento: 168451656 | Teléfono:"
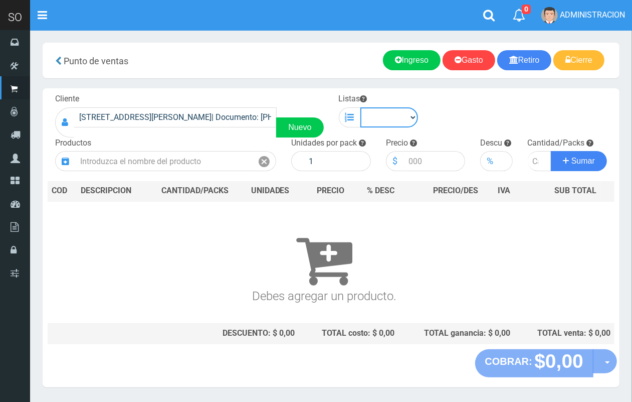
click at [383, 117] on select "Chinos . ." at bounding box center [390, 117] width 58 height 20
select select "1"
click at [361, 107] on select "Chinos . ." at bounding box center [390, 117] width 58 height 20
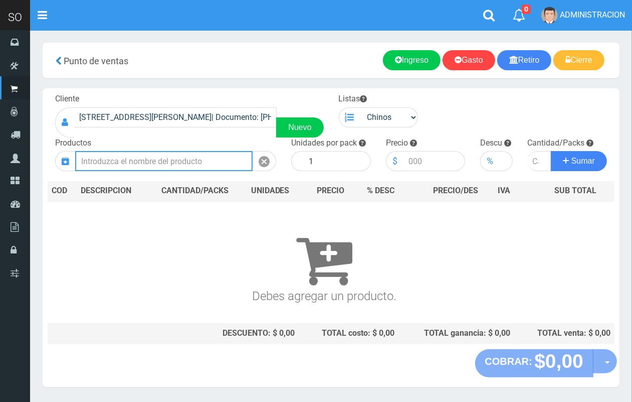
click at [215, 159] on input "text" at bounding box center [163, 161] width 177 height 20
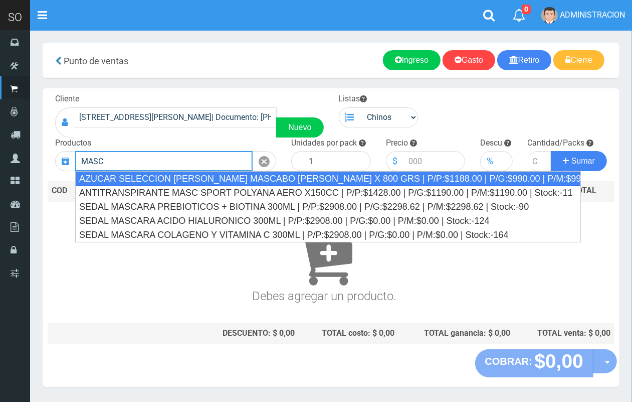
click at [237, 178] on div "AZUCAR SELECCION RUBIO MASCABO LEDESMA X 800 GRS | P/P:$1188.00 | P/G:$990.00 |…" at bounding box center [328, 178] width 506 height 15
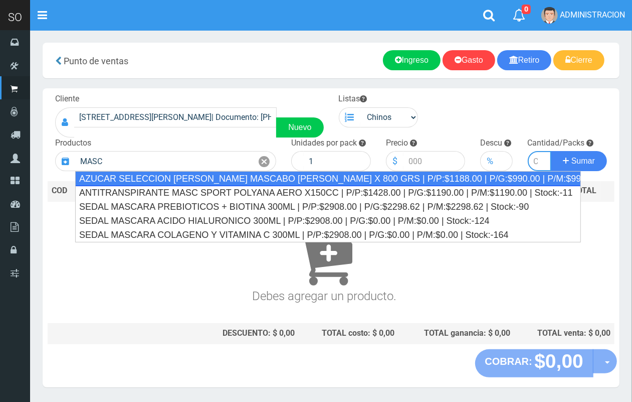
type input "AZUCAR SELECCION RUBIO MASCABO LEDESMA X 800 GRS | P/P:$1188.00 | P/G:$990.00 |…"
type input "12"
type input "1188.00"
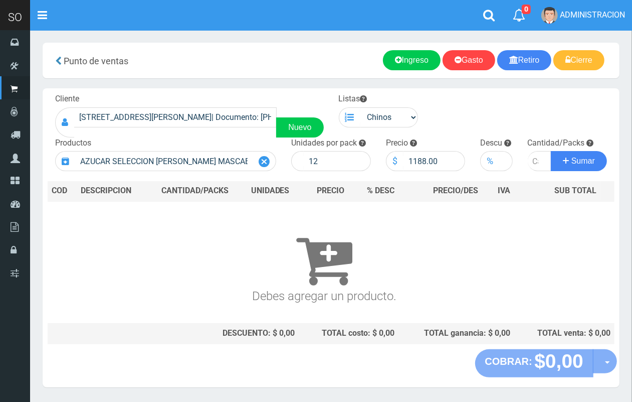
click at [262, 159] on icon at bounding box center [264, 161] width 11 height 15
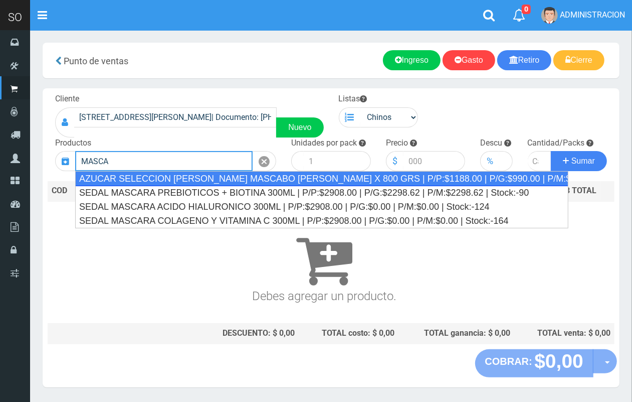
click at [209, 179] on div "AZUCAR SELECCION RUBIO MASCABO LEDESMA X 800 GRS | P/P:$1188.00 | P/G:$990.00 |…" at bounding box center [321, 178] width 493 height 15
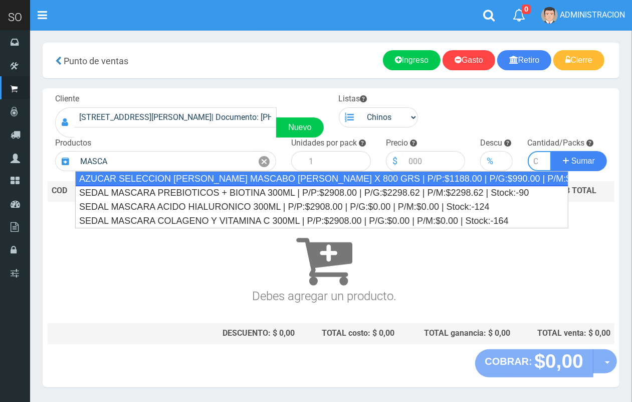
type input "AZUCAR SELECCION RUBIO MASCABO LEDESMA X 800 GRS | P/P:$1188.00 | P/G:$990.00 |…"
type input "12"
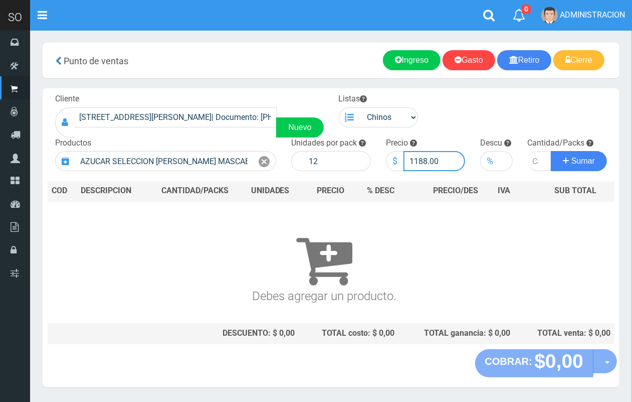
click at [417, 159] on input "1188.00" at bounding box center [435, 161] width 62 height 20
type input "1088.00"
click at [534, 165] on input "number" at bounding box center [540, 161] width 24 height 20
type input "10"
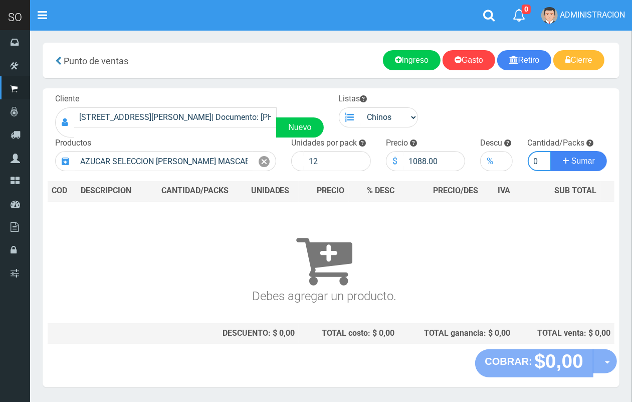
click at [551, 151] on button "Sumar" at bounding box center [579, 161] width 56 height 20
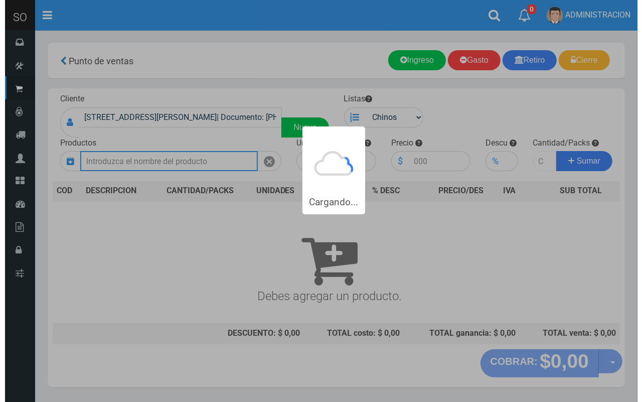
scroll to position [0, 0]
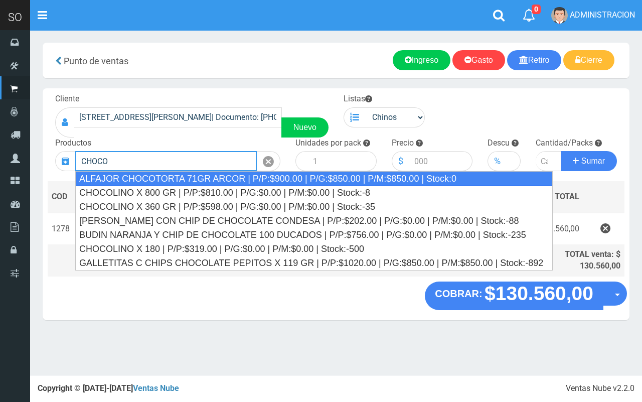
click at [161, 177] on div "ALFAJOR CHOCOTORTA 71GR ARCOR | P/P:$900.00 | P/G:$850.00 | P/M:$850.00 | Stock…" at bounding box center [313, 178] width 477 height 15
type input "ALFAJOR CHOCOTORTA 71GR ARCOR | P/P:$900.00 | P/G:$850.00 | P/M:$850.00 | Stock…"
type input "12"
type input "900.00"
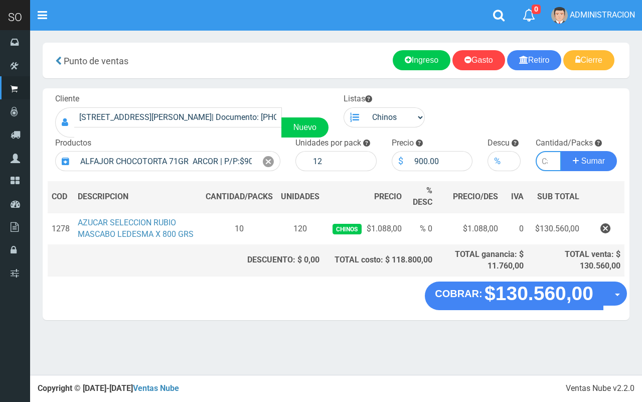
type input "1"
type input "5"
click at [561, 151] on button "Sumar" at bounding box center [589, 161] width 56 height 20
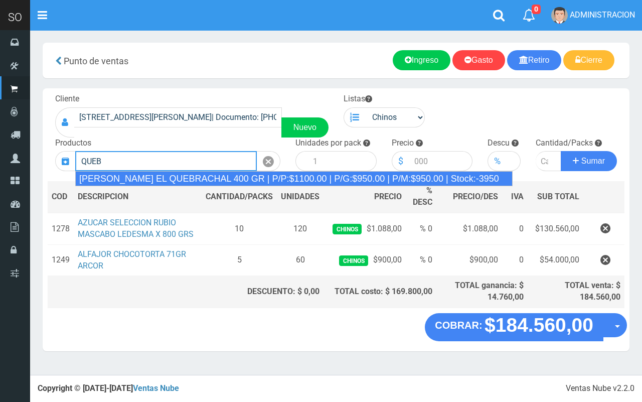
click at [235, 176] on div "DULCE DE LECHE EL QUEBRACHAL 400 GR | P/P:$1100.00 | P/G:$950.00 | P/M:$950.00 …" at bounding box center [293, 178] width 437 height 15
type input "DULCE DE LECHE EL QUEBRACHAL 400 GR | P/P:$1100.00 | P/G:$950.00 | P/M:$950.00 …"
type input "12"
type input "1100.00"
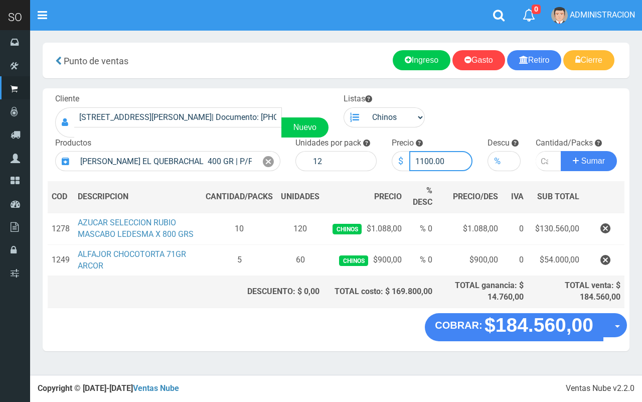
click at [421, 156] on input "1100.00" at bounding box center [441, 161] width 64 height 20
click at [541, 156] on input "number" at bounding box center [548, 161] width 26 height 20
type input "1"
type input "15"
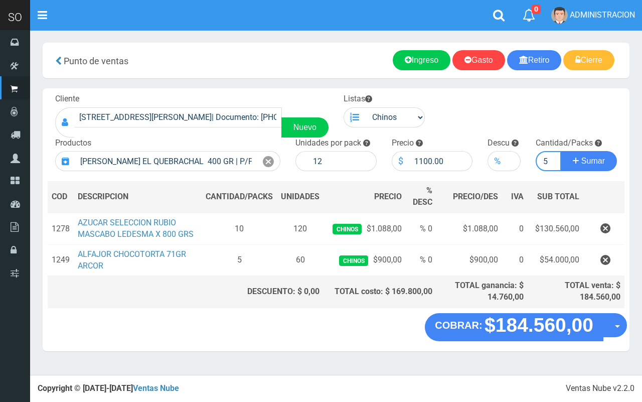
click at [561, 151] on button "Sumar" at bounding box center [589, 161] width 56 height 20
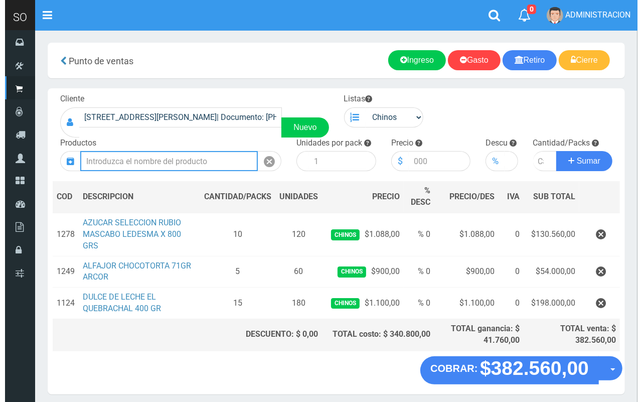
scroll to position [38, 0]
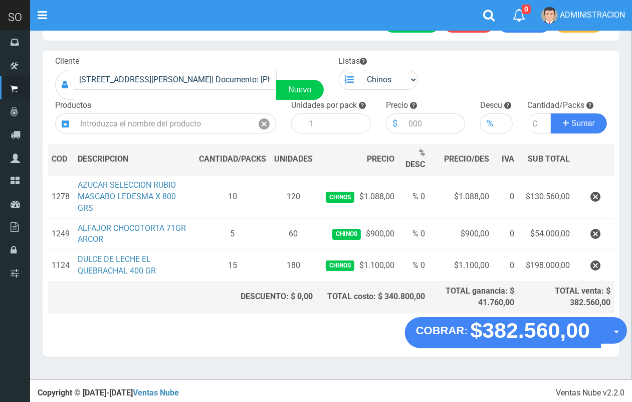
click at [611, 341] on button "Opciones" at bounding box center [614, 330] width 27 height 27
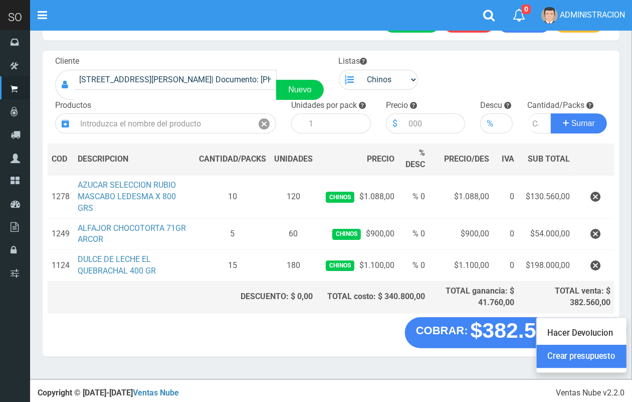
click at [606, 351] on link "Crear presupuesto" at bounding box center [582, 355] width 90 height 23
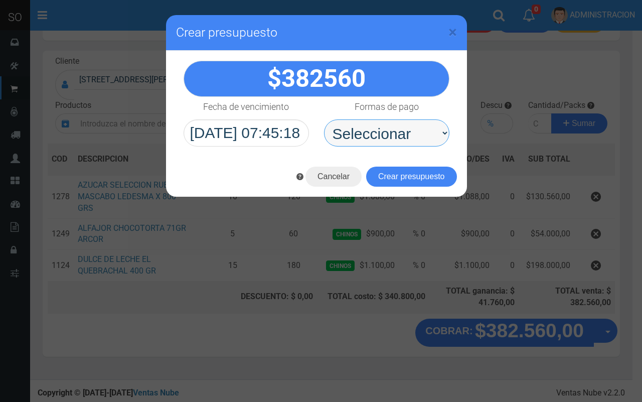
drag, startPoint x: 406, startPoint y: 140, endPoint x: 405, endPoint y: 146, distance: 5.6
click at [406, 140] on select "Seleccionar Efectivo Tarjeta de Crédito Depósito Débito" at bounding box center [386, 132] width 125 height 27
select select "Efectivo"
click at [324, 119] on select "Seleccionar Efectivo Tarjeta de Crédito Depósito Débito" at bounding box center [386, 132] width 125 height 27
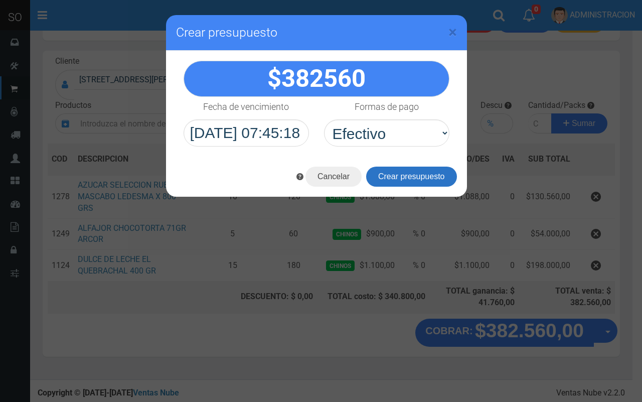
click at [409, 174] on button "Crear presupuesto" at bounding box center [411, 176] width 91 height 20
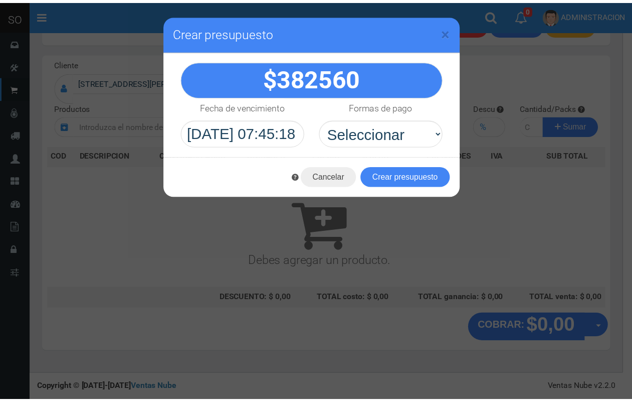
scroll to position [30, 0]
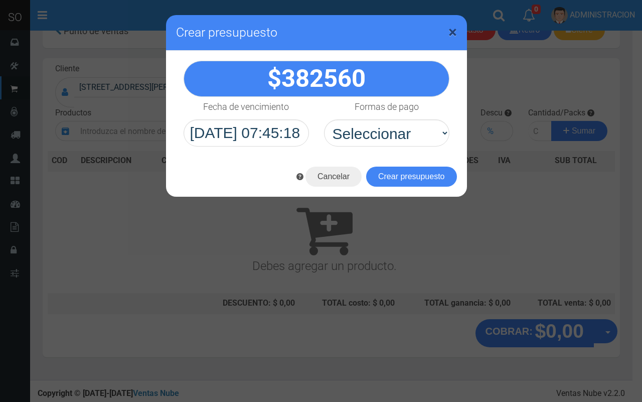
click at [454, 33] on span "×" at bounding box center [452, 32] width 9 height 19
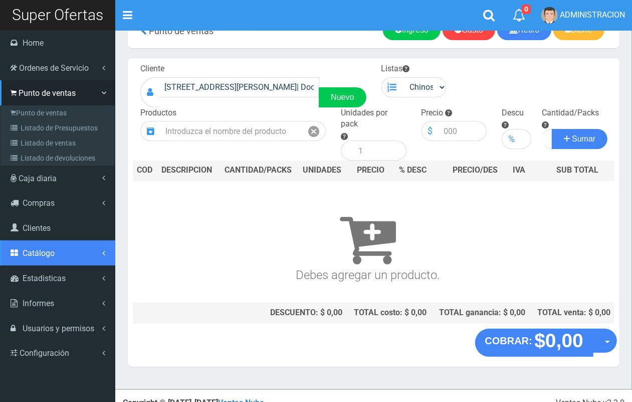
click at [39, 256] on span "Catálogo" at bounding box center [39, 253] width 32 height 10
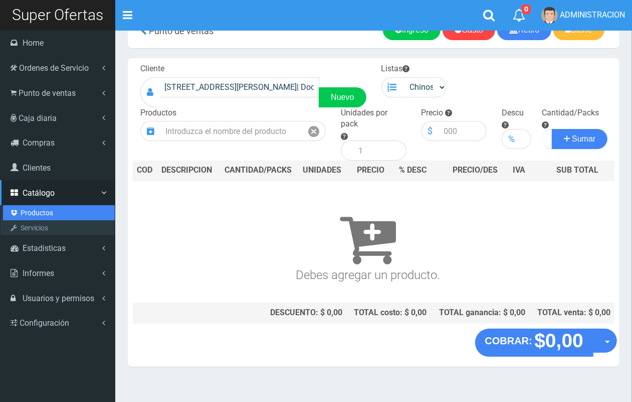
click at [40, 209] on link "Productos" at bounding box center [59, 212] width 112 height 15
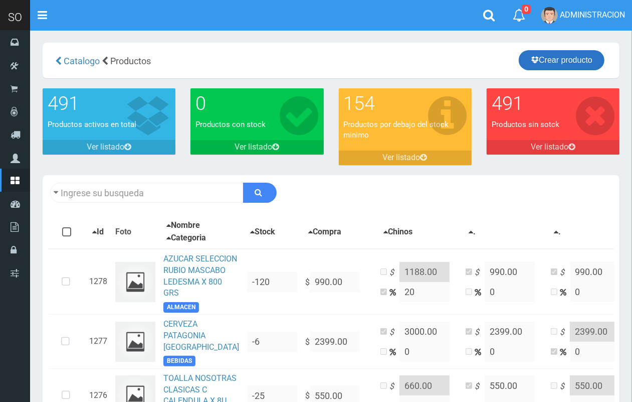
click at [564, 58] on link "Crear producto" at bounding box center [562, 60] width 86 height 20
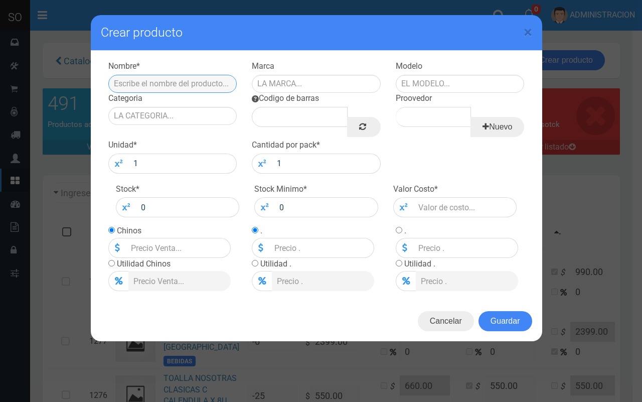
click at [177, 86] on input "text" at bounding box center [172, 84] width 129 height 18
type input "C"
drag, startPoint x: 641, startPoint y: 117, endPoint x: 636, endPoint y: 118, distance: 5.1
click at [638, 118] on div "× Crear producto Nombre * Marca Modelo [GEOGRAPHIC_DATA] Codigo [PERSON_NAME] N…" at bounding box center [321, 201] width 642 height 402
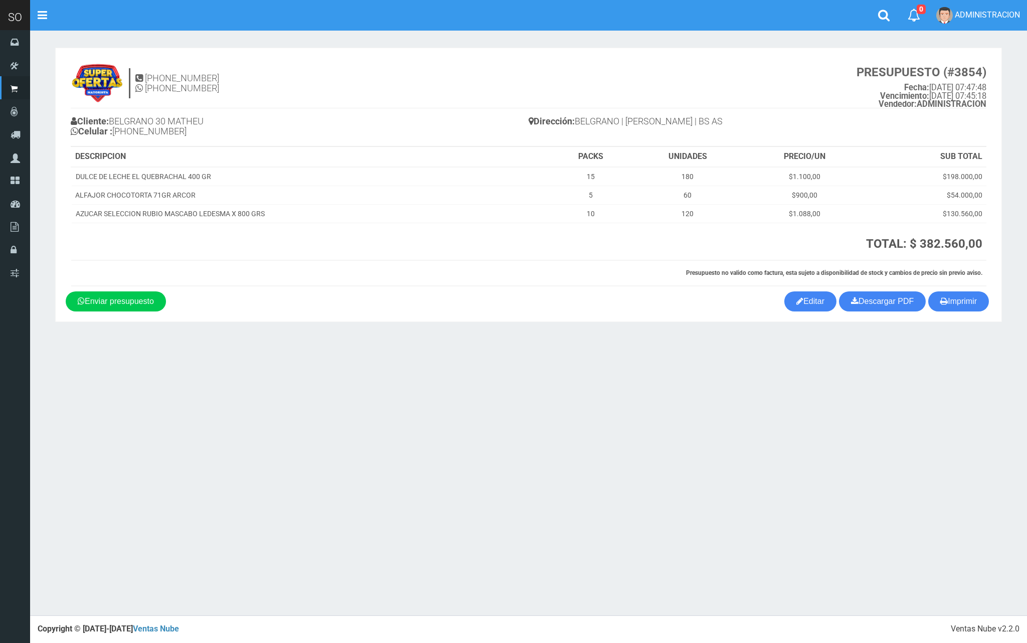
drag, startPoint x: 795, startPoint y: 0, endPoint x: 354, endPoint y: 369, distance: 575.2
click at [354, 369] on div "× Titulo del Msj texto Mas Texto Cancelar Aceptar [PHONE_NUMBER]" at bounding box center [528, 307] width 997 height 615
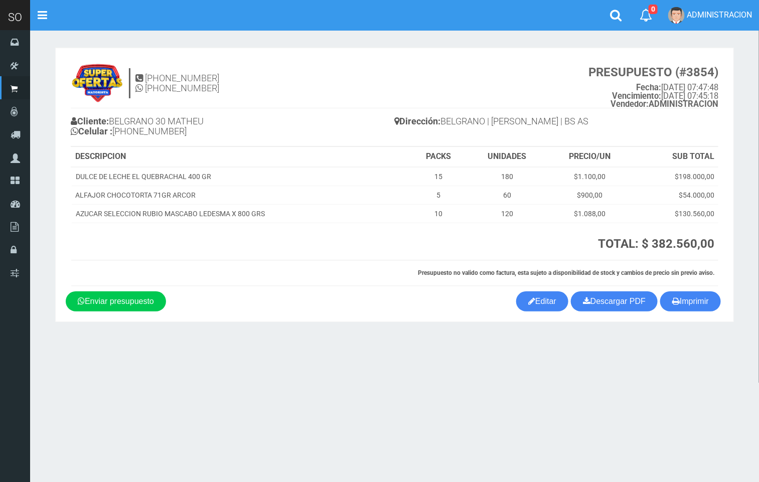
drag, startPoint x: 912, startPoint y: 0, endPoint x: 252, endPoint y: 305, distance: 727.1
click at [256, 304] on div "Imprimir Descargar PDF Enviar presupuesto Editar" at bounding box center [394, 301] width 672 height 20
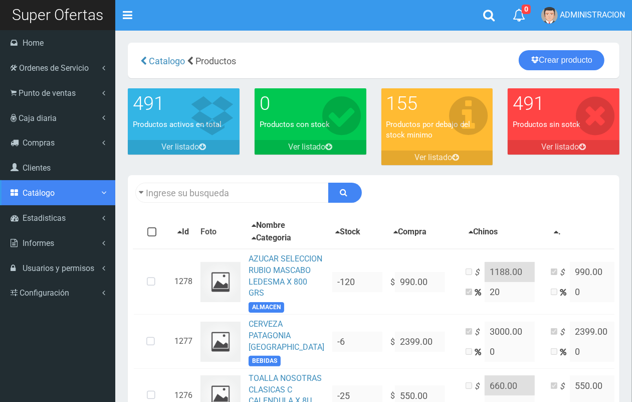
click at [51, 194] on span "Catálogo" at bounding box center [39, 193] width 32 height 10
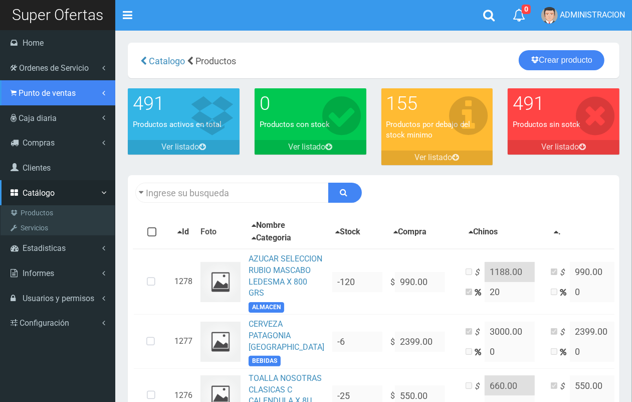
click at [61, 100] on link "Punto de ventas" at bounding box center [57, 92] width 115 height 25
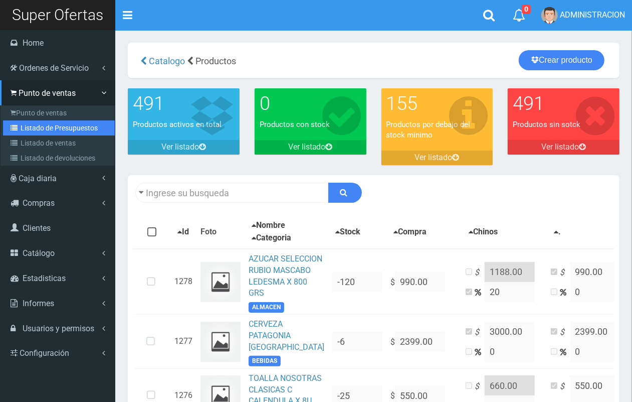
click at [65, 124] on link "Listado de Presupuestos" at bounding box center [59, 127] width 112 height 15
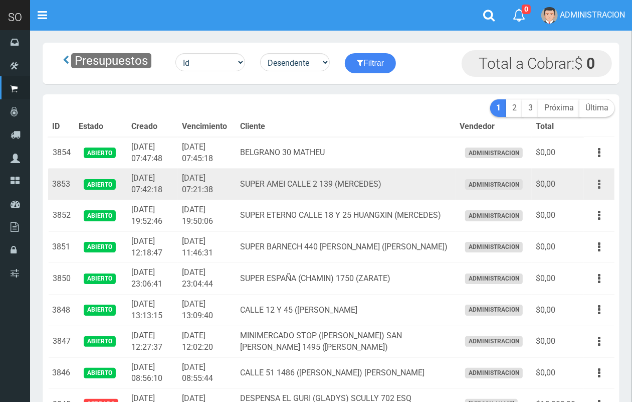
click at [603, 181] on button "button" at bounding box center [599, 184] width 23 height 18
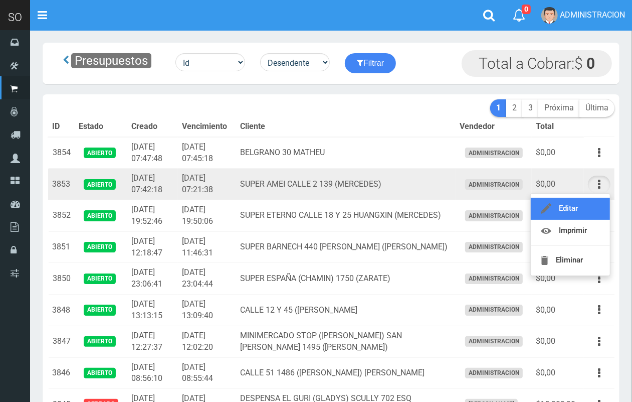
click at [580, 199] on link "Editar" at bounding box center [570, 209] width 79 height 22
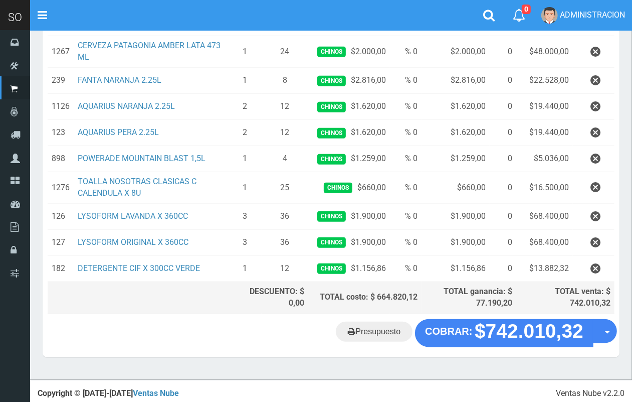
scroll to position [511, 0]
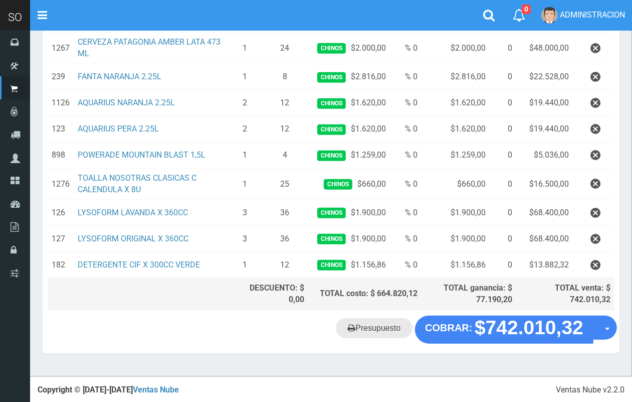
click at [377, 331] on link "Presupuesto" at bounding box center [374, 328] width 77 height 20
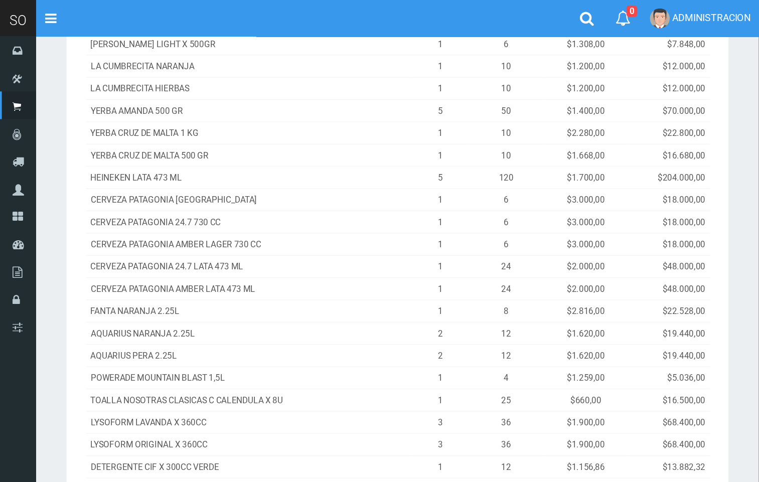
scroll to position [168, 0]
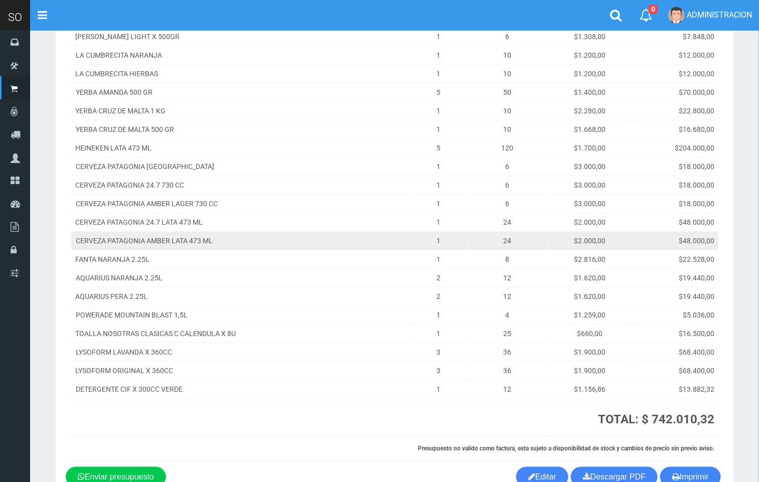
drag, startPoint x: 632, startPoint y: 0, endPoint x: 479, endPoint y: 249, distance: 292.2
click at [479, 249] on td "24" at bounding box center [507, 241] width 80 height 19
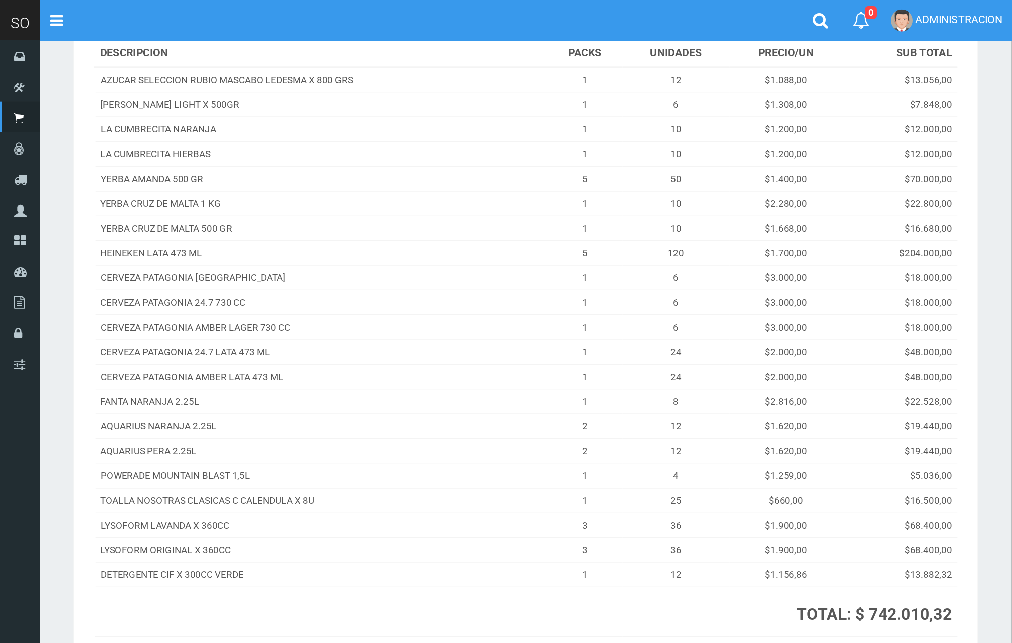
scroll to position [79, 0]
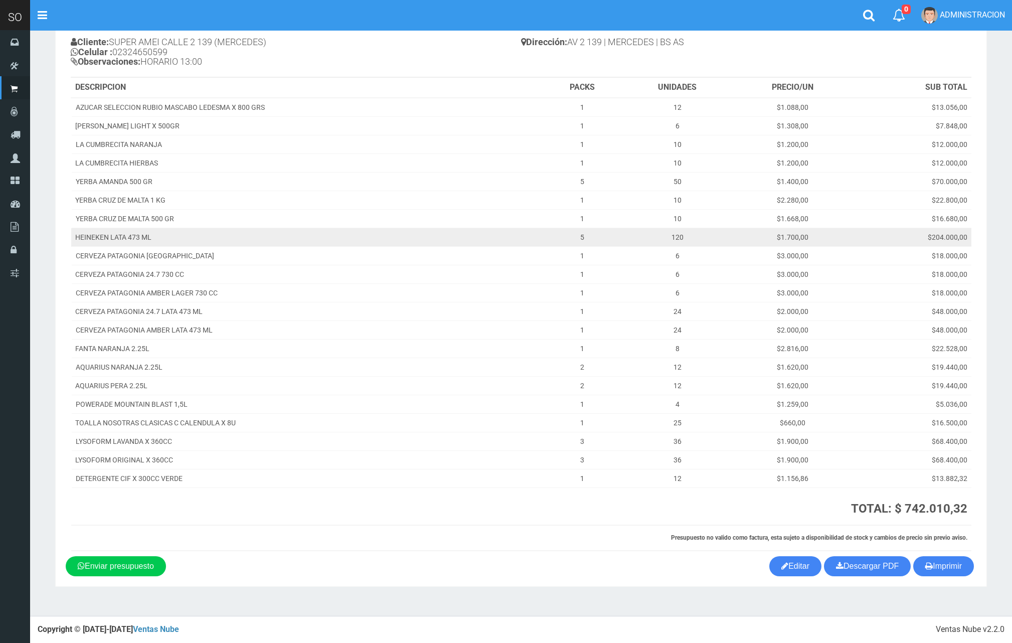
drag, startPoint x: 759, startPoint y: 1, endPoint x: 461, endPoint y: 243, distance: 383.5
click at [461, 243] on td "HEINEKEN LATA 473 ML" at bounding box center [306, 237] width 471 height 19
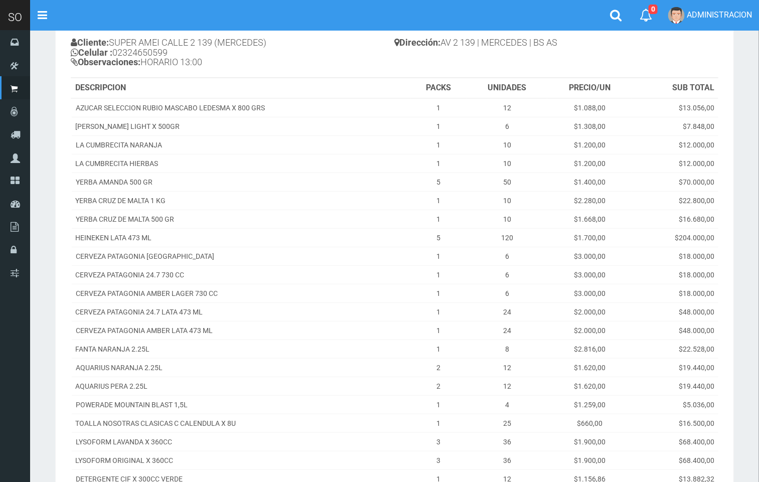
scroll to position [0, 0]
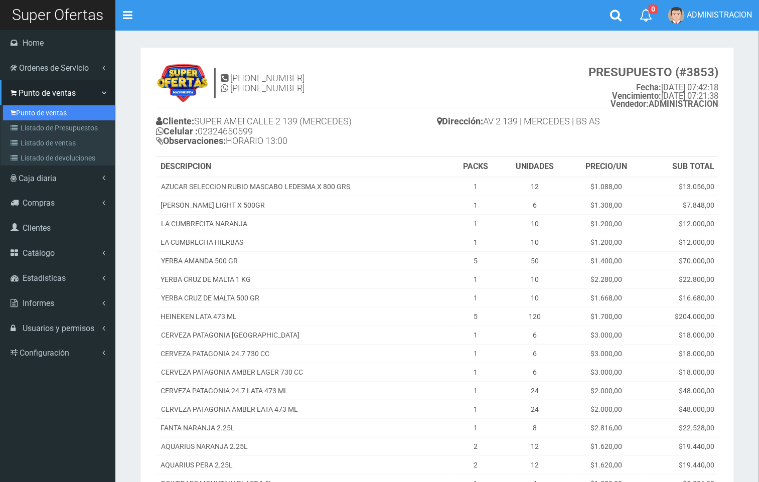
click at [25, 105] on link "Punto de ventas" at bounding box center [59, 112] width 112 height 15
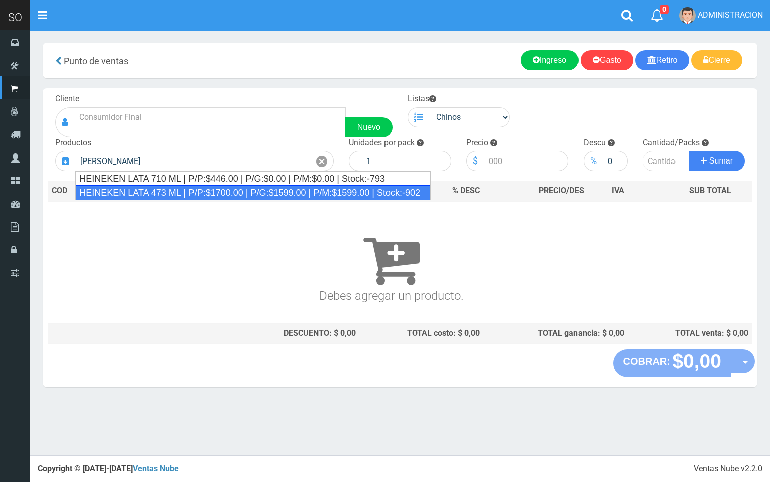
click at [145, 193] on div "HEINEKEN LATA 473 ML | P/P:$1700.00 | P/G:$1599.00 | P/M:$1599.00 | Stock:-902" at bounding box center [252, 192] width 355 height 15
type input "HEINEKEN LATA 473 ML | P/P:$1700.00 | P/G:$1599.00 | P/M:$1599.00 | Stock:-902"
type input "24"
type input "1700.00"
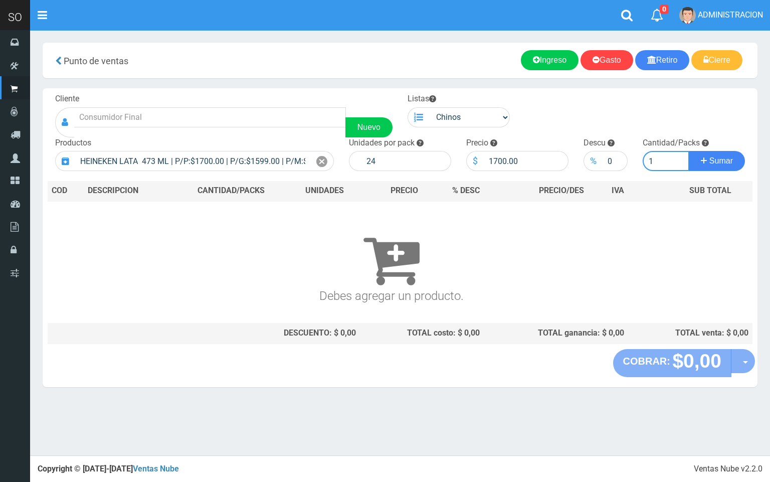
type input "1"
click at [689, 151] on button "Sumar" at bounding box center [717, 161] width 56 height 20
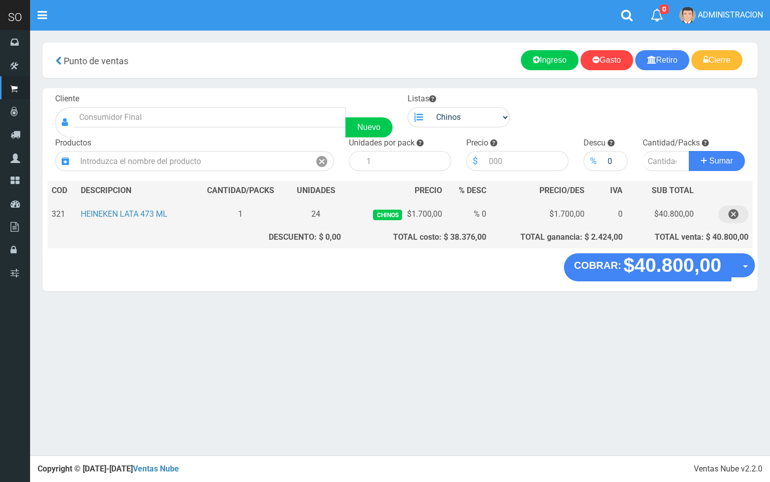
click at [738, 212] on icon "button" at bounding box center [734, 215] width 10 height 18
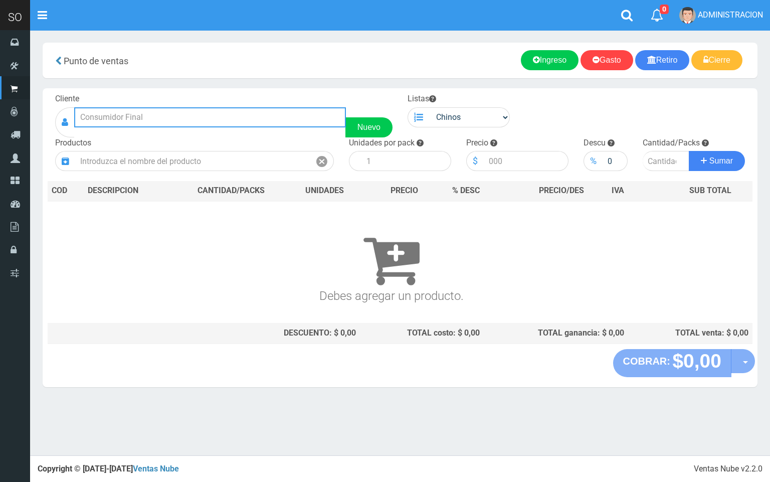
click at [176, 111] on input "text" at bounding box center [210, 117] width 272 height 20
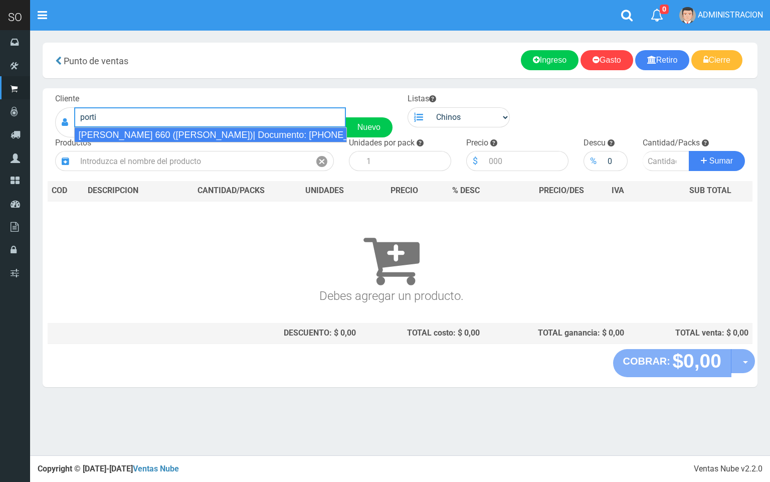
click at [250, 134] on div "PORTILLO 660 (MATHEU)| Documento: 5458745556 | Teléfono:" at bounding box center [210, 134] width 273 height 15
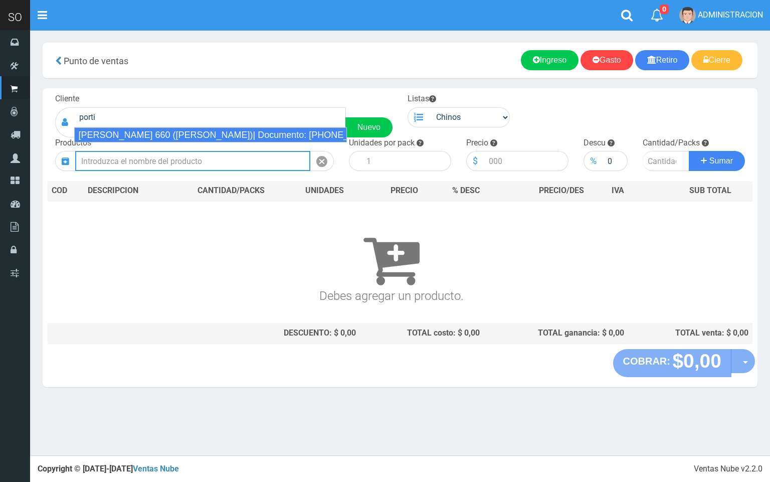
type input "PORTILLO 660 (MATHEU)| Documento: 5458745556 | Teléfono:"
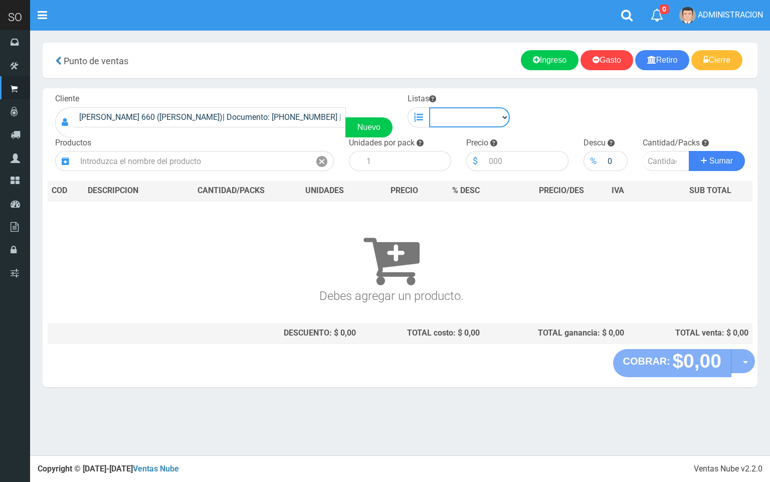
click at [462, 113] on select "Chinos . ." at bounding box center [469, 117] width 81 height 20
select select "1"
click at [429, 107] on select "Chinos . ." at bounding box center [469, 117] width 81 height 20
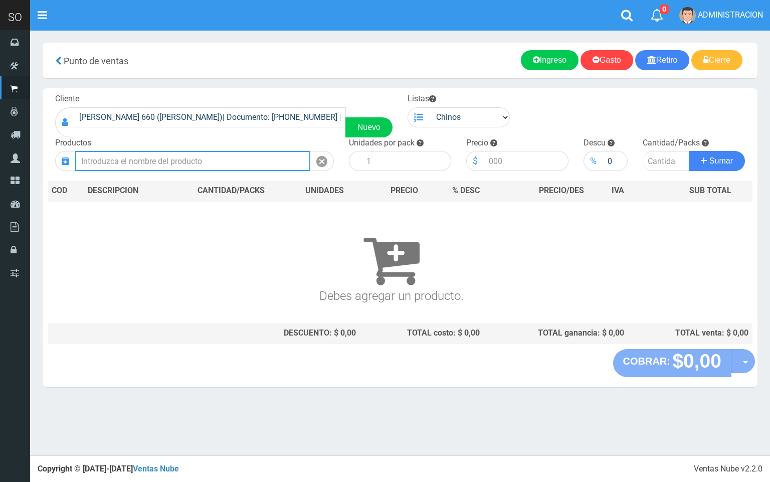
click at [195, 157] on input "text" at bounding box center [192, 161] width 235 height 20
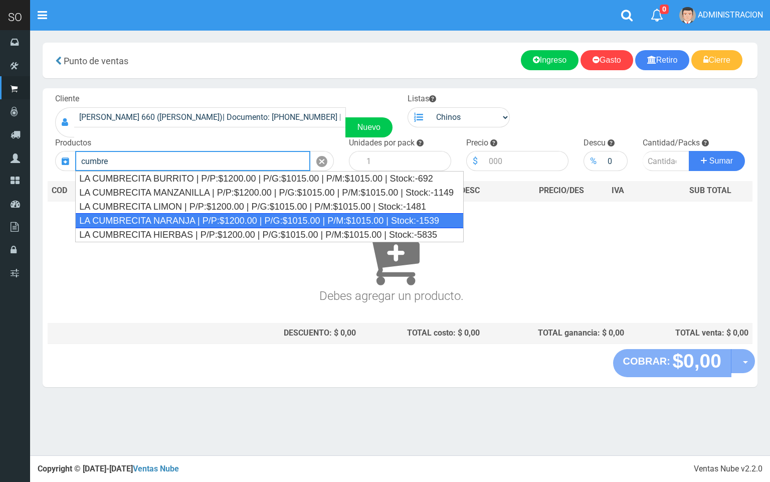
click at [187, 227] on div "LA CUMBRECITA NARANJA | P/P:$1200.00 | P/G:$1015.00 | P/M:$1015.00 | Stock:-1539" at bounding box center [269, 220] width 389 height 15
type input "LA CUMBRECITA NARANJA | P/P:$1200.00 | P/G:$1015.00 | P/M:$1015.00 | Stock:-1539"
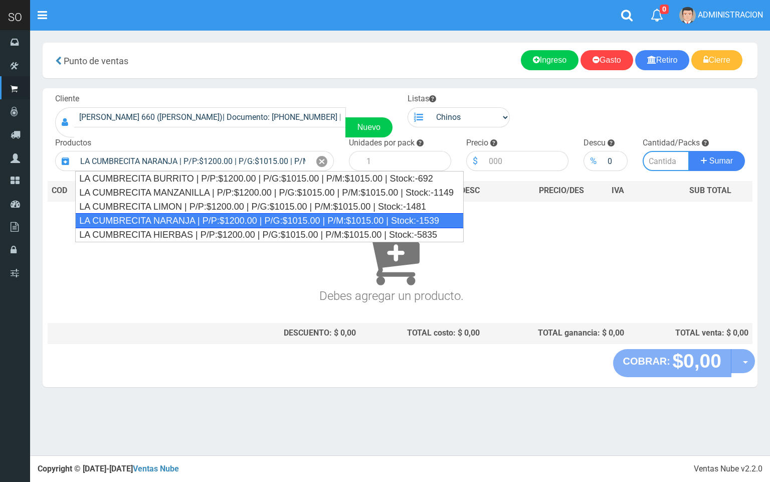
type input "10"
type input "1200.00"
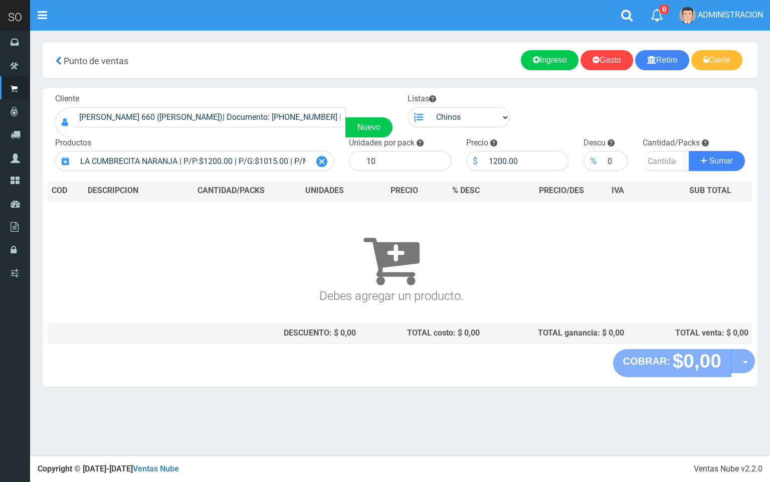
drag, startPoint x: 328, startPoint y: 152, endPoint x: 324, endPoint y: 157, distance: 6.4
click at [325, 156] on div at bounding box center [322, 161] width 24 height 20
click at [322, 158] on icon at bounding box center [321, 161] width 11 height 15
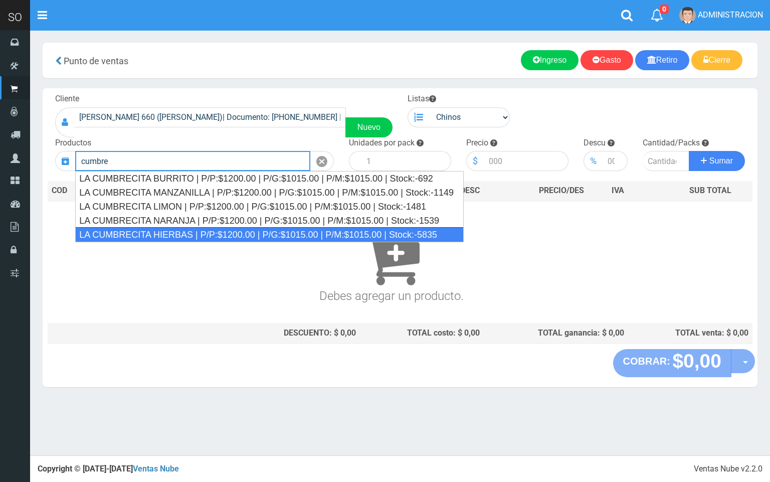
click at [249, 238] on div "LA CUMBRECITA HIERBAS | P/P:$1200.00 | P/G:$1015.00 | P/M:$1015.00 | Stock:-5835" at bounding box center [269, 234] width 389 height 15
type input "LA CUMBRECITA HIERBAS | P/P:$1200.00 | P/G:$1015.00 | P/M:$1015.00 | Stock:-5835"
type input "10"
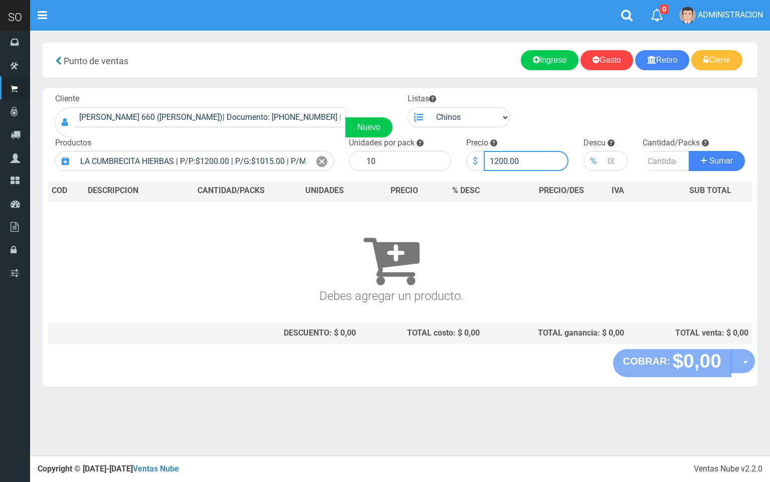
click at [501, 156] on input "1200.00" at bounding box center [526, 161] width 85 height 20
type input "1100.00"
click at [654, 155] on input "number" at bounding box center [666, 161] width 47 height 20
type input "10"
click at [689, 151] on button "Sumar" at bounding box center [717, 161] width 56 height 20
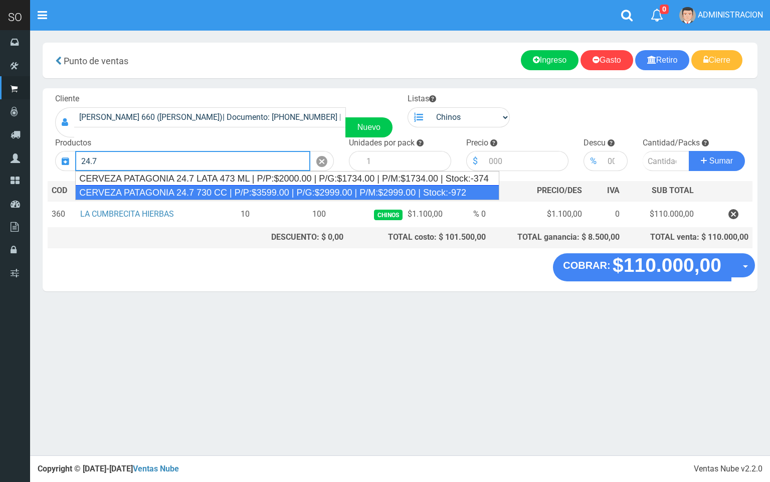
drag, startPoint x: 241, startPoint y: 193, endPoint x: 394, endPoint y: 199, distance: 153.0
click at [242, 193] on div "CERVEZA PATAGONIA 24.7 730 CC | P/P:$3599.00 | P/G:$2999.00 | P/M:$2999.00 | St…" at bounding box center [287, 192] width 424 height 15
type input "CERVEZA PATAGONIA 24.7 730 CC | P/P:$3599.00 | P/G:$2999.00 | P/M:$2999.00 | St…"
type input "6"
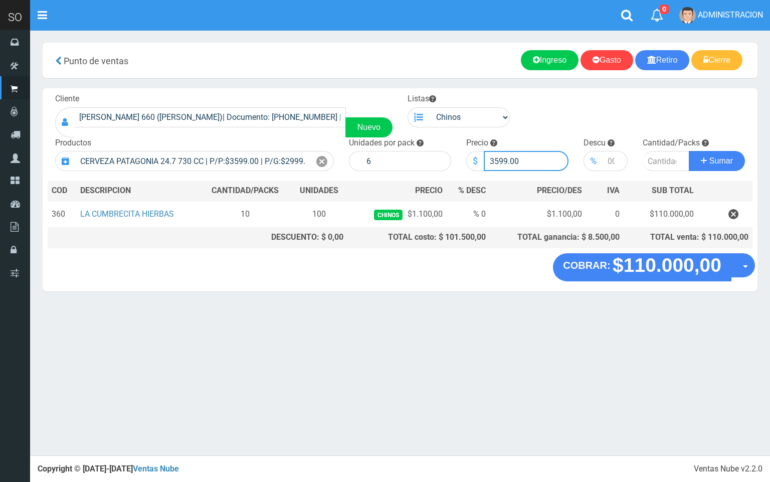
drag, startPoint x: 507, startPoint y: 156, endPoint x: 497, endPoint y: 155, distance: 10.6
click at [497, 155] on input "3599.00" at bounding box center [526, 161] width 85 height 20
type input "3000.00"
click at [665, 153] on input "number" at bounding box center [666, 161] width 47 height 20
type input "3"
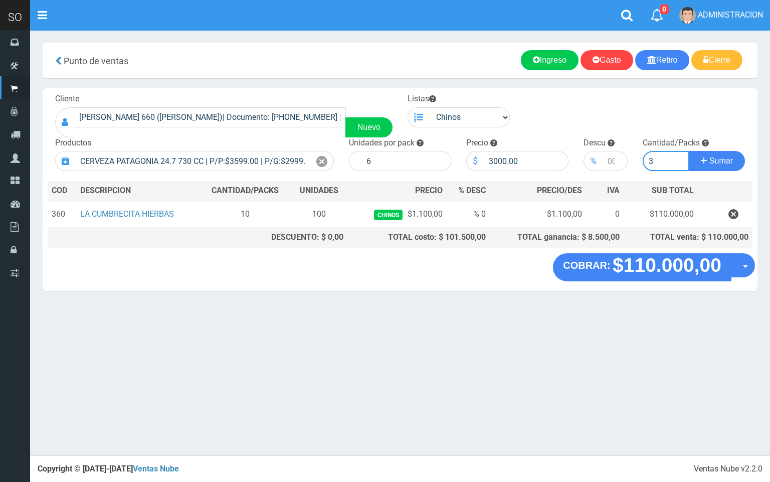
click at [689, 151] on button "Sumar" at bounding box center [717, 161] width 56 height 20
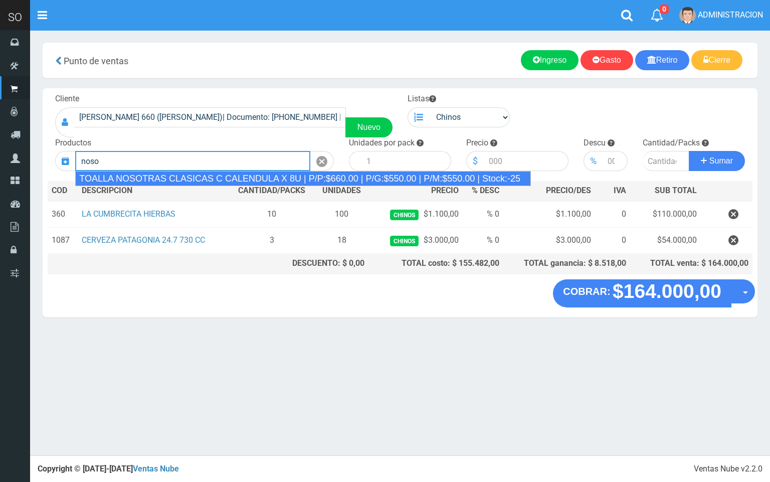
click at [226, 180] on div "TOALLA NOSOTRAS CLASICAS C CALENDULA X 8U | P/P:$660.00 | P/G:$550.00 | P/M:$55…" at bounding box center [303, 178] width 456 height 15
type input "TOALLA NOSOTRAS CLASICAS C CALENDULA X 8U | P/P:$660.00 | P/G:$550.00 | P/M:$55…"
type input "25"
type input "660.00"
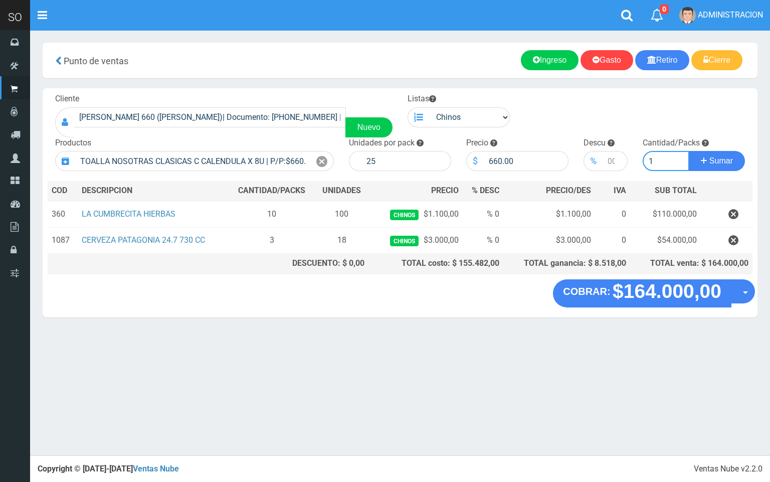
type input "1"
click at [689, 151] on button "Sumar" at bounding box center [717, 161] width 56 height 20
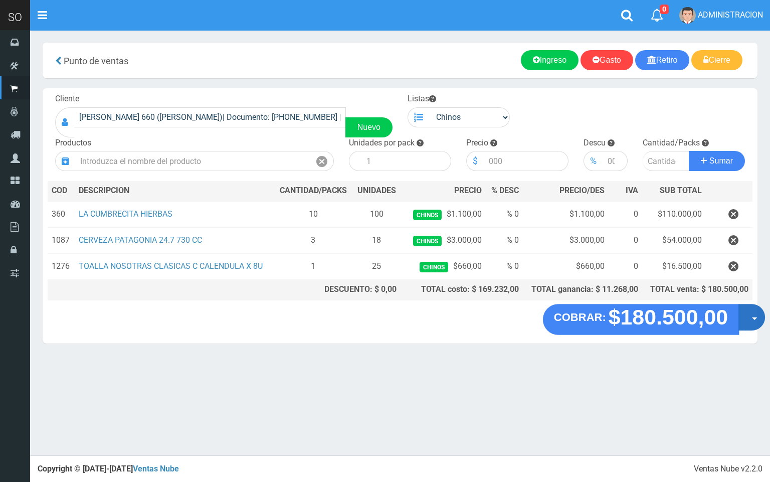
click at [748, 316] on button "Opciones" at bounding box center [752, 317] width 27 height 27
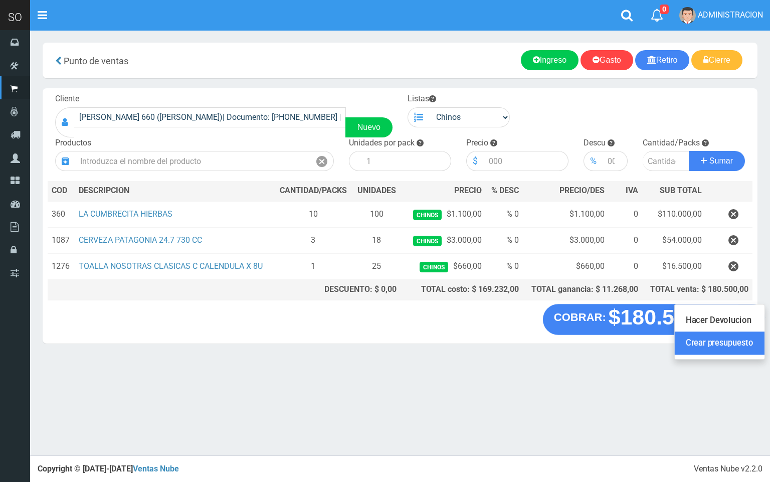
click at [689, 349] on link "Crear presupuesto" at bounding box center [720, 343] width 90 height 23
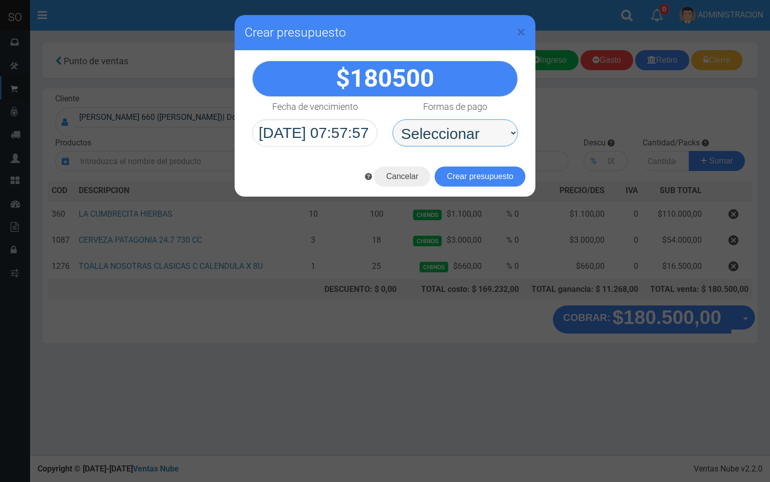
click at [470, 133] on select "Seleccionar Efectivo Tarjeta de Crédito Depósito Débito" at bounding box center [455, 132] width 125 height 27
select select "Efectivo"
click at [393, 120] on select "Seleccionar Efectivo Tarjeta de Crédito Depósito Débito" at bounding box center [455, 132] width 125 height 27
click at [477, 177] on button "Crear presupuesto" at bounding box center [480, 176] width 91 height 20
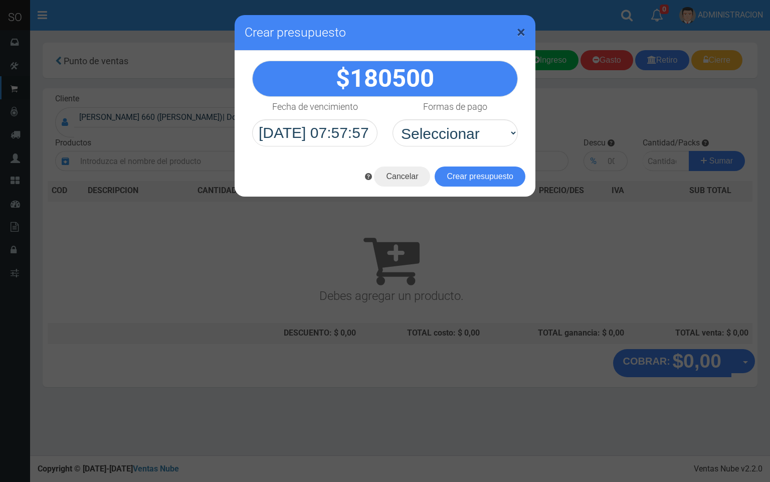
click at [522, 32] on span "×" at bounding box center [521, 32] width 9 height 19
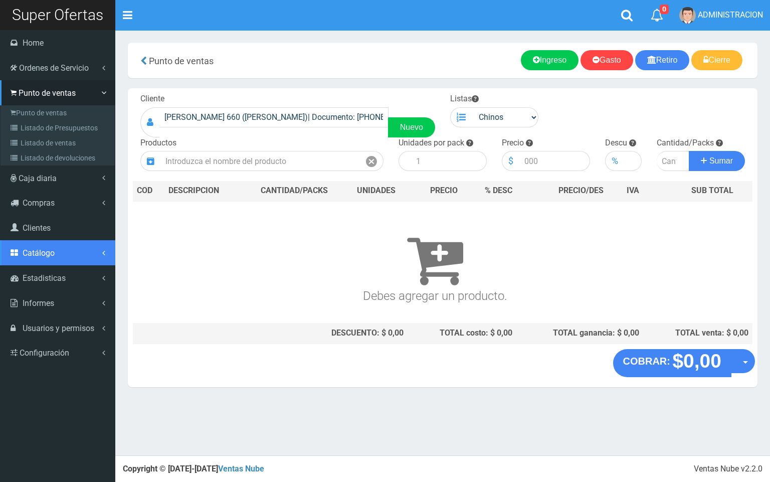
click at [44, 252] on span "Catálogo" at bounding box center [39, 253] width 32 height 10
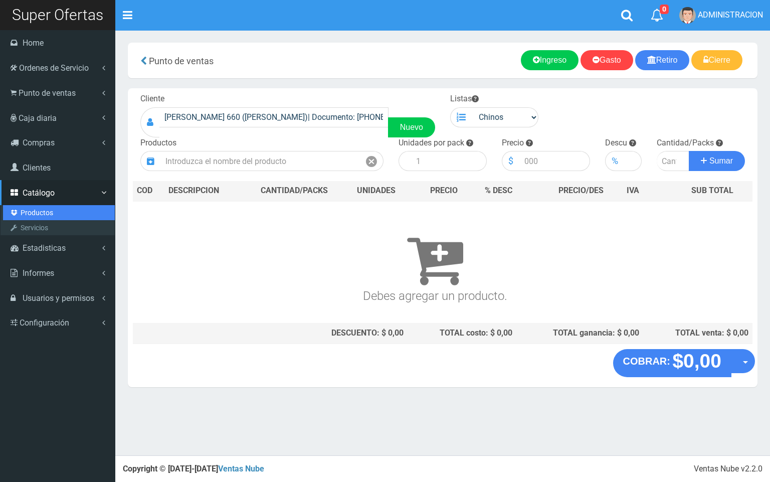
click at [44, 209] on link "Productos" at bounding box center [59, 212] width 112 height 15
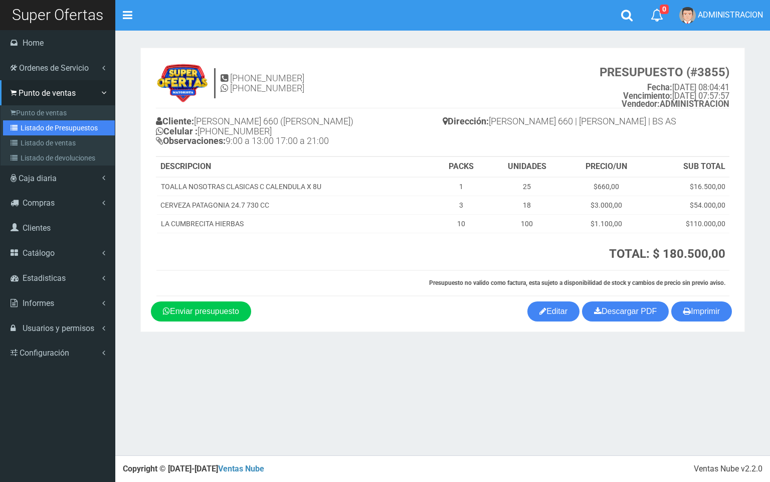
click at [38, 125] on link "Listado de Presupuestos" at bounding box center [59, 127] width 112 height 15
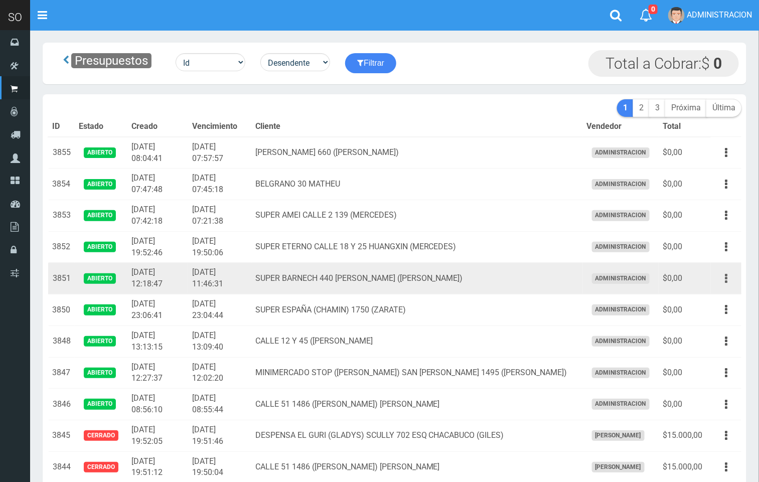
click at [730, 277] on button "button" at bounding box center [725, 279] width 23 height 18
click at [710, 295] on link "Editar" at bounding box center [696, 303] width 79 height 22
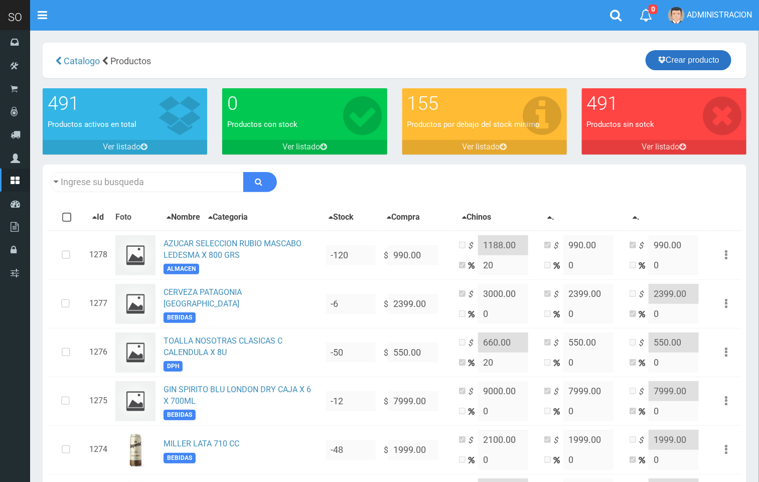
click at [686, 55] on link "Crear producto" at bounding box center [688, 60] width 86 height 20
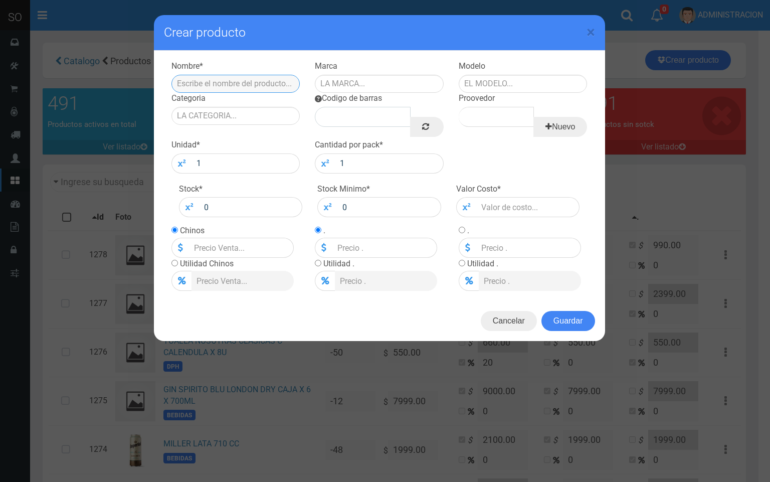
paste input "[PERSON_NAME] ORO BACARDI X 750 CC"
type input "[PERSON_NAME] ORO BACARDI X 750 CC"
click at [381, 83] on input "text" at bounding box center [379, 84] width 129 height 18
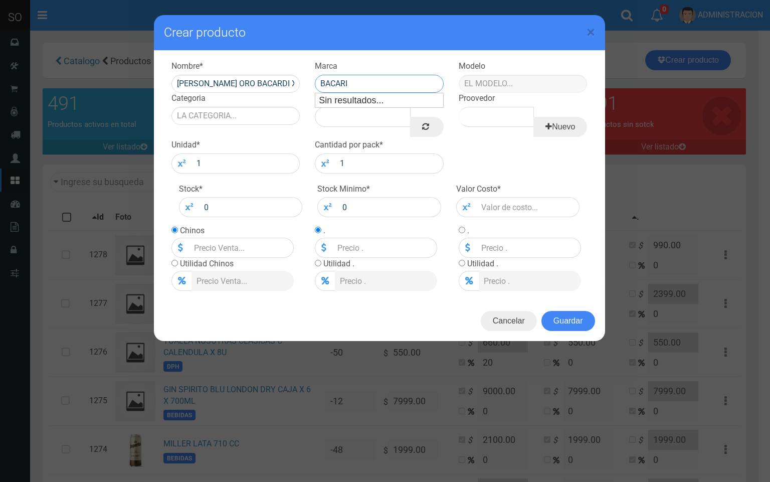
type input "BACARI"
click at [502, 84] on input "text" at bounding box center [523, 84] width 129 height 18
click at [504, 99] on div "CAJA" at bounding box center [523, 100] width 129 height 15
type input "CAJA"
click at [245, 109] on input "Categoria" at bounding box center [235, 116] width 129 height 18
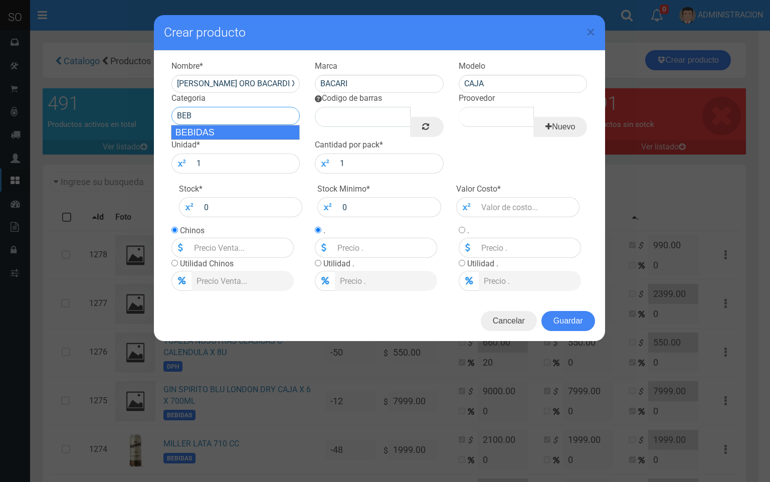
drag, startPoint x: 250, startPoint y: 132, endPoint x: 382, endPoint y: 143, distance: 132.3
click at [251, 132] on div "BEBIDAS" at bounding box center [235, 132] width 129 height 15
type input "BEBIDAS"
drag, startPoint x: 411, startPoint y: 128, endPoint x: 473, endPoint y: 130, distance: 62.2
click at [415, 127] on link at bounding box center [426, 127] width 33 height 20
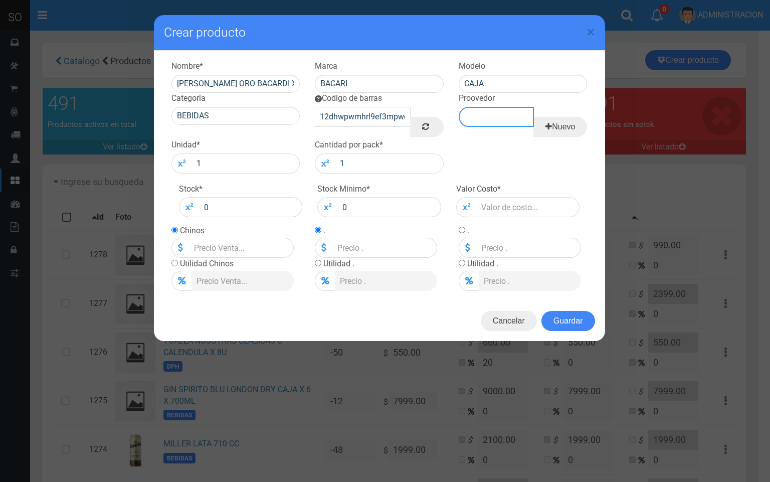
click at [502, 120] on input "Proovedor" at bounding box center [496, 117] width 75 height 20
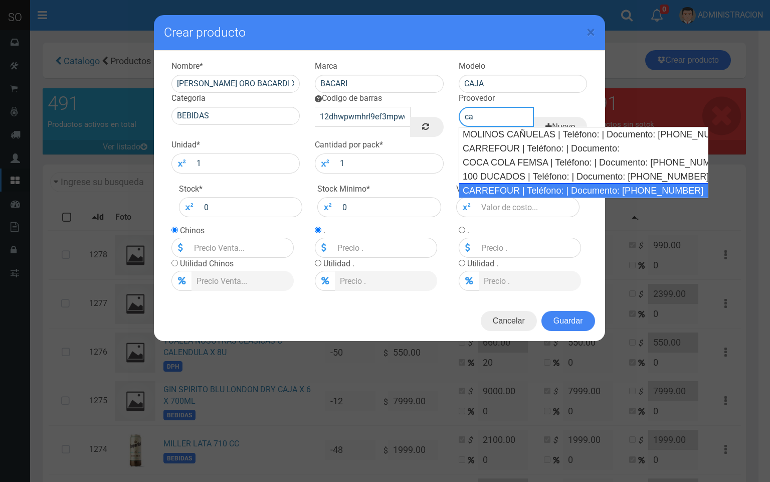
click at [498, 187] on div "CARREFOUR | Teléfono: | Documento: 454861043" at bounding box center [584, 190] width 250 height 15
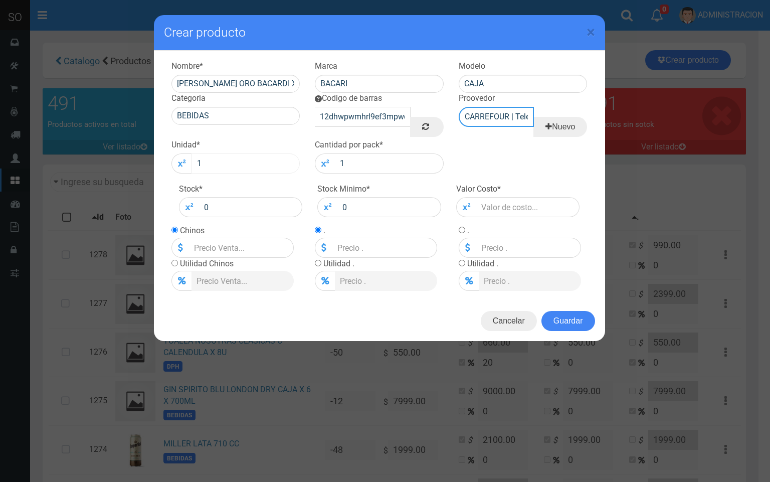
type input "CARREFOUR | Teléfono: | Documento: 454861043"
click at [266, 158] on input "1" at bounding box center [246, 163] width 109 height 20
type input "12"
click at [486, 203] on input "number" at bounding box center [528, 207] width 104 height 20
type input "8"
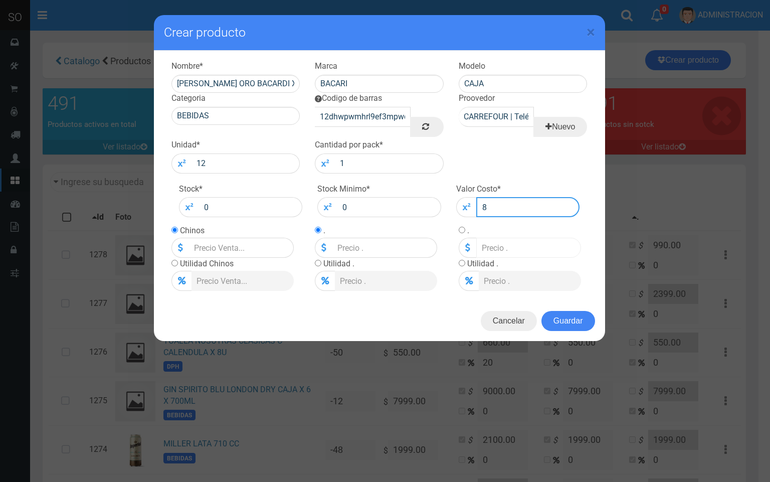
type input "8"
type input "84"
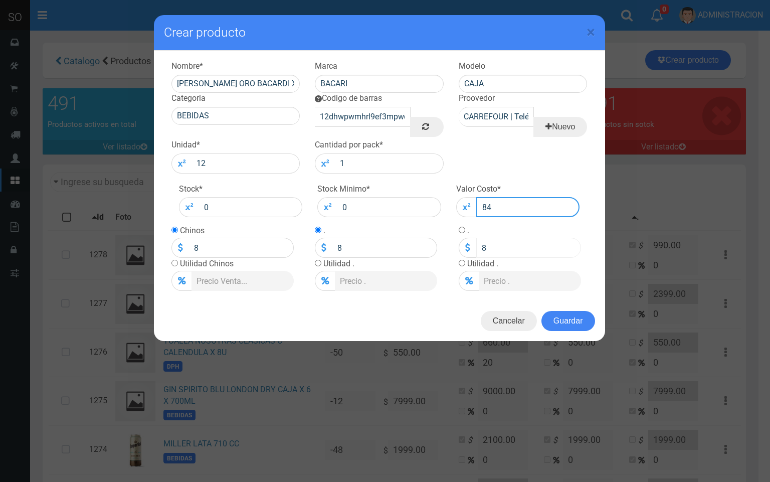
type input "84"
type input "849"
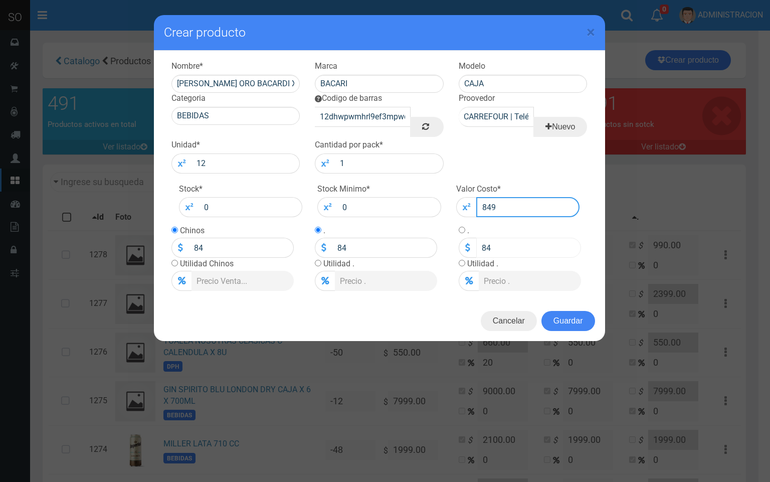
type input "849"
type input "8499"
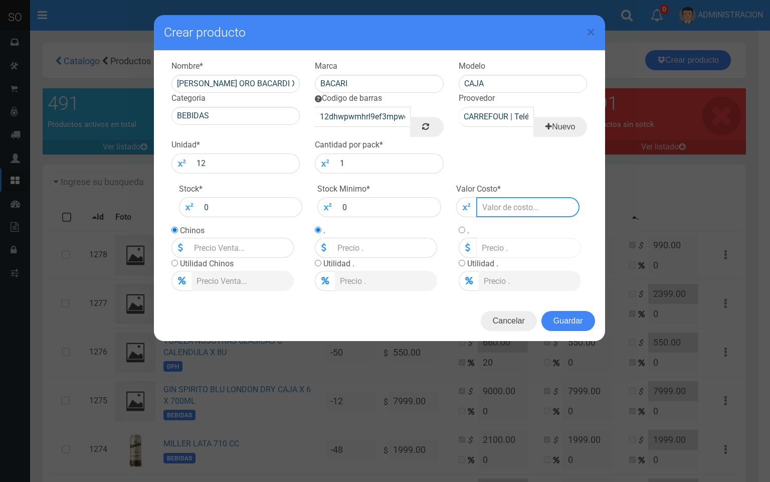
type input "8499.0"
type input "8499"
type input "8499.00"
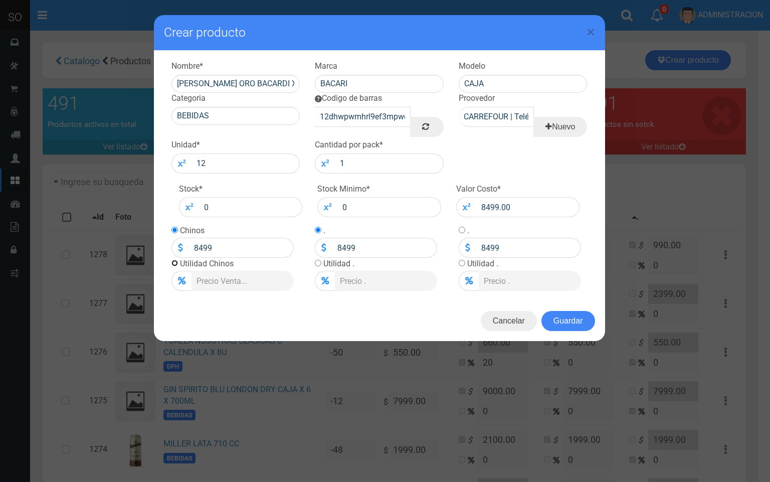
click at [173, 265] on input "radio" at bounding box center [174, 263] width 7 height 7
radio input "true"
click at [177, 232] on td "Chinos 8499" at bounding box center [232, 241] width 122 height 33
click at [173, 229] on input "radio" at bounding box center [174, 230] width 7 height 7
radio input "true"
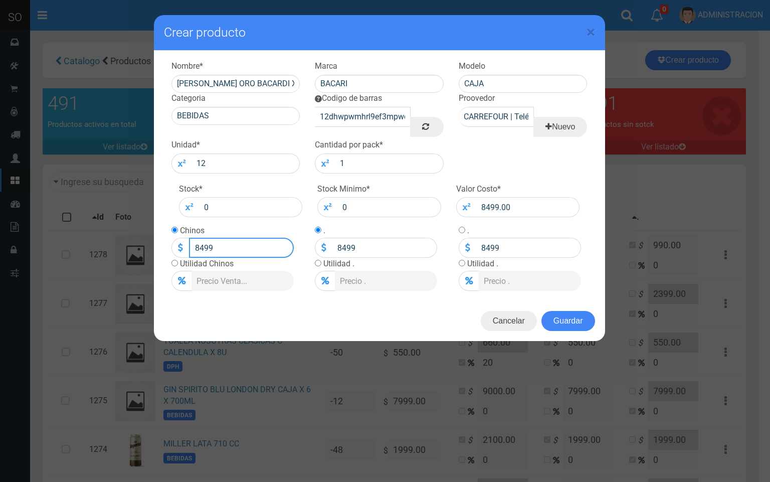
drag, startPoint x: 257, startPoint y: 244, endPoint x: 234, endPoint y: 252, distance: 24.7
click at [199, 240] on input "8499" at bounding box center [241, 248] width 105 height 20
type input "89500"
type input "89500.0"
type input "8"
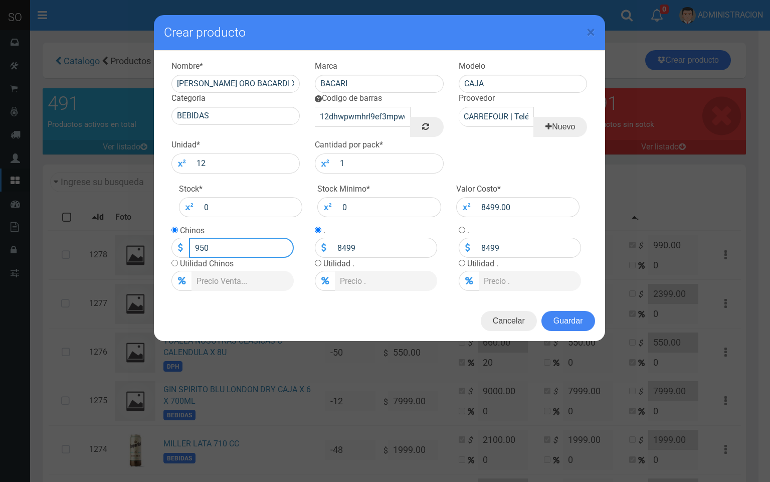
type input "9500"
type input "9500.00"
click at [587, 319] on button "Guardar" at bounding box center [569, 321] width 54 height 20
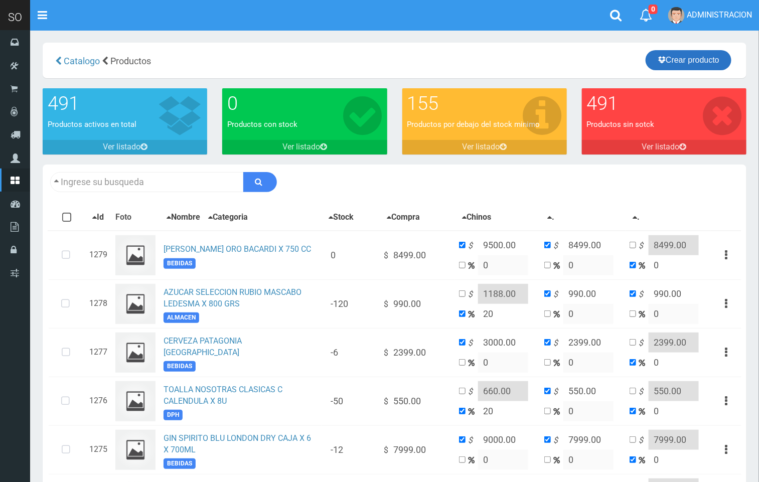
click at [676, 63] on link "Crear producto" at bounding box center [688, 60] width 86 height 20
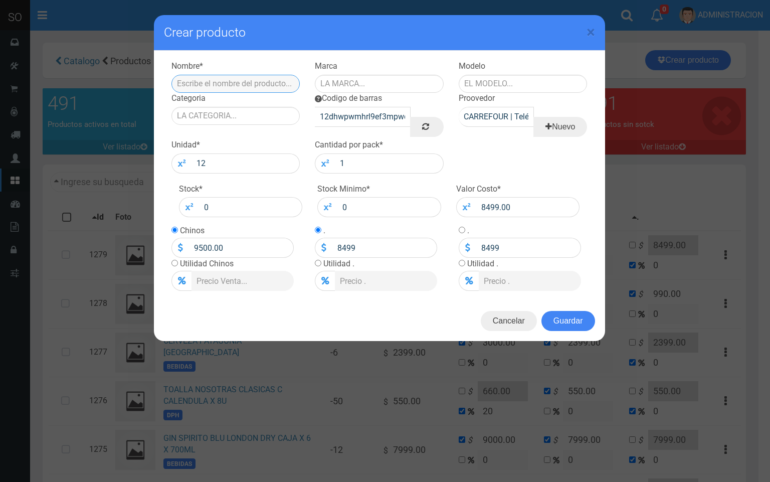
paste input "RON CARTA BLANCA BACARDI X 750 CC"
type input "RON CARTA BLANCA BACARDI X 750 CC"
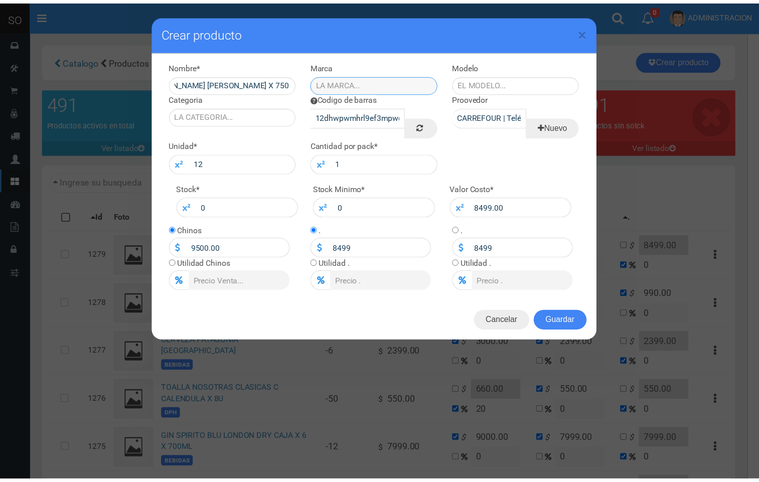
scroll to position [0, 0]
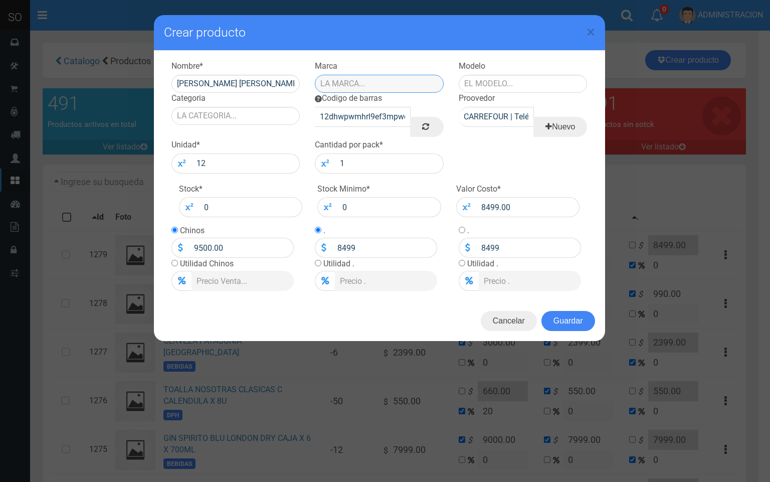
click at [366, 88] on input "text" at bounding box center [379, 84] width 129 height 18
drag, startPoint x: 359, startPoint y: 97, endPoint x: 375, endPoint y: 89, distance: 17.9
click at [359, 95] on div "BACARI" at bounding box center [379, 100] width 129 height 15
type input "BACARI"
click at [533, 80] on input "text" at bounding box center [523, 84] width 129 height 18
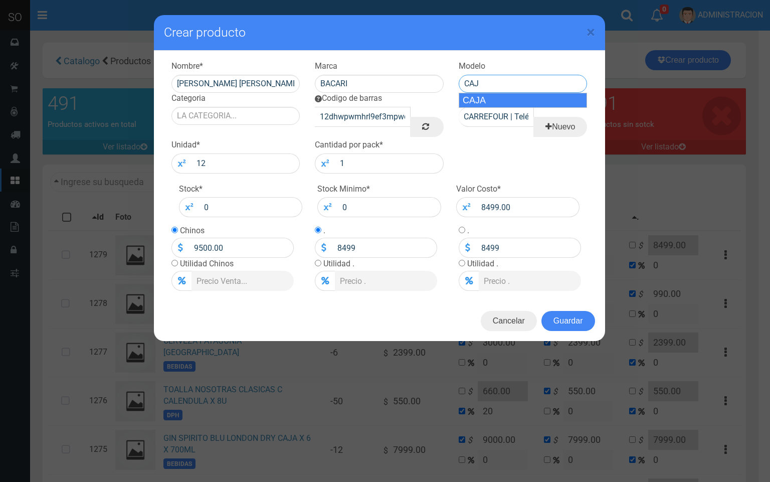
click at [502, 95] on div "CAJA" at bounding box center [523, 100] width 129 height 15
type input "CAJA"
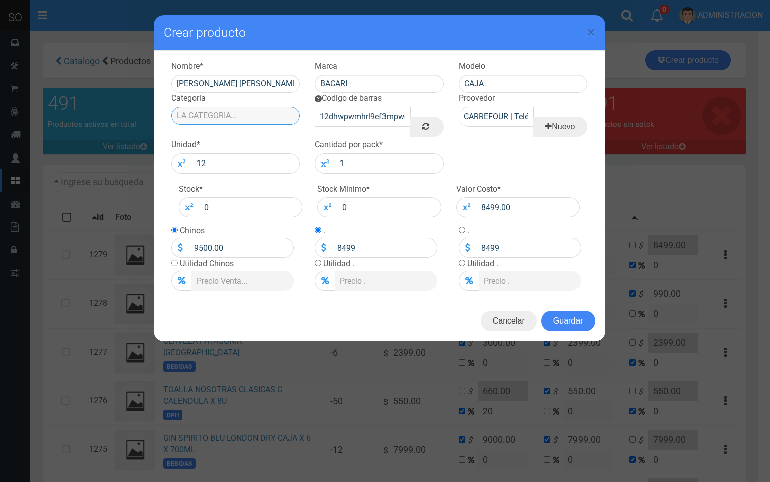
click at [274, 118] on input "Categoria" at bounding box center [235, 116] width 129 height 18
click at [272, 136] on div "BEBIDAS" at bounding box center [235, 132] width 129 height 15
type input "BEBIDAS"
drag, startPoint x: 525, startPoint y: 205, endPoint x: 468, endPoint y: 196, distance: 57.9
click at [468, 196] on div "Valor Costo * 8499.00" at bounding box center [518, 201] width 139 height 34
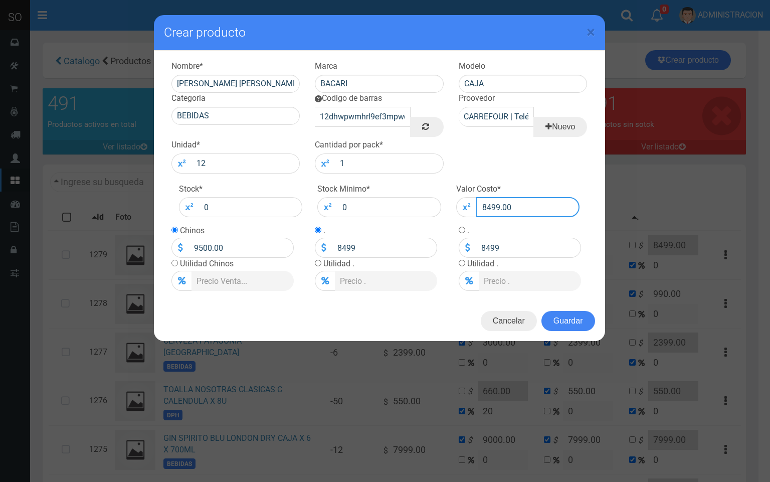
type input "6"
type input "60"
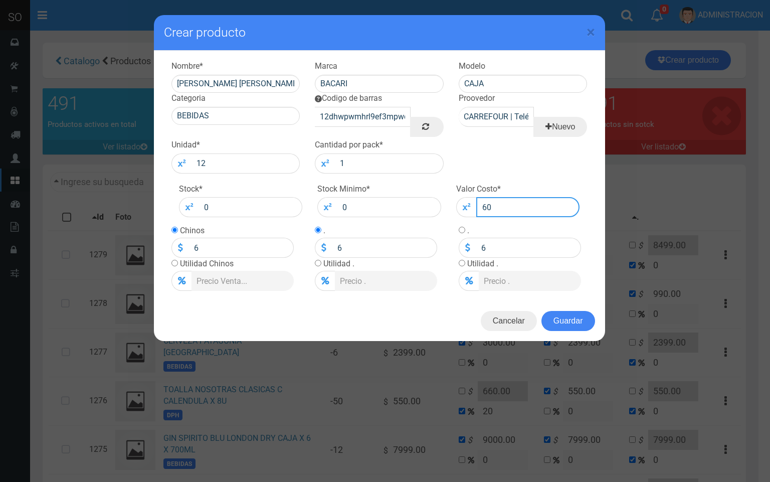
type input "60"
type input "601"
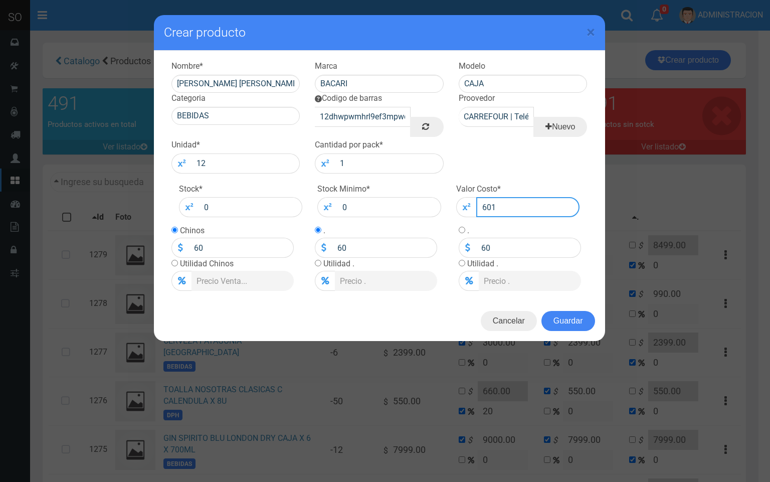
type input "601"
type input "6011"
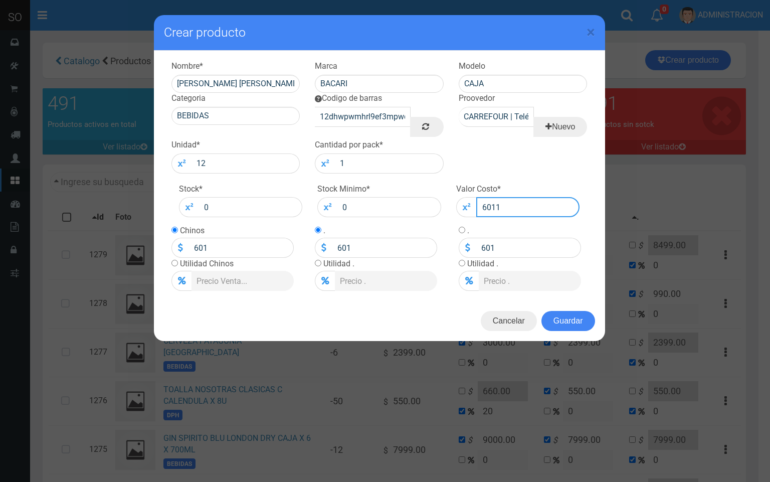
type input "6011"
type input "6011.5"
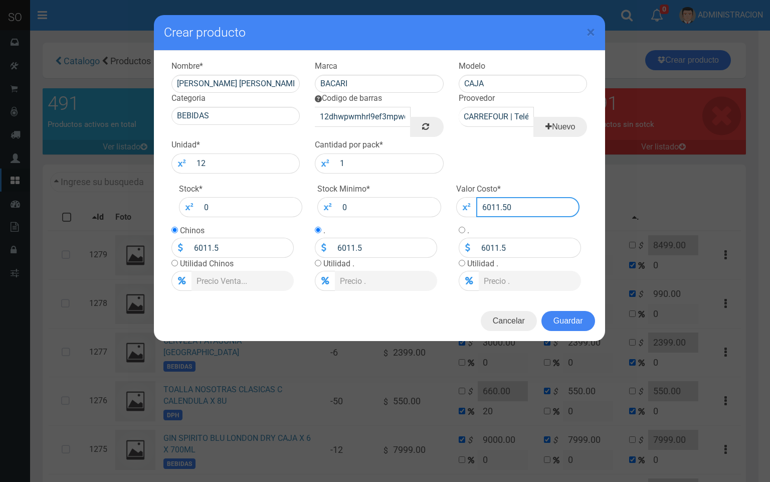
type input "6011.50"
drag, startPoint x: 229, startPoint y: 249, endPoint x: 169, endPoint y: 249, distance: 60.2
click at [179, 247] on div "6011.5" at bounding box center [232, 248] width 122 height 20
type input "6600"
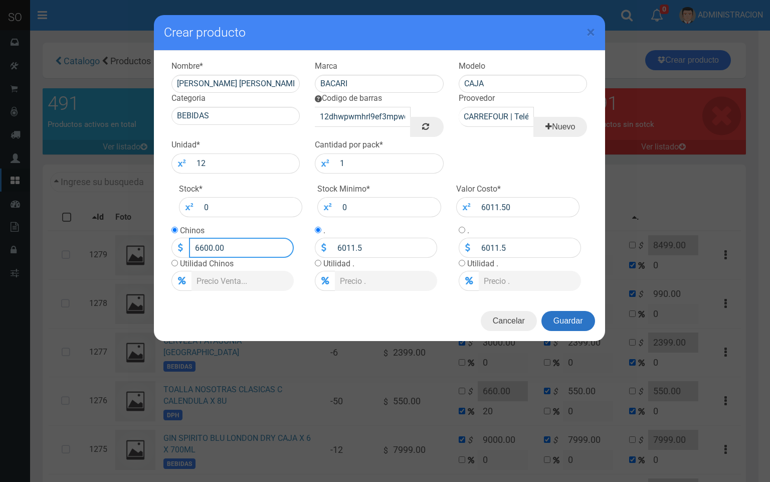
type input "6600.00"
click at [564, 322] on button "Guardar" at bounding box center [569, 321] width 54 height 20
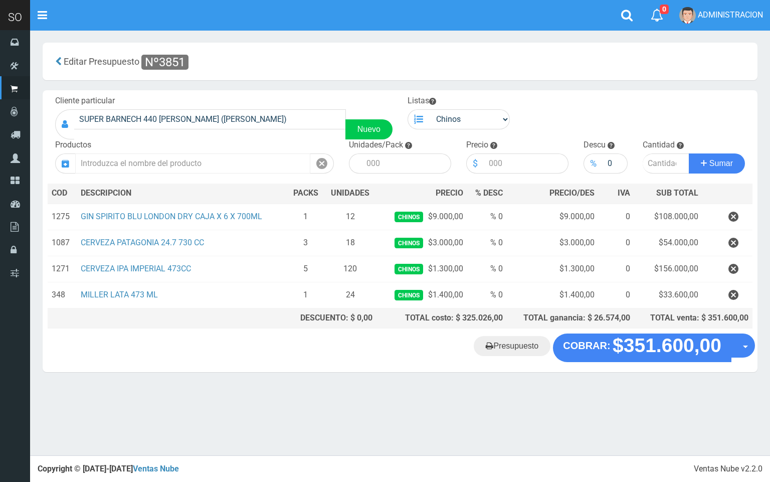
click at [176, 169] on input "text" at bounding box center [192, 163] width 235 height 20
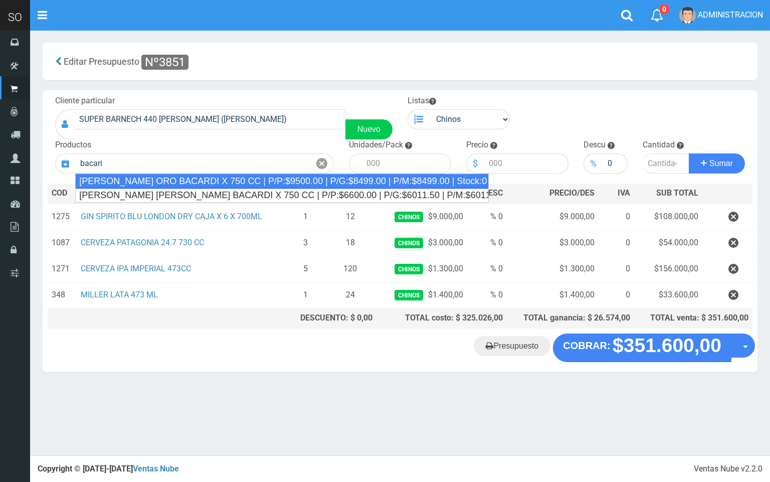
click at [174, 183] on div "[PERSON_NAME] ORO BACARDI X 750 CC | P/P:$9500.00 | P/G:$8499.00 | P/M:$8499.00…" at bounding box center [282, 180] width 414 height 15
type input "[PERSON_NAME] ORO BACARDI X 750 CC | P/P:$9500.00 | P/G:$8499.00 | P/M:$8499.00…"
type input "12"
type input "9500.00"
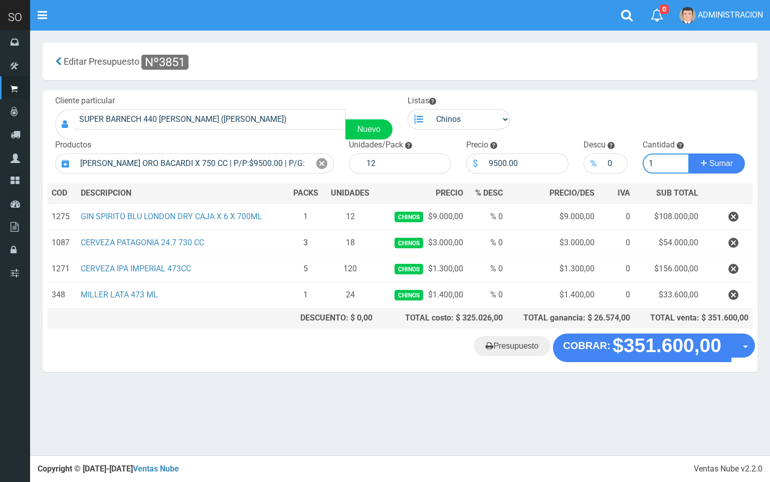
type input "1"
click at [689, 153] on button "Sumar" at bounding box center [717, 163] width 56 height 20
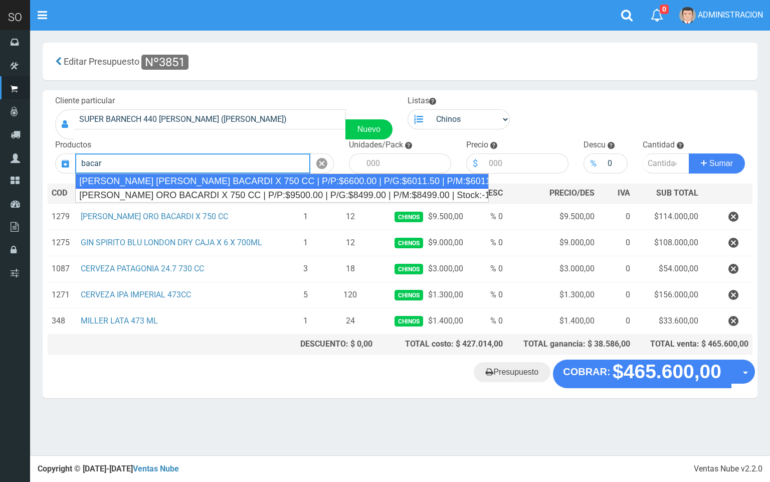
click at [180, 180] on div "[PERSON_NAME] [PERSON_NAME] BACARDI X 750 CC | P/P:$6600.00 | P/G:$6011.50 | P/…" at bounding box center [282, 180] width 414 height 15
type input "[PERSON_NAME] [PERSON_NAME] BACARDI X 750 CC | P/P:$6600.00 | P/G:$6011.50 | P/…"
type input "12"
type input "6600.00"
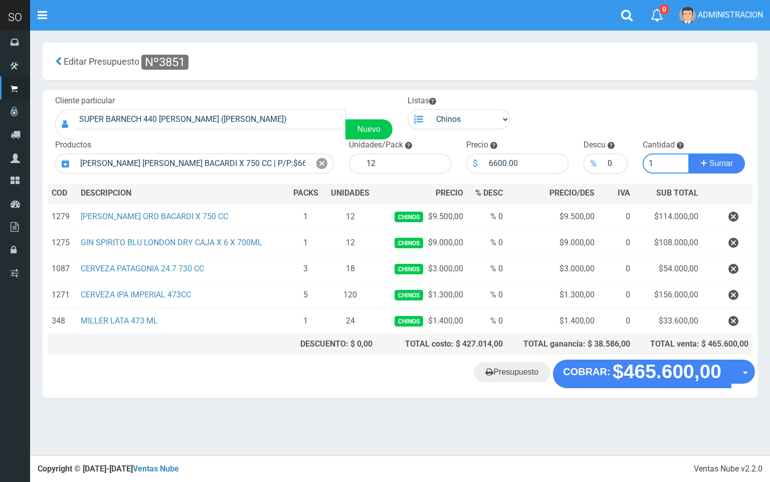
type input "1"
click at [689, 153] on button "Sumar" at bounding box center [717, 163] width 56 height 20
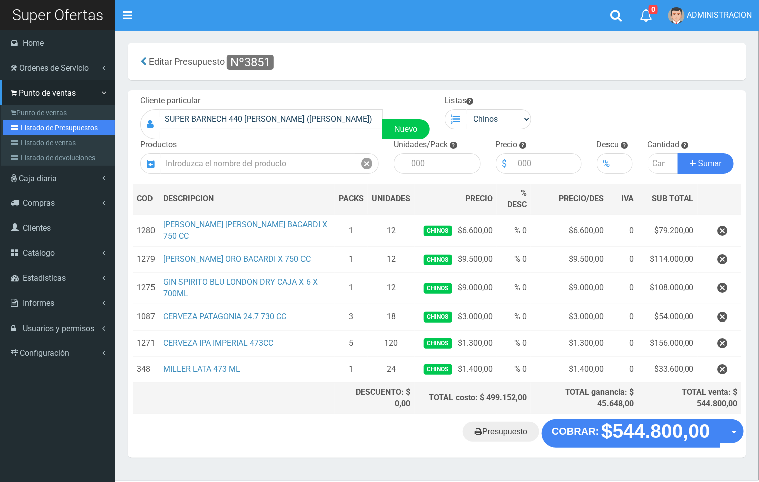
click at [46, 131] on link "Listado de Presupuestos" at bounding box center [59, 127] width 112 height 15
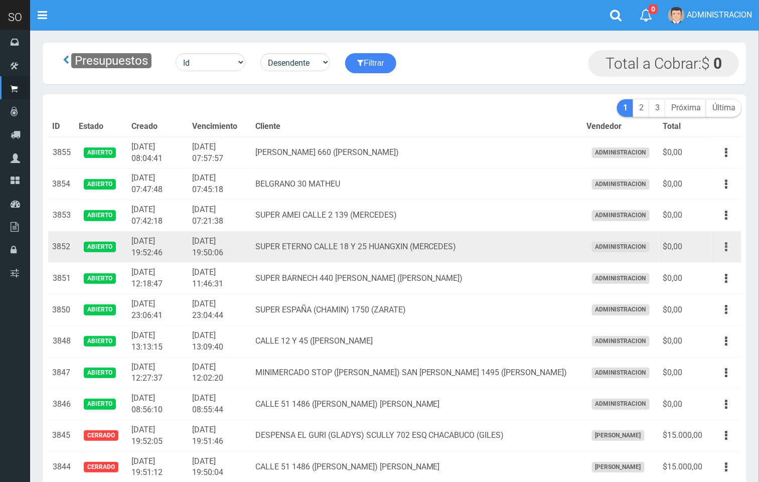
click at [728, 244] on button "button" at bounding box center [725, 247] width 23 height 18
click at [718, 259] on ul "Editar Imprimir Eliminar" at bounding box center [697, 297] width 80 height 83
click at [726, 249] on icon "button" at bounding box center [726, 247] width 3 height 18
click at [716, 270] on link "Editar" at bounding box center [696, 271] width 79 height 22
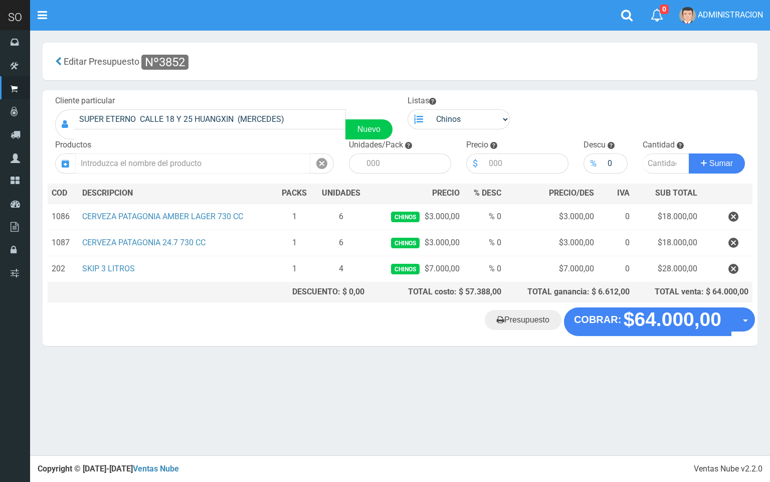
click at [240, 164] on input "text" at bounding box center [192, 163] width 235 height 20
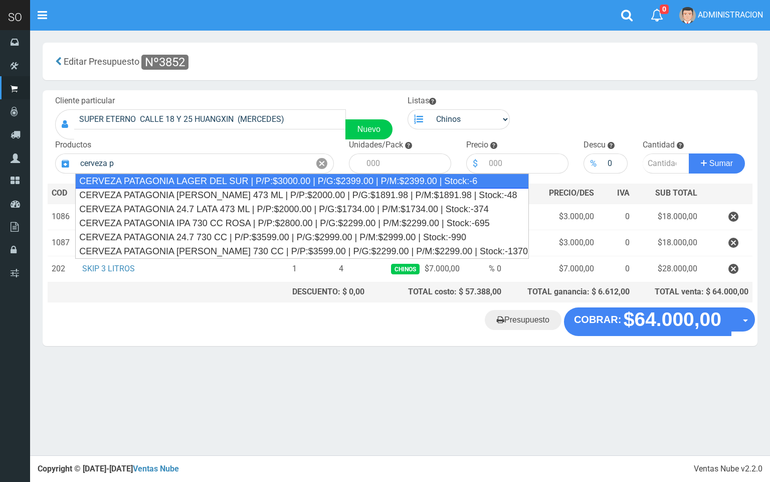
click at [274, 181] on div "CERVEZA PATAGONIA LAGER DEL SUR | P/P:$3000.00 | P/G:$2399.00 | P/M:$2399.00 | …" at bounding box center [302, 180] width 454 height 15
type input "CERVEZA PATAGONIA LAGER DEL SUR | P/P:$3000.00 | P/G:$2399.00 | P/M:$2399.00 | …"
type input "6"
type input "3000.00"
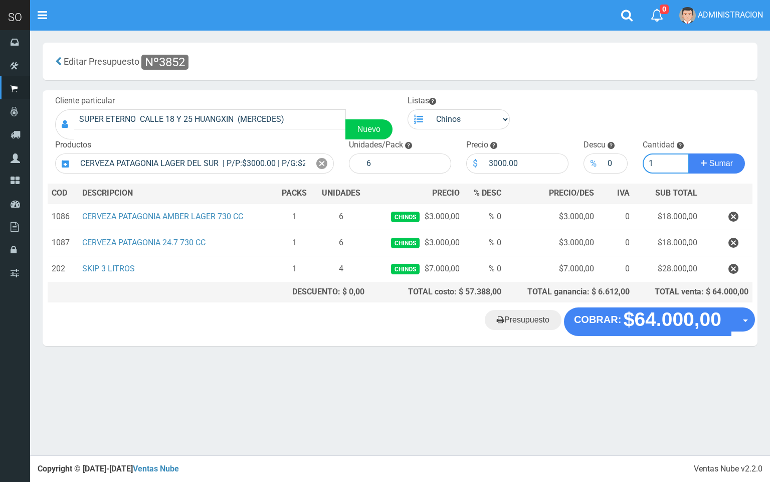
type input "1"
click at [689, 153] on button "Sumar" at bounding box center [717, 163] width 56 height 20
